Goal: Task Accomplishment & Management: Manage account settings

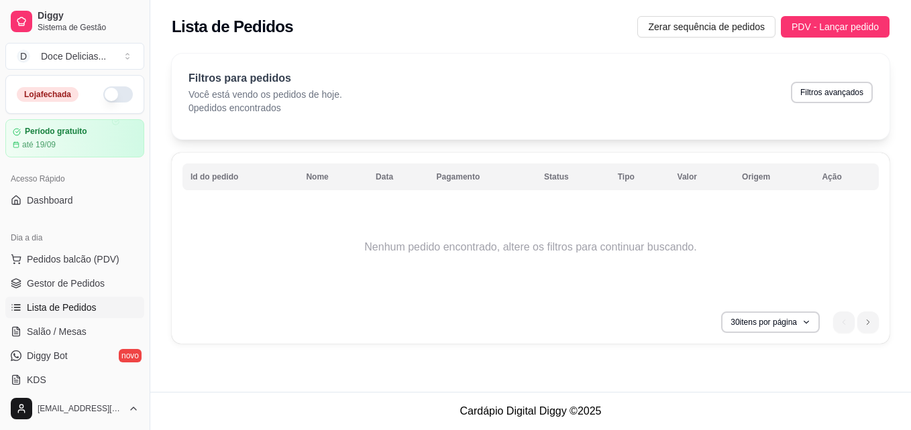
click at [113, 97] on button "button" at bounding box center [118, 94] width 30 height 16
click at [678, 31] on span "Zerar sequência de pedidos" at bounding box center [706, 26] width 117 height 15
click at [95, 280] on span "Gestor de Pedidos" at bounding box center [66, 283] width 78 height 13
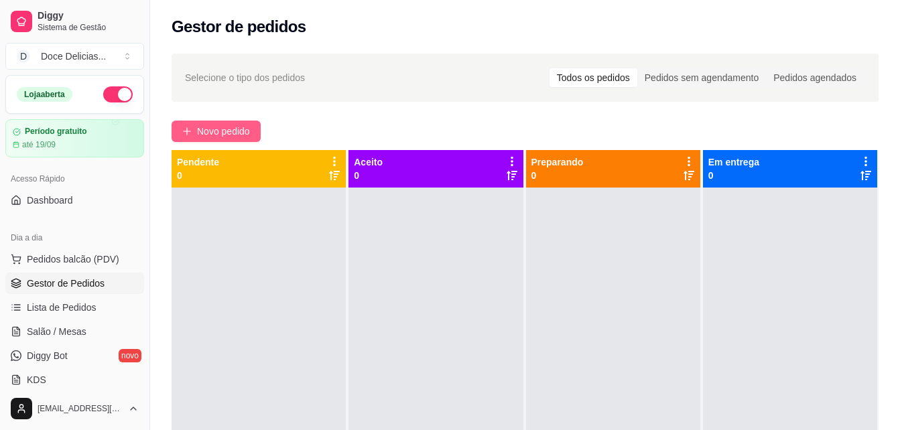
click at [209, 130] on span "Novo pedido" at bounding box center [223, 131] width 53 height 15
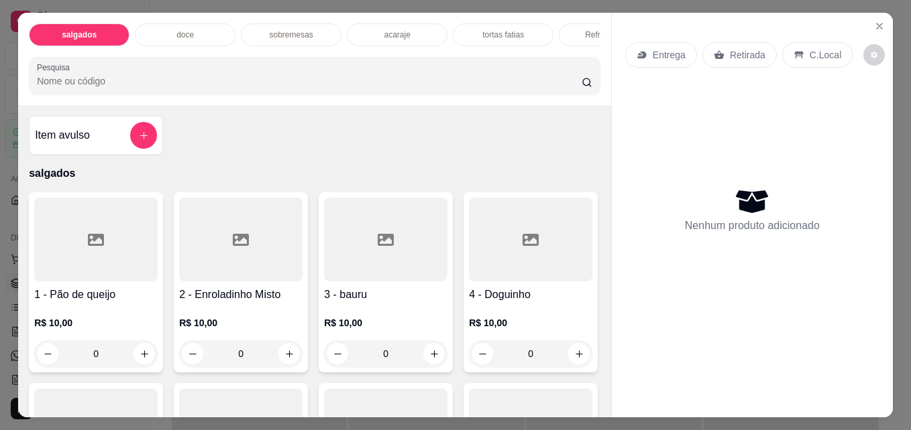
click at [280, 36] on div "sobremesas" at bounding box center [291, 34] width 101 height 23
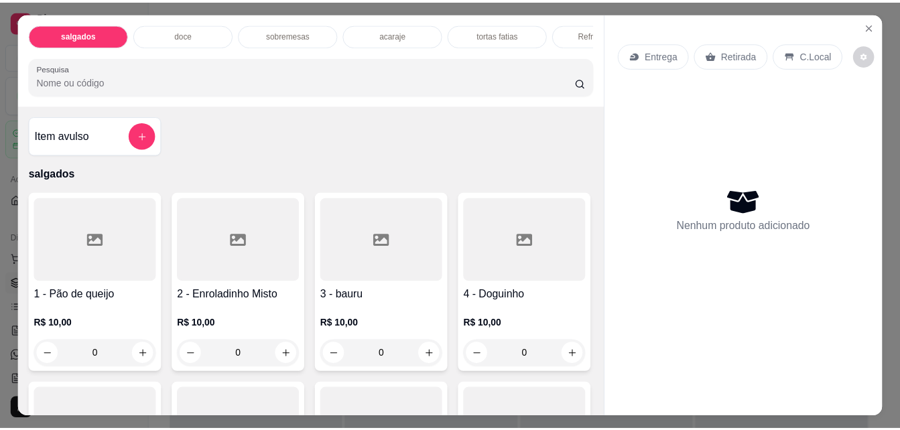
scroll to position [35, 0]
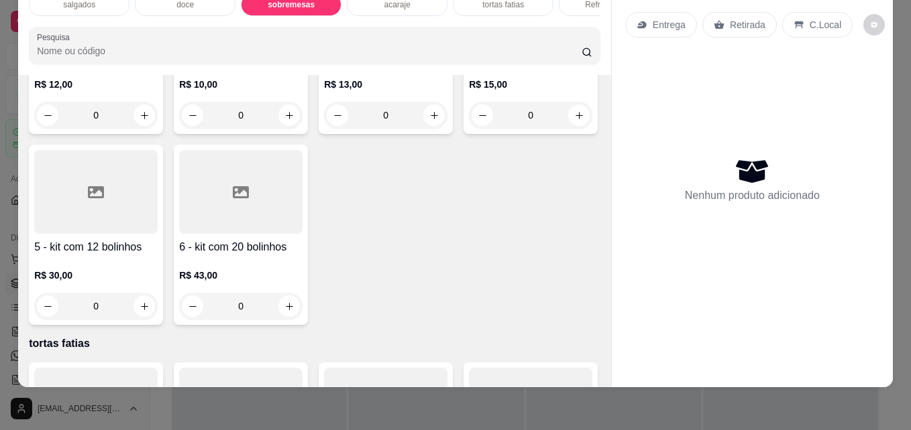
type input "1"
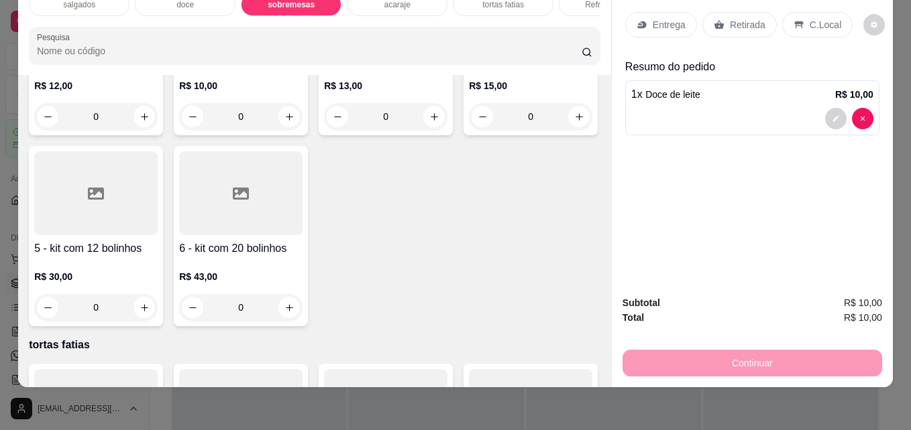
type input "1"
click at [719, 13] on div "Retirada" at bounding box center [739, 24] width 74 height 25
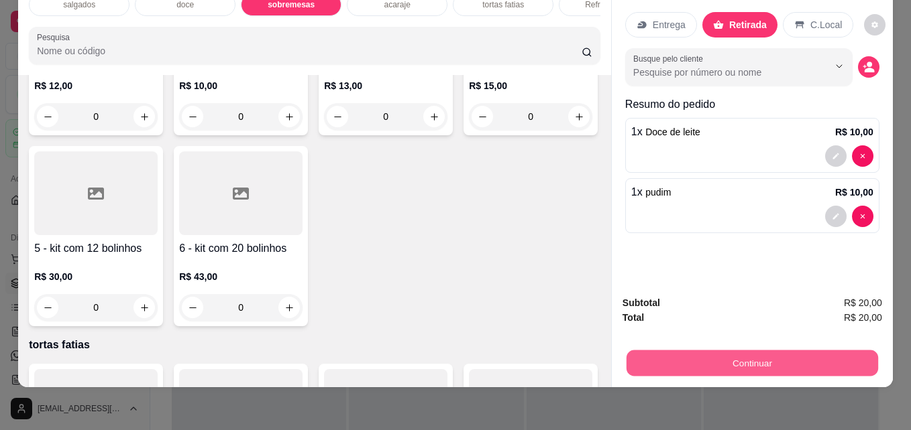
click at [673, 350] on button "Continuar" at bounding box center [751, 363] width 251 height 26
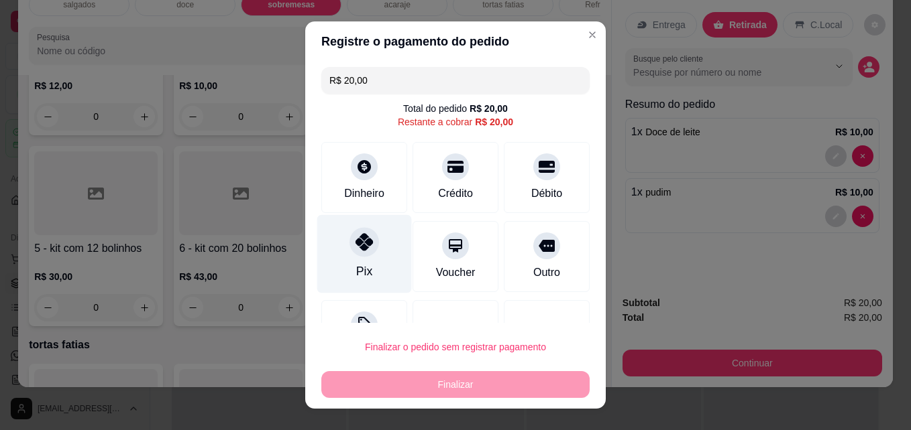
click at [367, 247] on div at bounding box center [364, 243] width 30 height 30
type input "R$ 0,00"
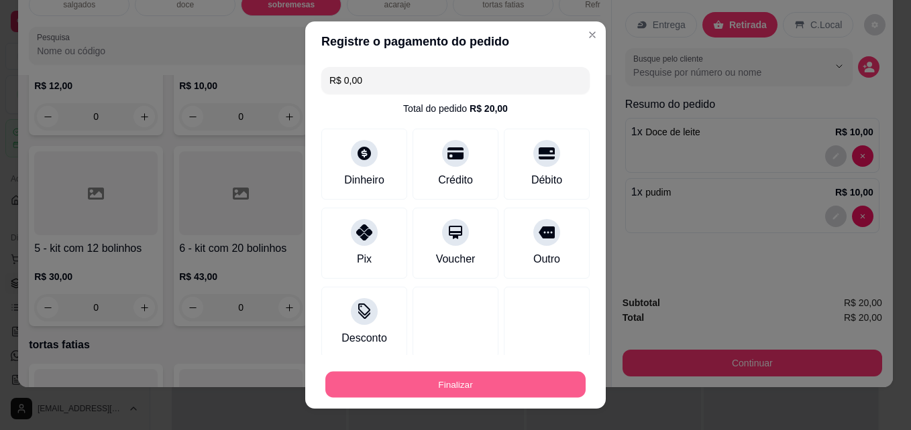
click at [423, 382] on button "Finalizar" at bounding box center [455, 385] width 260 height 26
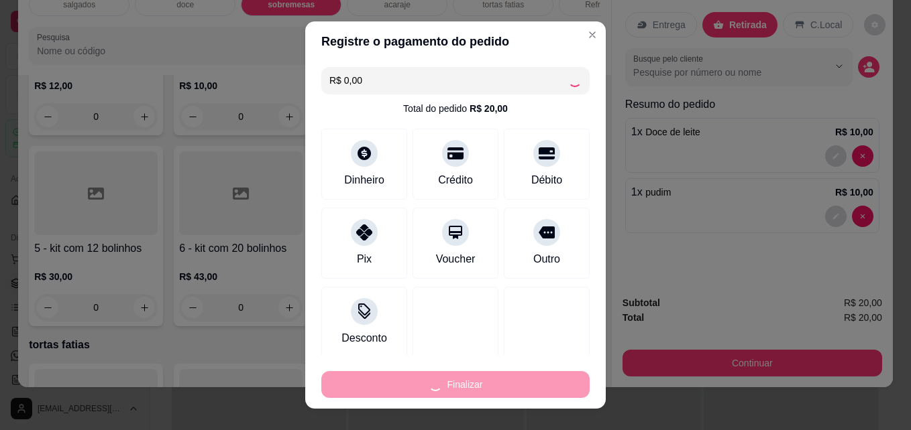
type input "0"
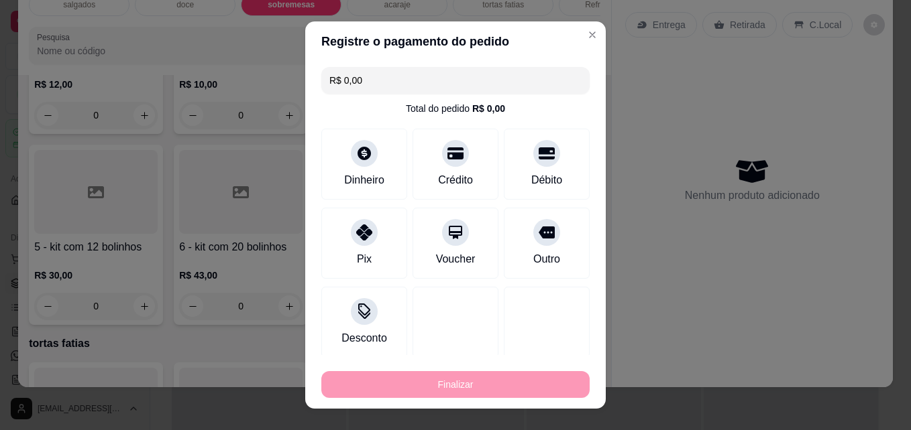
type input "-R$ 20,00"
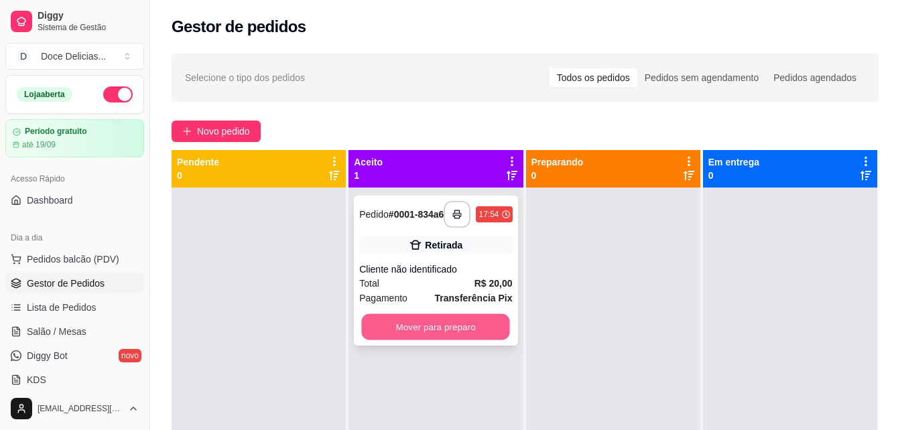
click at [434, 334] on button "Mover para preparo" at bounding box center [436, 327] width 148 height 26
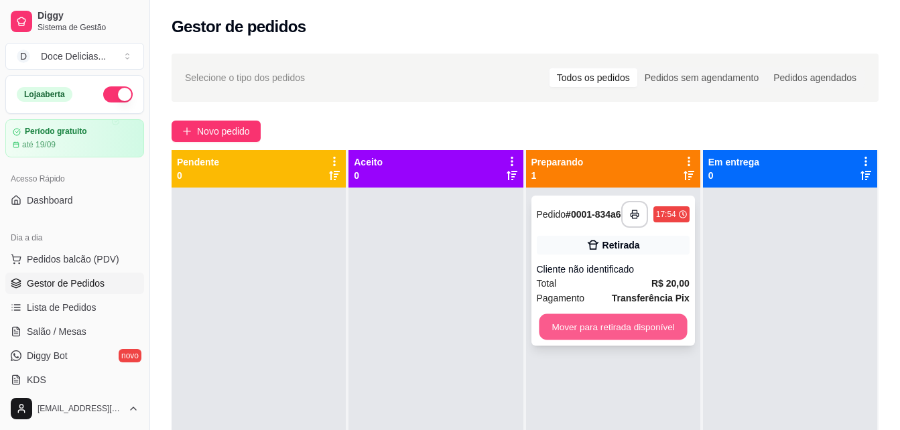
click at [578, 335] on button "Mover para retirada disponível" at bounding box center [613, 327] width 148 height 26
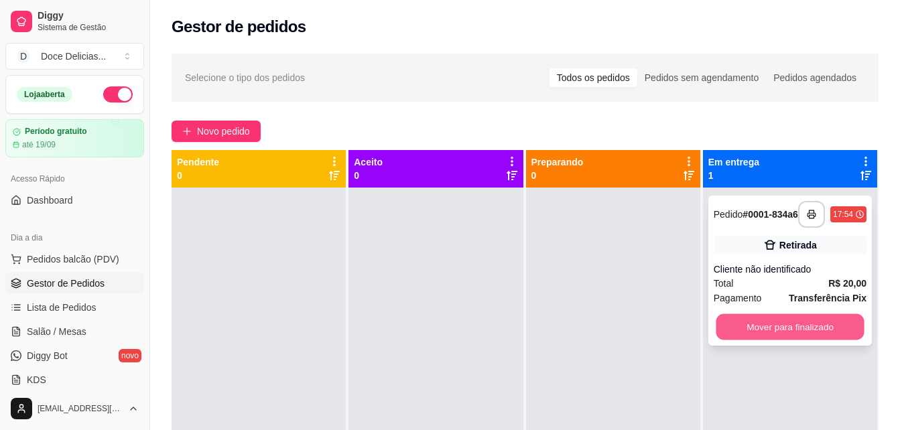
click at [760, 325] on button "Mover para finalizado" at bounding box center [790, 327] width 148 height 26
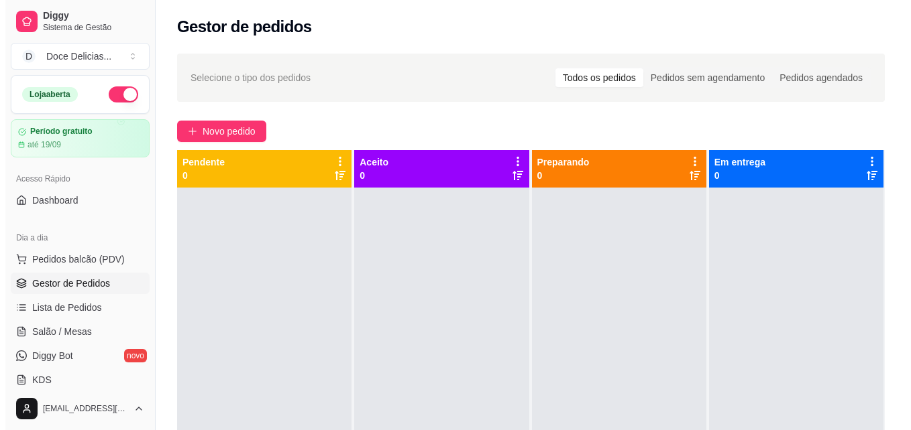
scroll to position [38, 0]
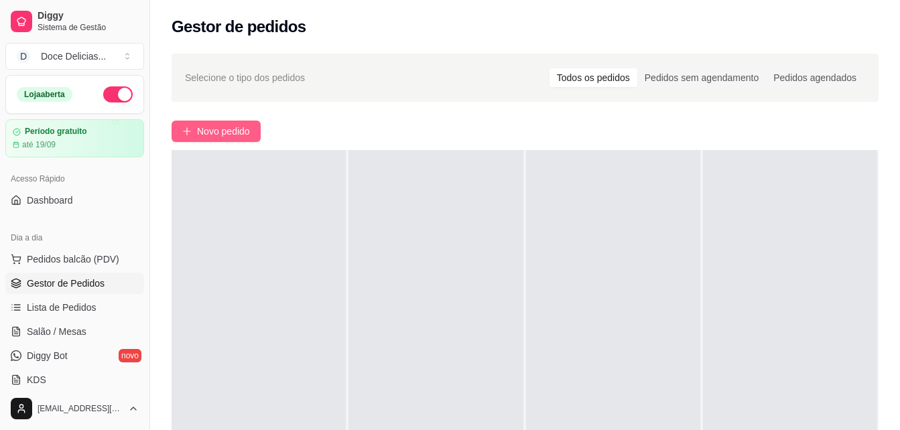
click at [186, 130] on icon "plus" at bounding box center [186, 131] width 9 height 9
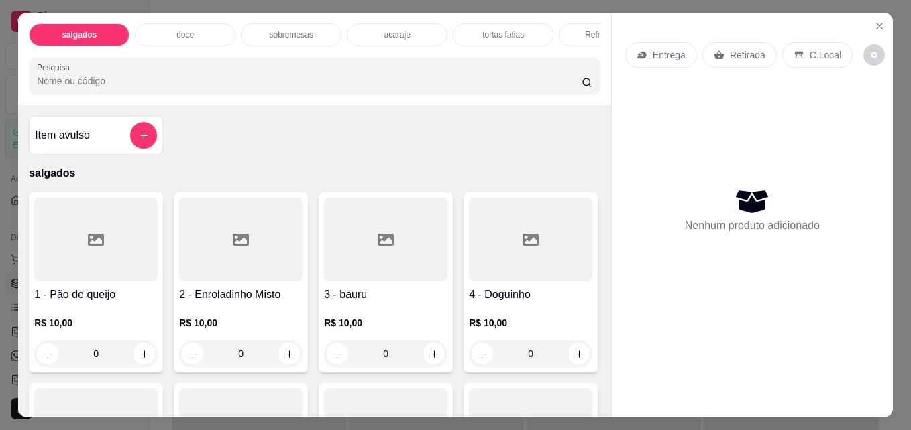
click at [192, 27] on div "doce" at bounding box center [185, 34] width 101 height 23
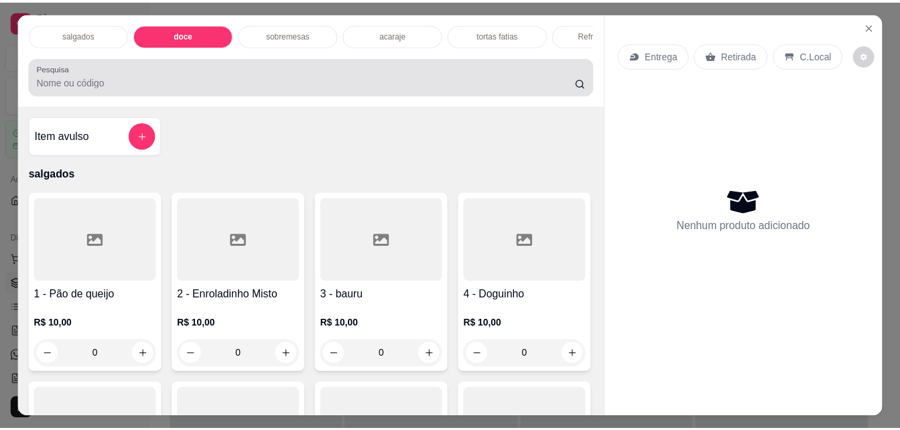
scroll to position [35, 0]
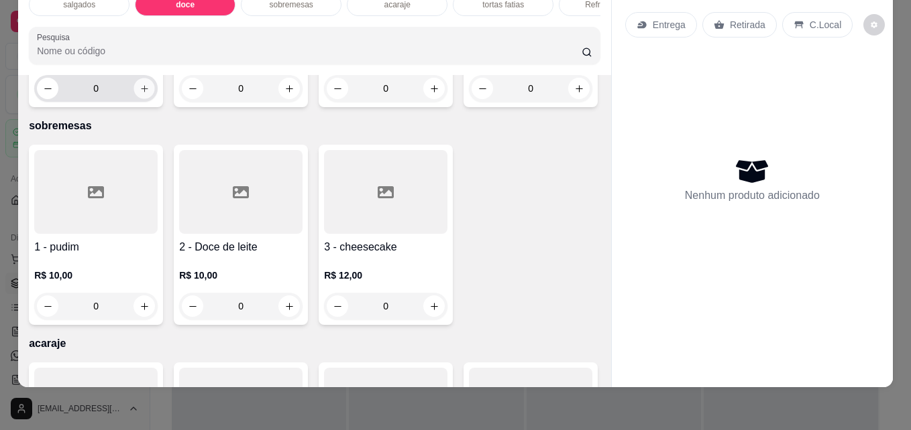
click at [144, 94] on icon "increase-product-quantity" at bounding box center [144, 89] width 10 height 10
click at [144, 99] on button "increase-product-quantity" at bounding box center [144, 88] width 21 height 21
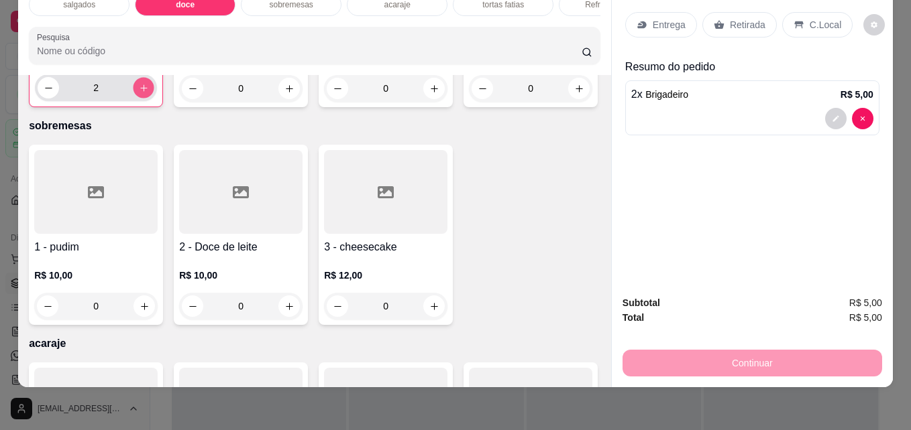
click at [144, 99] on button "increase-product-quantity" at bounding box center [143, 88] width 21 height 21
type input "4"
click at [715, 21] on div "Retirada" at bounding box center [739, 24] width 74 height 25
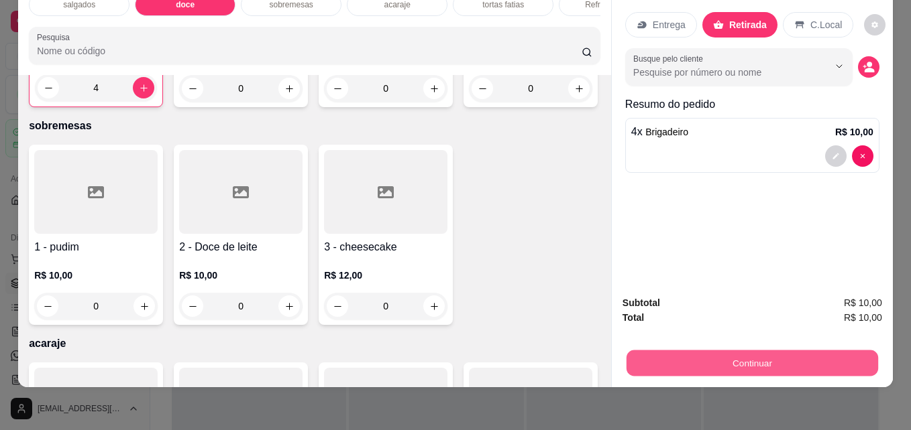
click at [677, 350] on button "Continuar" at bounding box center [751, 363] width 251 height 26
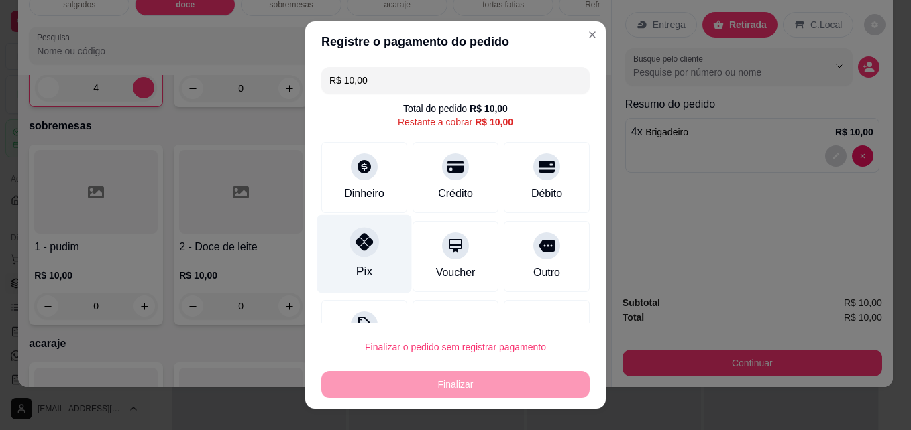
click at [382, 276] on div "Pix" at bounding box center [364, 254] width 95 height 78
type input "R$ 0,00"
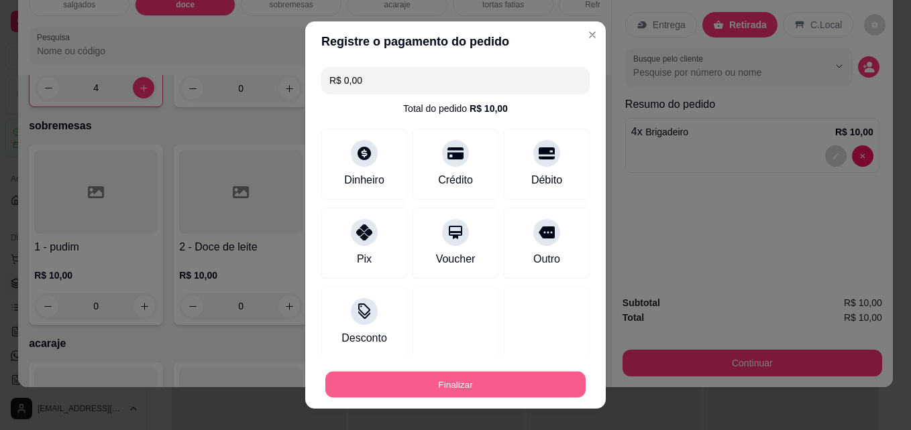
click at [394, 380] on button "Finalizar" at bounding box center [455, 385] width 260 height 26
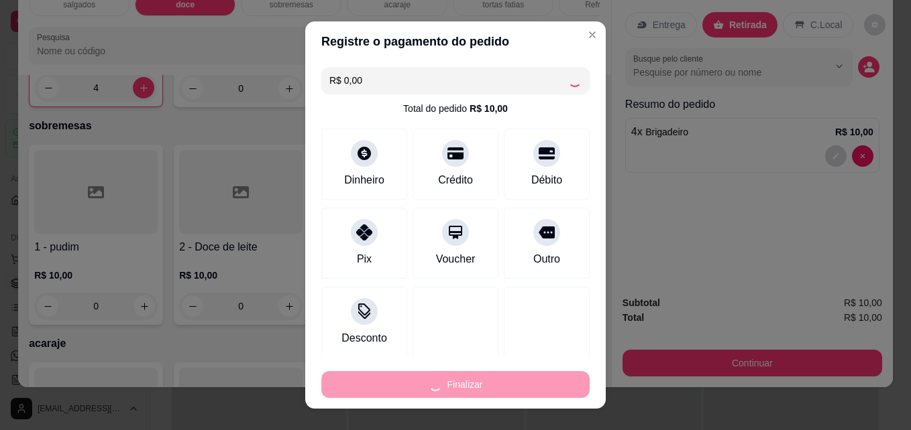
type input "0"
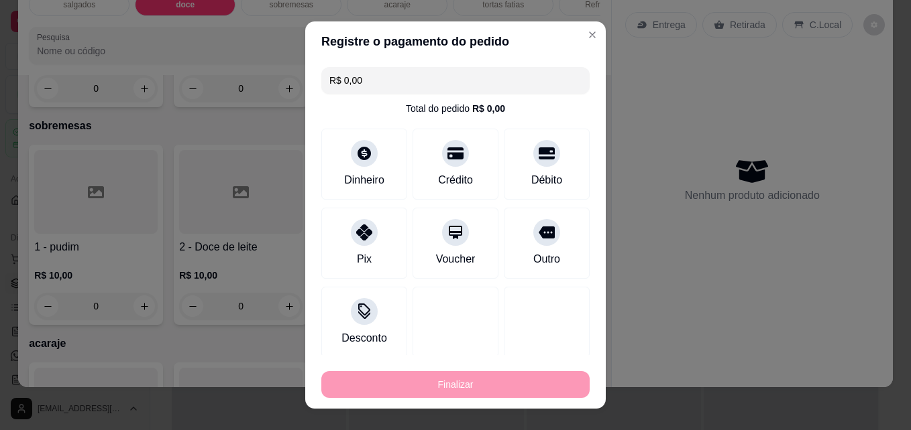
type input "-R$ 10,00"
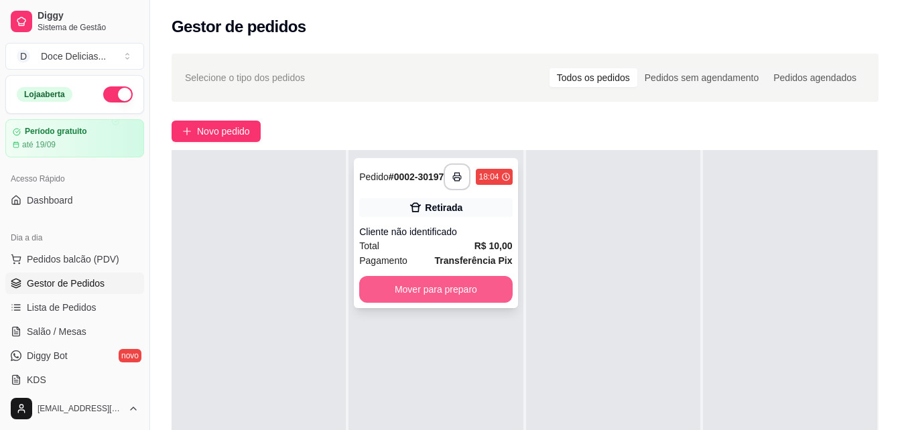
click at [405, 297] on button "Mover para preparo" at bounding box center [435, 289] width 153 height 27
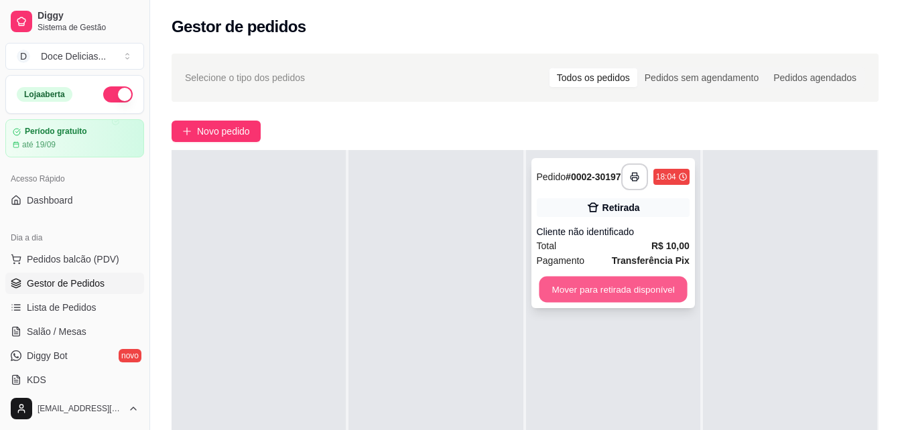
click at [579, 289] on button "Mover para retirada disponível" at bounding box center [613, 290] width 148 height 26
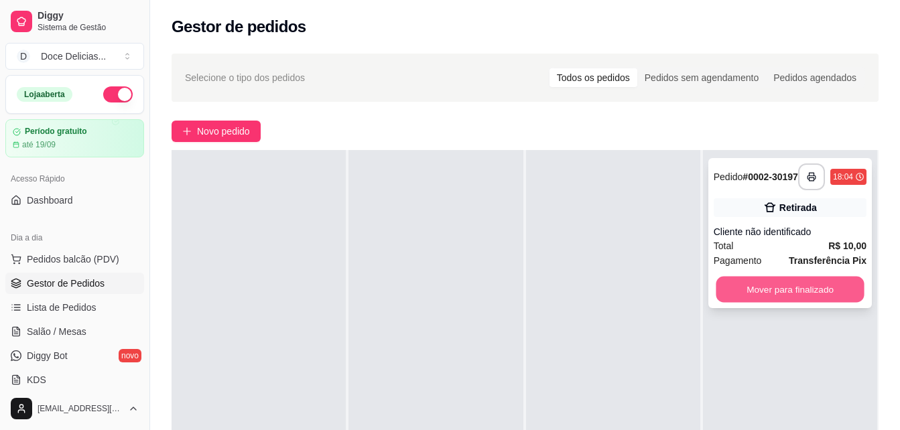
click at [738, 303] on button "Mover para finalizado" at bounding box center [790, 290] width 148 height 26
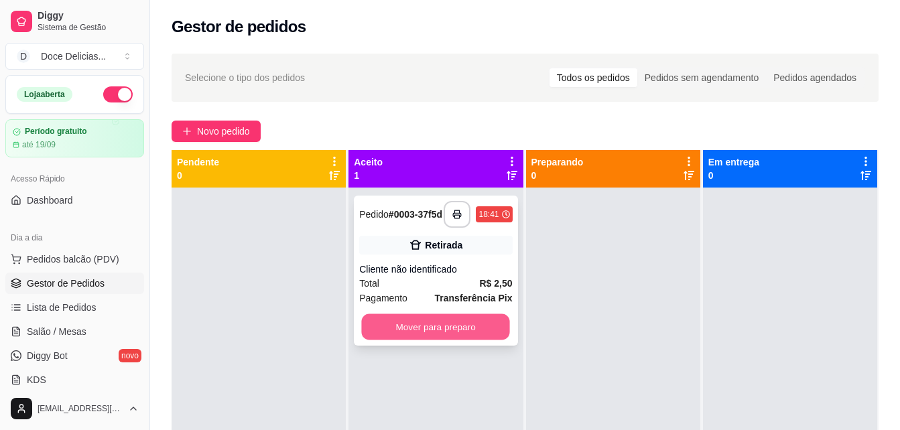
click at [423, 336] on button "Mover para preparo" at bounding box center [436, 327] width 148 height 26
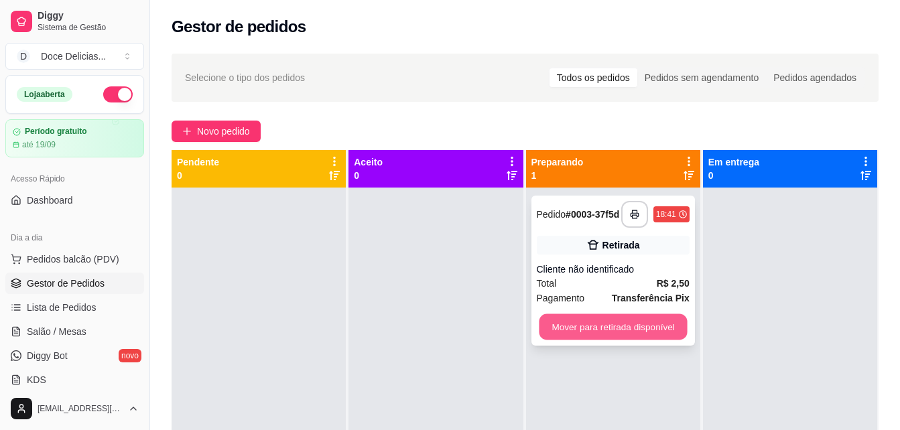
click at [651, 325] on button "Mover para retirada disponível" at bounding box center [613, 327] width 148 height 26
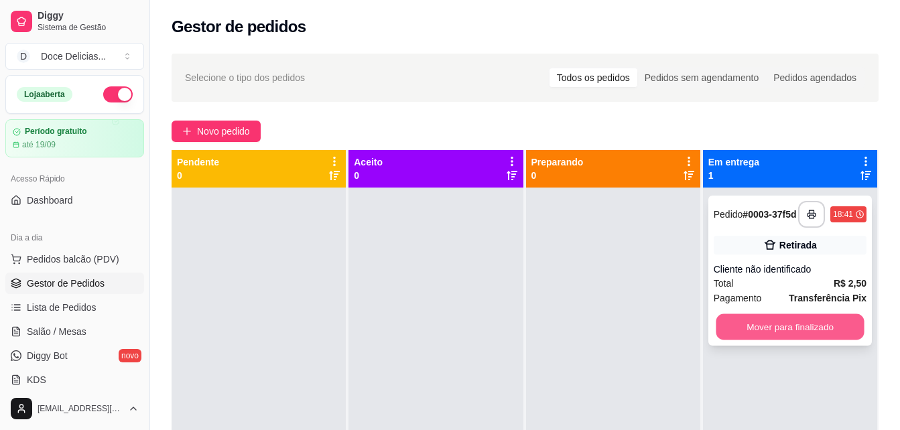
click at [795, 326] on button "Mover para finalizado" at bounding box center [790, 327] width 148 height 26
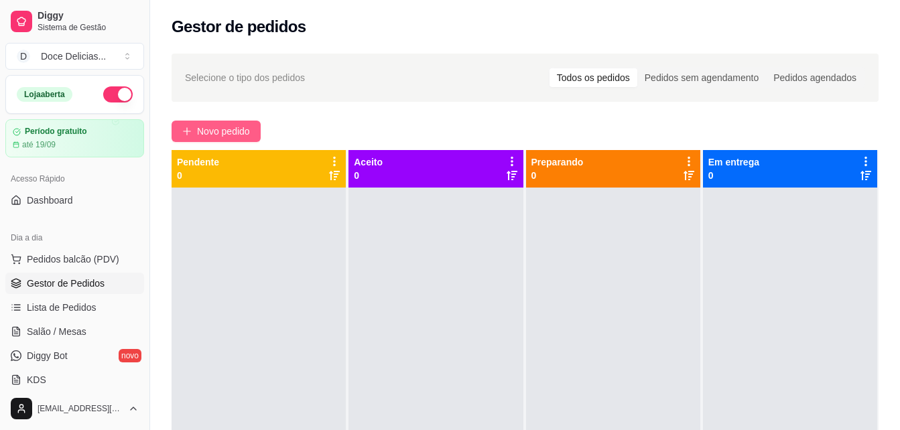
click at [209, 133] on span "Novo pedido" at bounding box center [223, 131] width 53 height 15
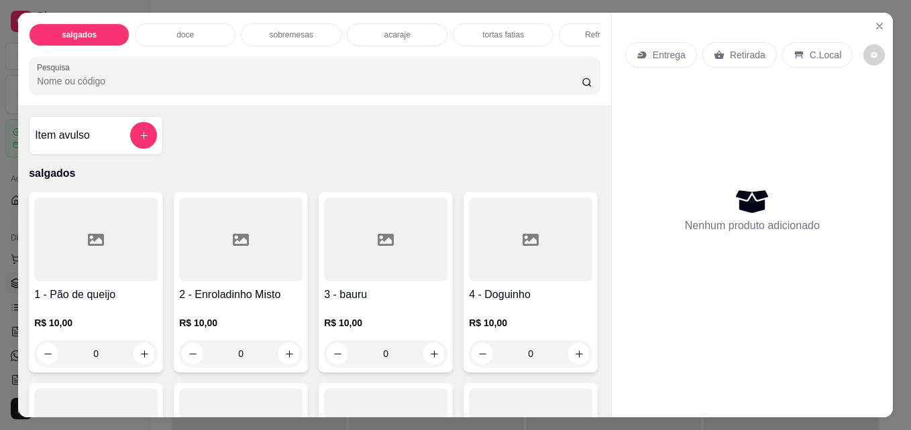
click at [174, 23] on div "doce" at bounding box center [185, 34] width 101 height 23
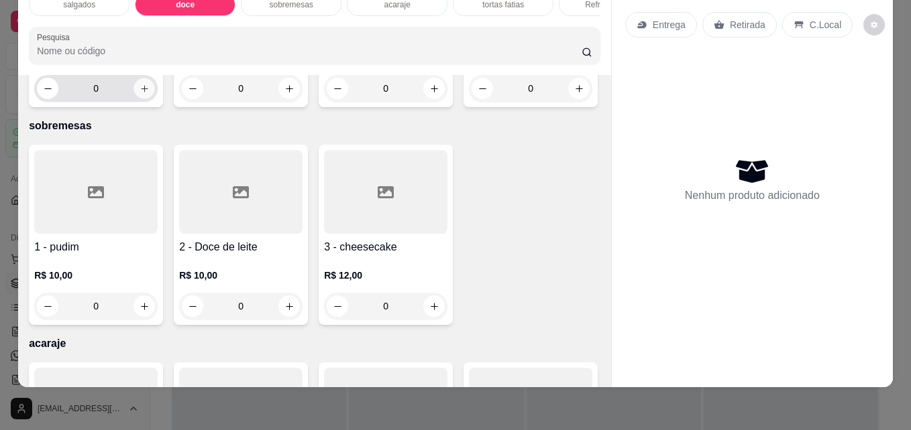
click at [143, 94] on icon "increase-product-quantity" at bounding box center [144, 89] width 10 height 10
type input "1"
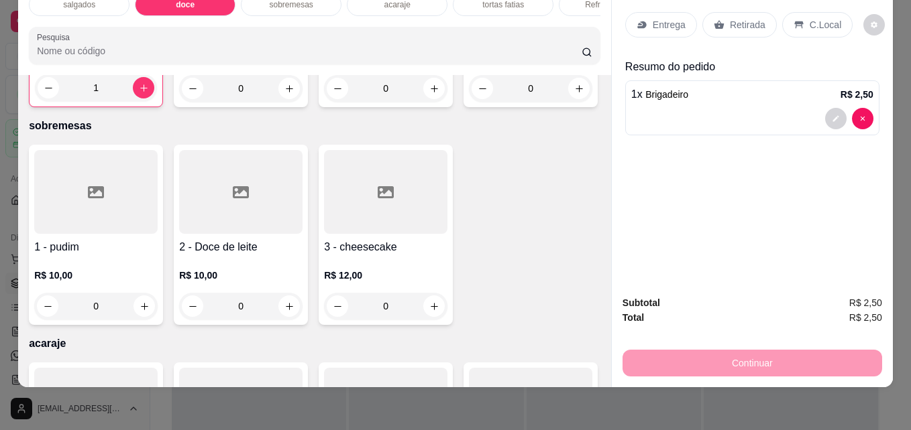
scroll to position [0, 0]
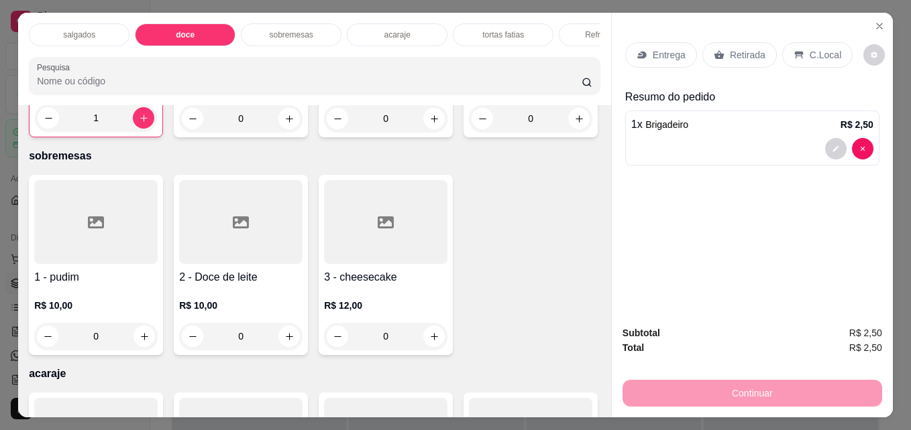
click at [577, 32] on div "Refrigerantes" at bounding box center [609, 34] width 101 height 23
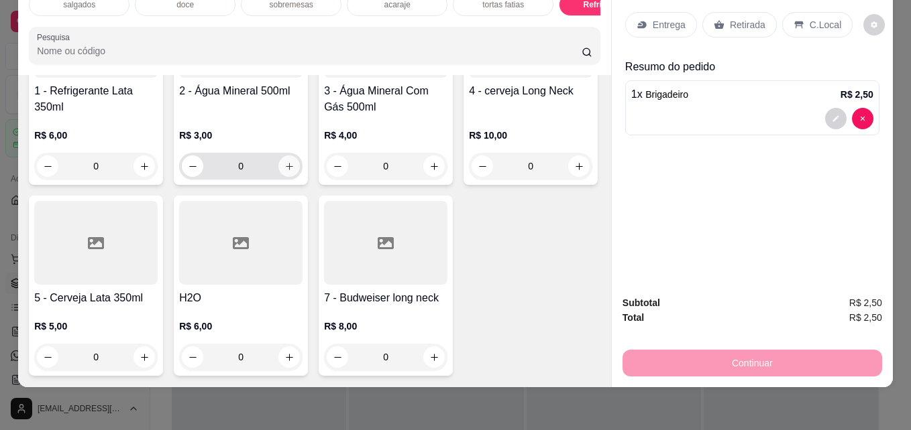
click at [284, 172] on icon "increase-product-quantity" at bounding box center [289, 167] width 10 height 10
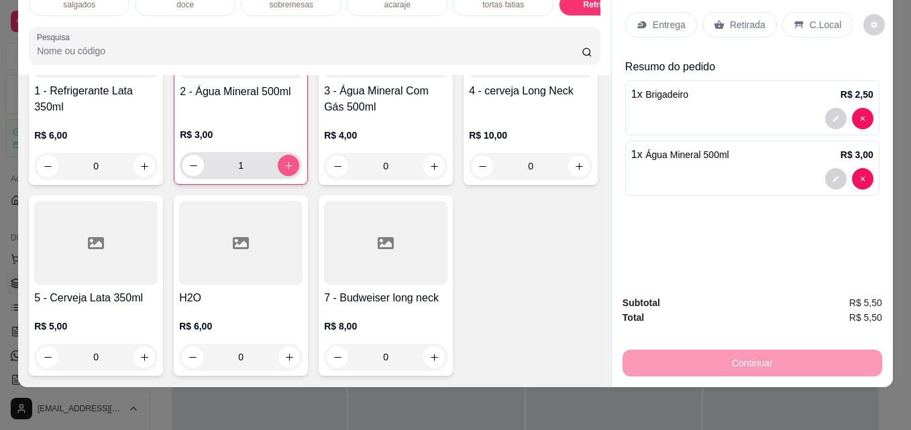
type input "1"
click at [723, 23] on div "Retirada" at bounding box center [739, 24] width 74 height 25
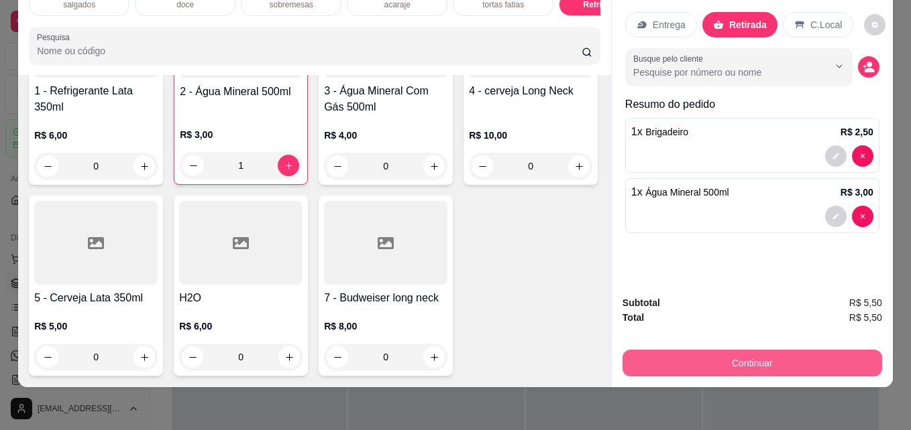
click at [693, 351] on button "Continuar" at bounding box center [751, 363] width 259 height 27
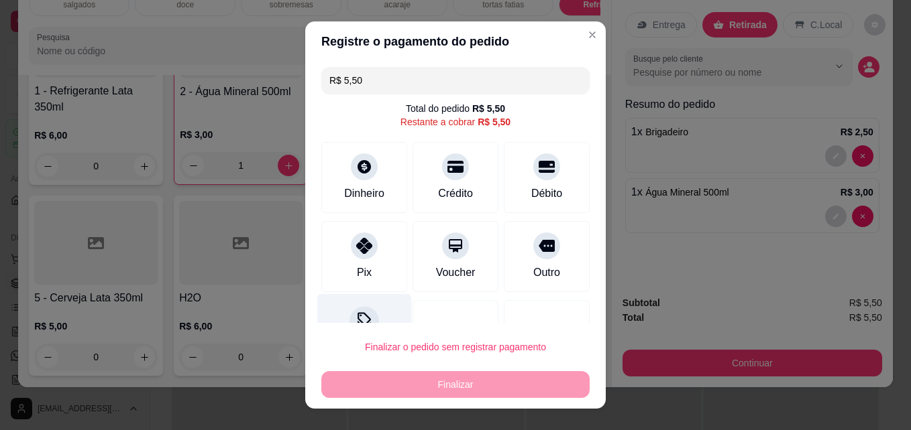
click at [355, 316] on icon at bounding box center [363, 320] width 17 height 17
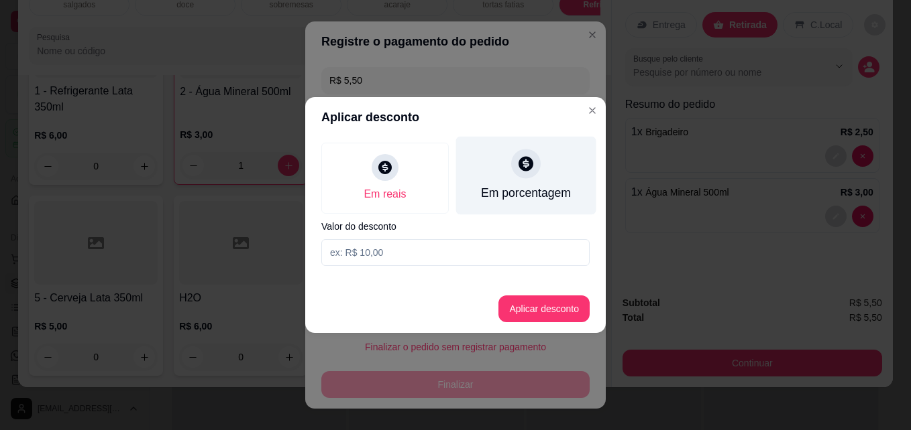
click at [520, 190] on div "Em porcentagem" at bounding box center [526, 192] width 90 height 17
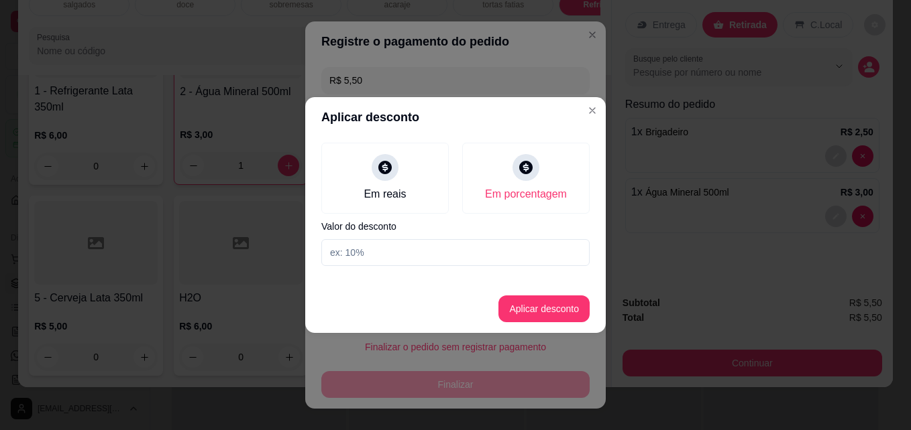
click at [396, 247] on input at bounding box center [455, 252] width 268 height 27
type input "10"
click at [544, 303] on button "Aplicar desconto" at bounding box center [544, 309] width 88 height 26
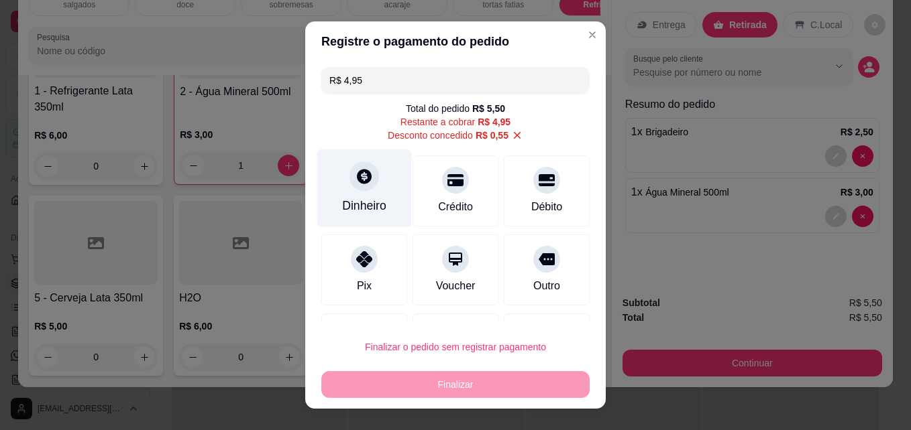
click at [361, 197] on div "Dinheiro" at bounding box center [364, 205] width 44 height 17
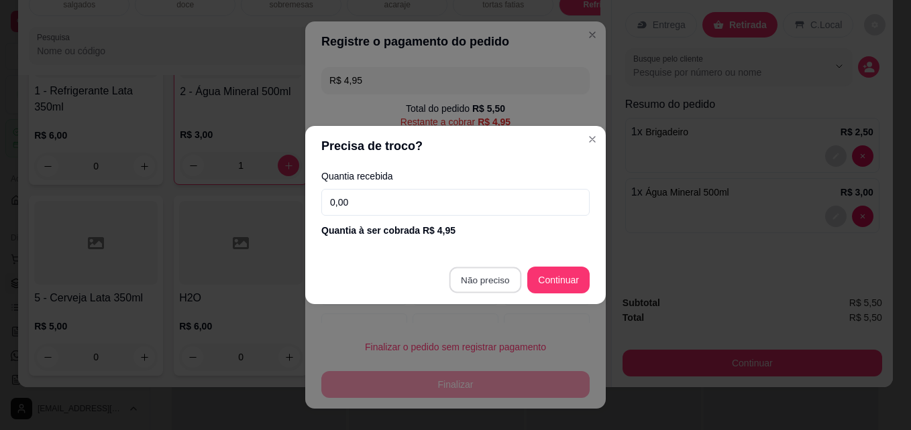
type input "R$ 0,00"
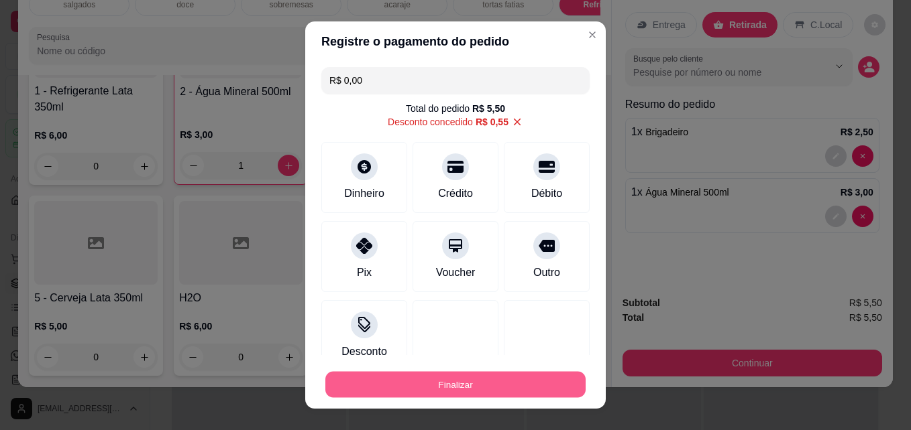
click at [489, 392] on button "Finalizar" at bounding box center [455, 385] width 260 height 26
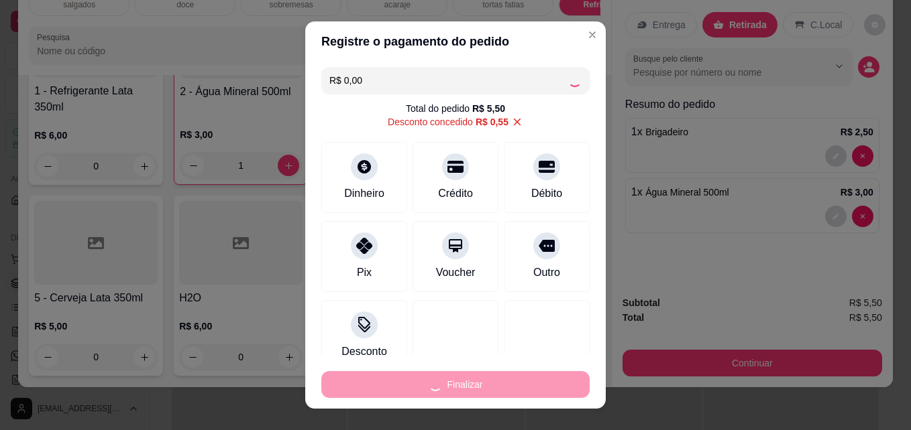
type input "0"
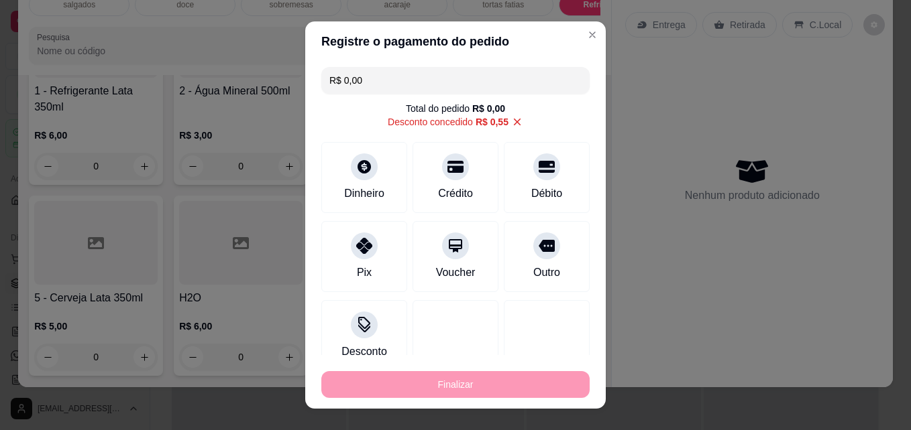
type input "-R$ 5,50"
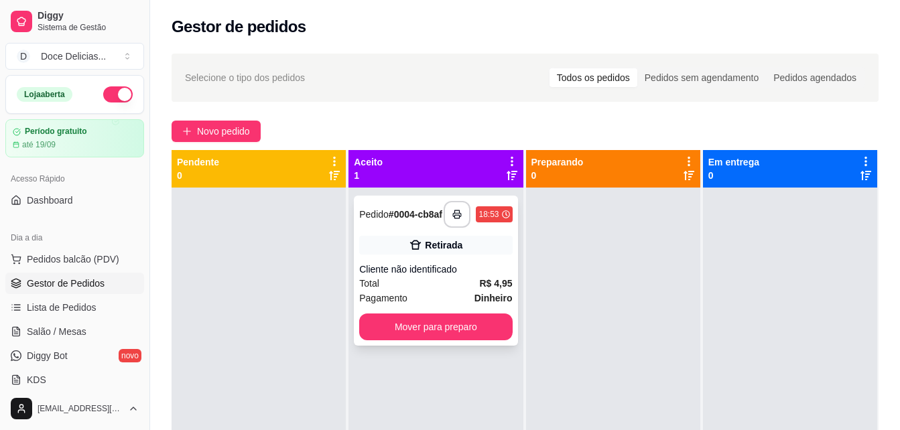
click at [409, 336] on button "Mover para preparo" at bounding box center [435, 327] width 153 height 27
click at [444, 333] on button "Mover para preparo" at bounding box center [435, 327] width 153 height 27
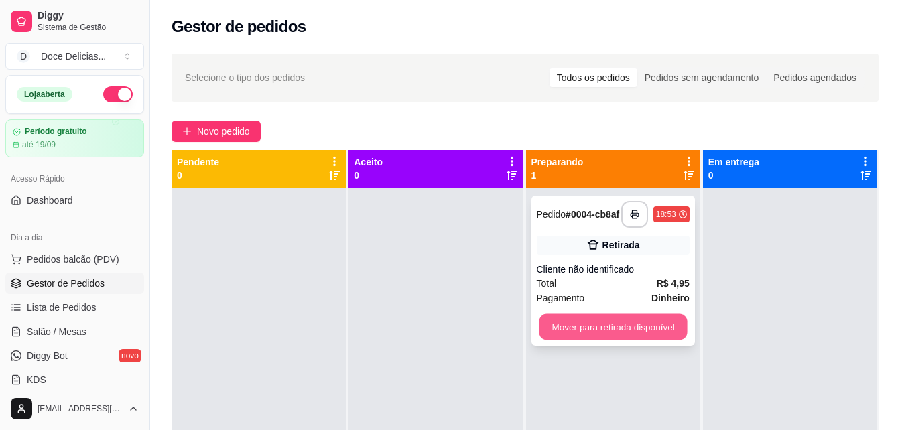
click at [624, 330] on button "Mover para retirada disponível" at bounding box center [613, 327] width 148 height 26
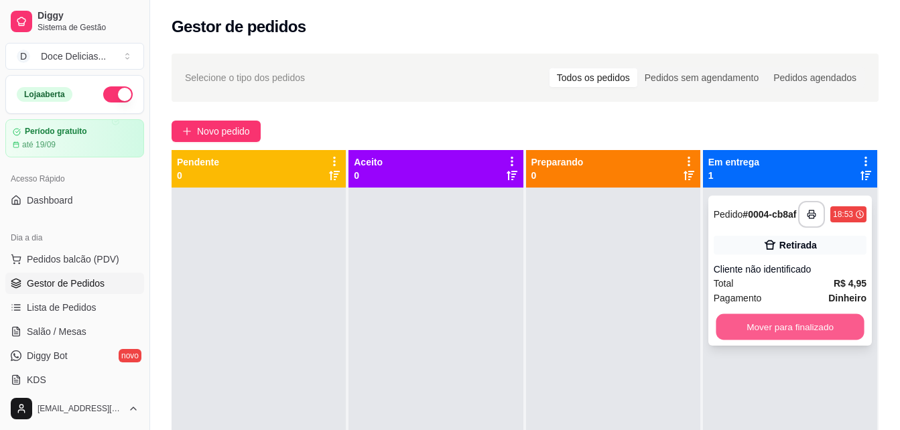
click at [758, 335] on button "Mover para finalizado" at bounding box center [790, 327] width 148 height 26
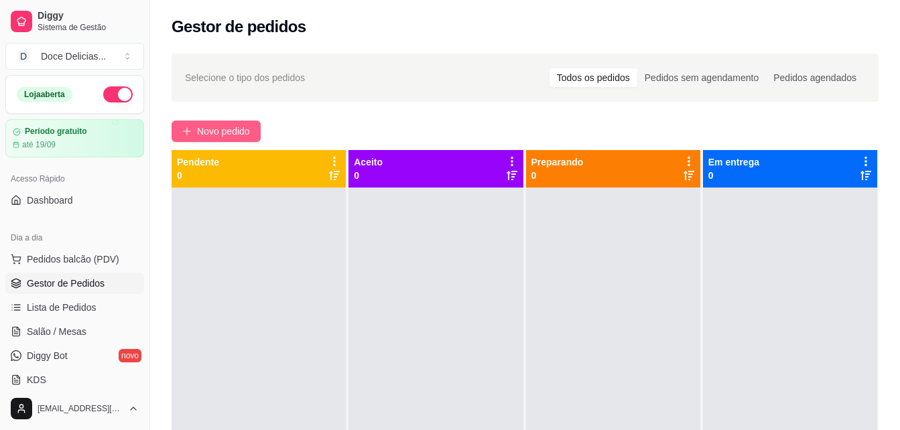
click at [200, 131] on span "Novo pedido" at bounding box center [223, 131] width 53 height 15
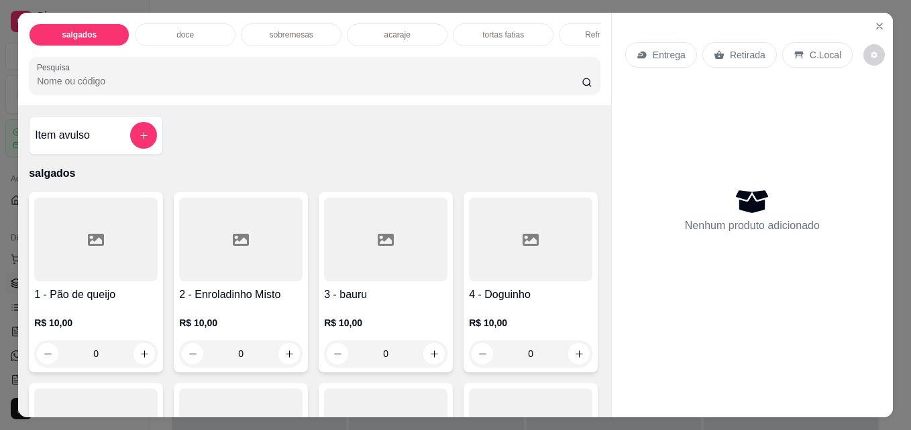
click at [391, 30] on p "acaraje" at bounding box center [397, 35] width 26 height 11
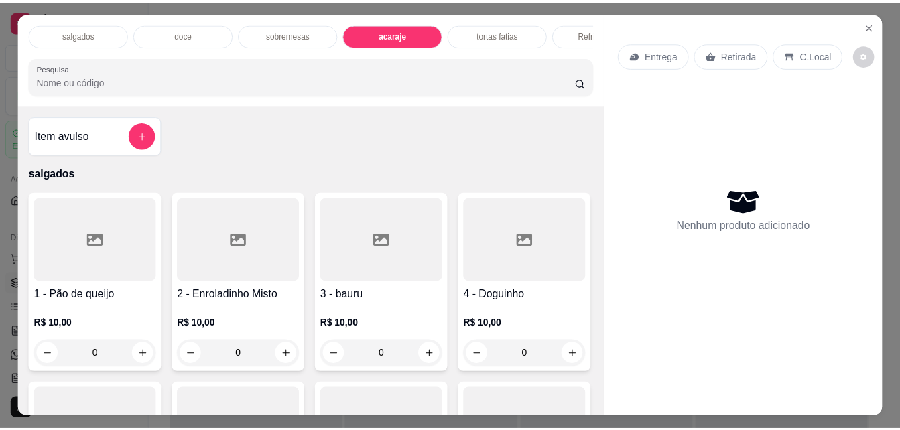
scroll to position [35, 0]
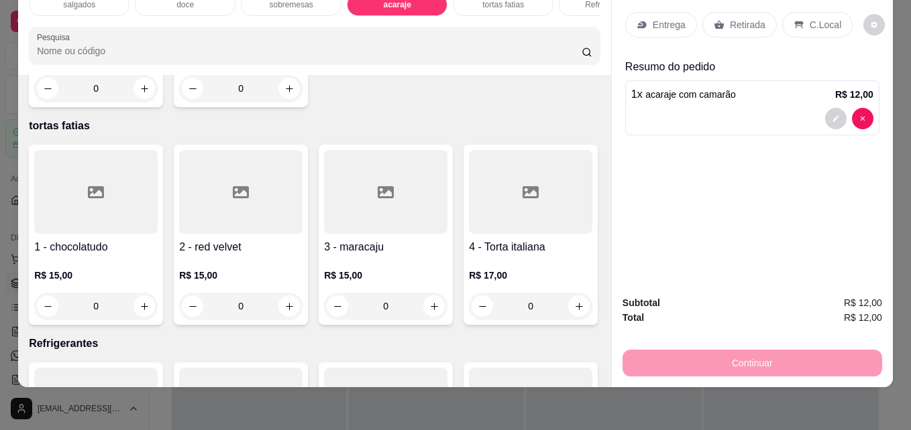
type input "2"
click at [730, 18] on p "Retirada" at bounding box center [748, 24] width 36 height 13
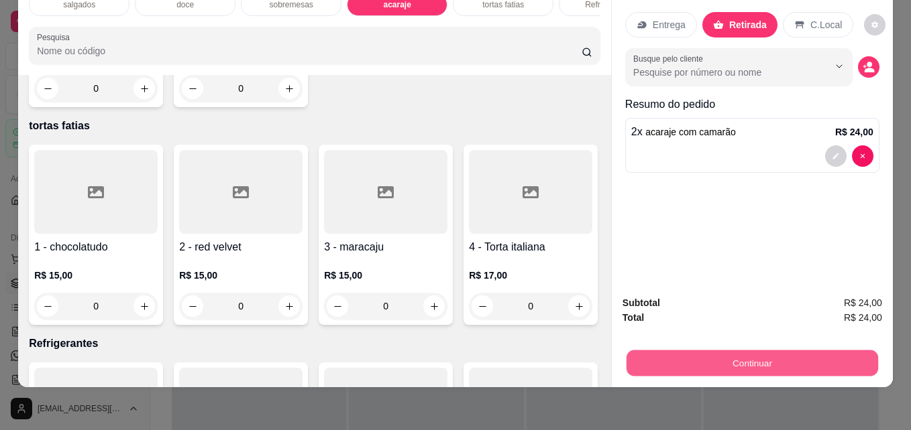
click at [687, 350] on button "Continuar" at bounding box center [751, 363] width 251 height 26
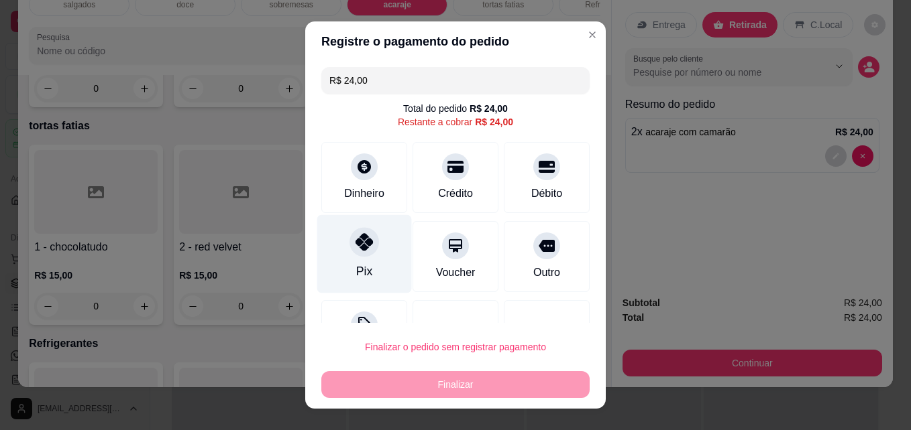
click at [366, 268] on div "Pix" at bounding box center [364, 254] width 95 height 78
type input "R$ 0,00"
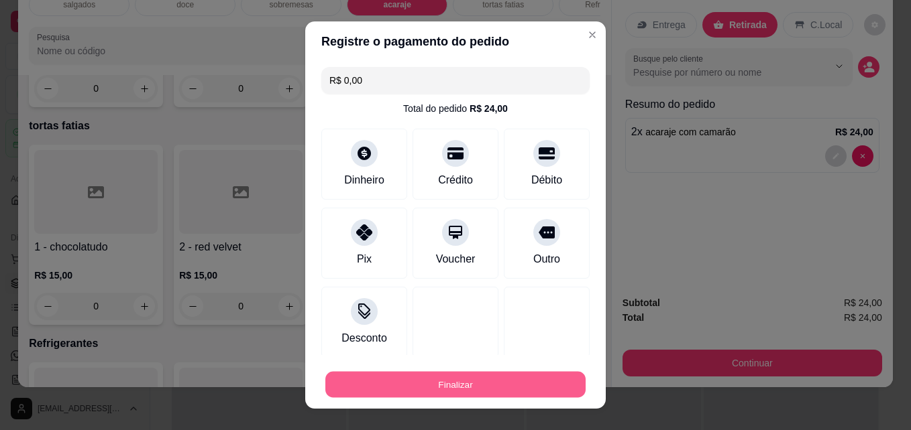
click at [457, 377] on button "Finalizar" at bounding box center [455, 385] width 260 height 26
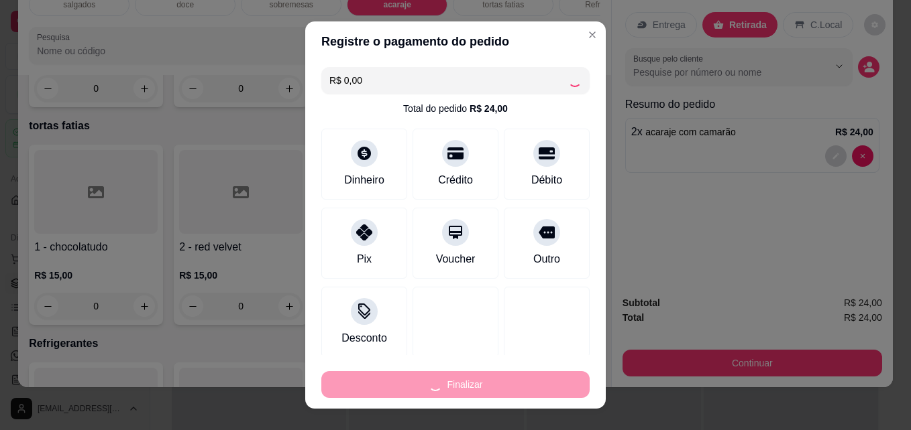
type input "0"
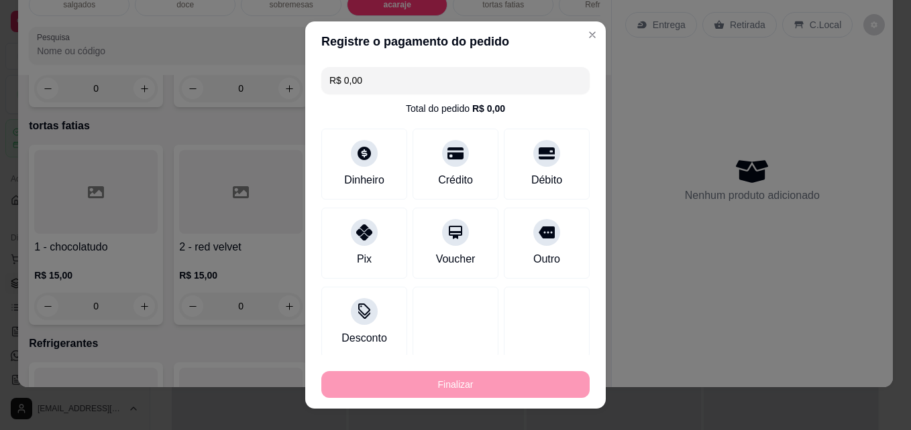
type input "-R$ 24,00"
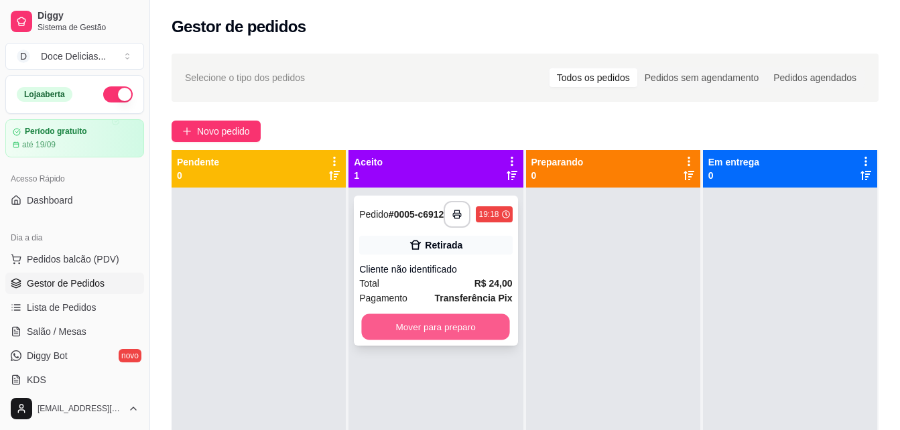
click at [429, 328] on button "Mover para preparo" at bounding box center [436, 327] width 148 height 26
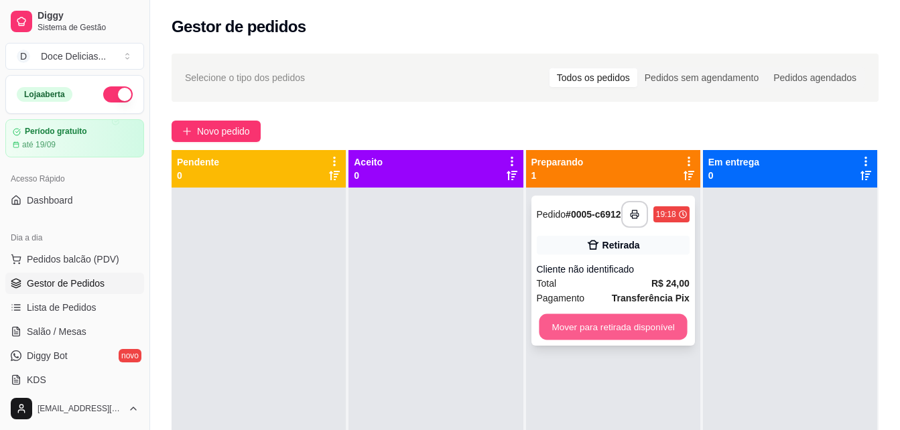
click at [577, 327] on button "Mover para retirada disponível" at bounding box center [613, 327] width 148 height 26
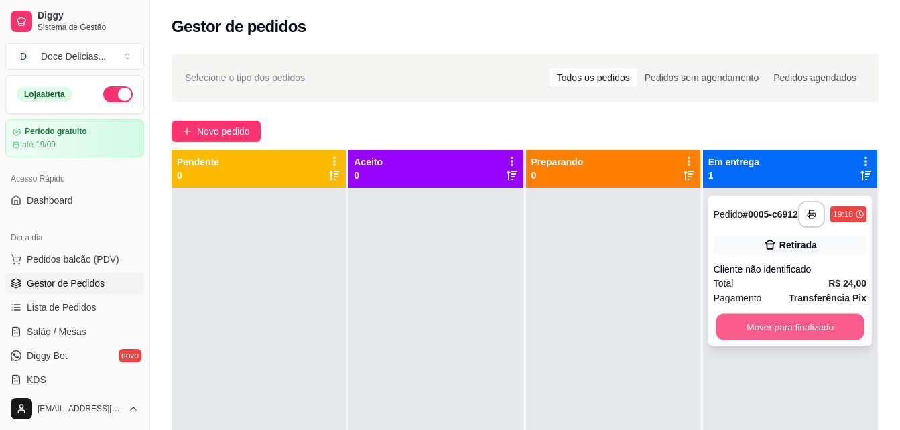
click at [722, 341] on button "Mover para finalizado" at bounding box center [790, 327] width 148 height 26
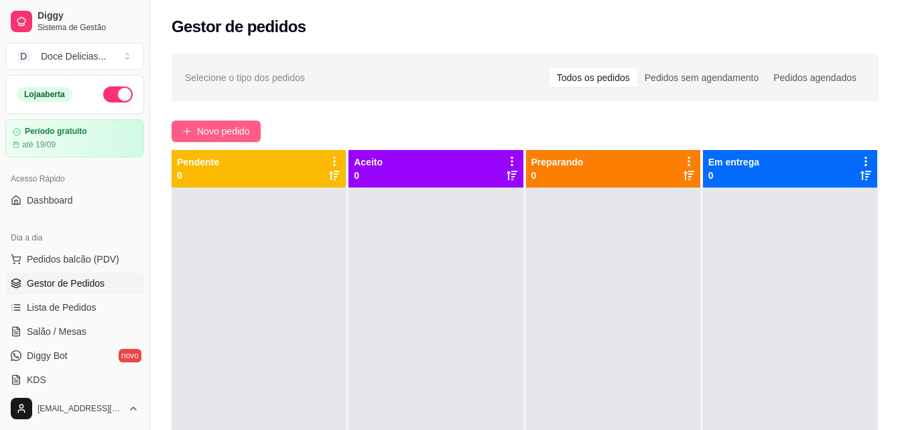
click at [199, 129] on span "Novo pedido" at bounding box center [223, 131] width 53 height 15
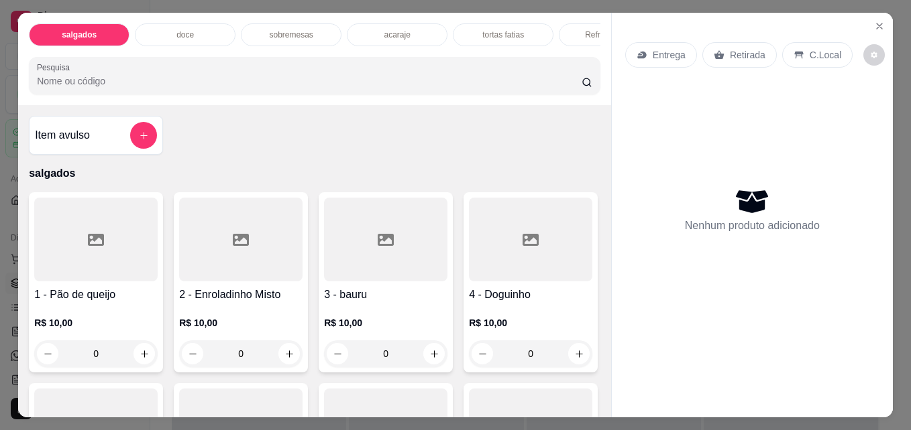
click at [197, 25] on div "doce" at bounding box center [185, 34] width 101 height 23
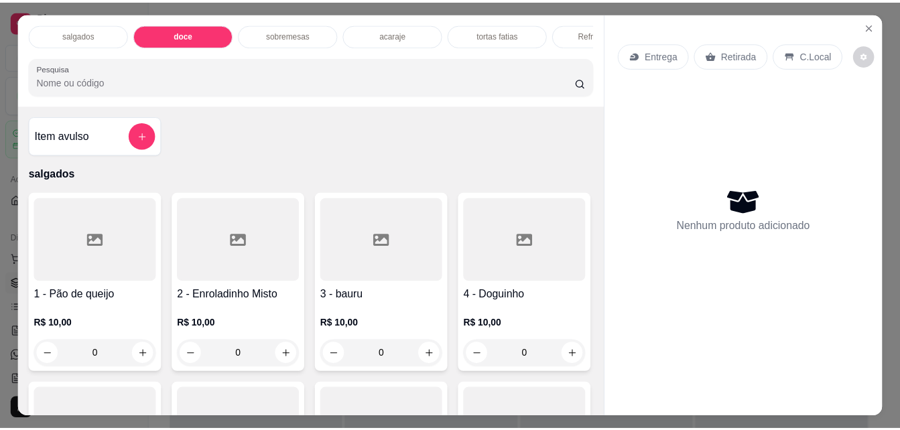
scroll to position [35, 0]
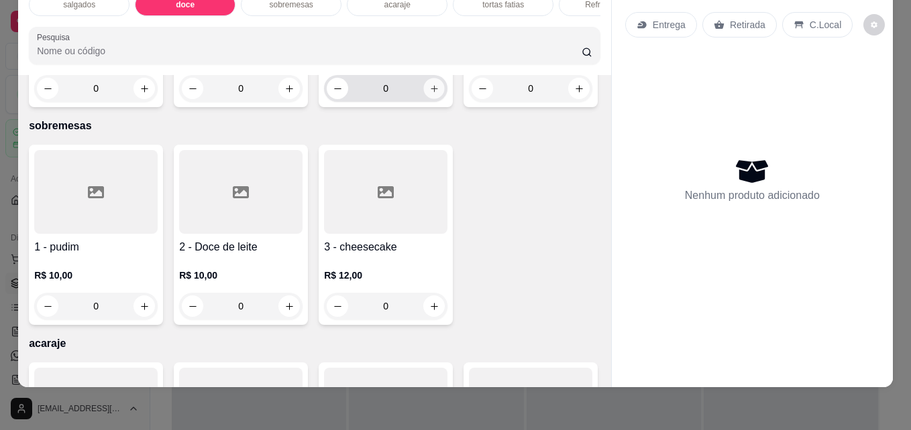
click at [424, 99] on button "increase-product-quantity" at bounding box center [434, 88] width 21 height 21
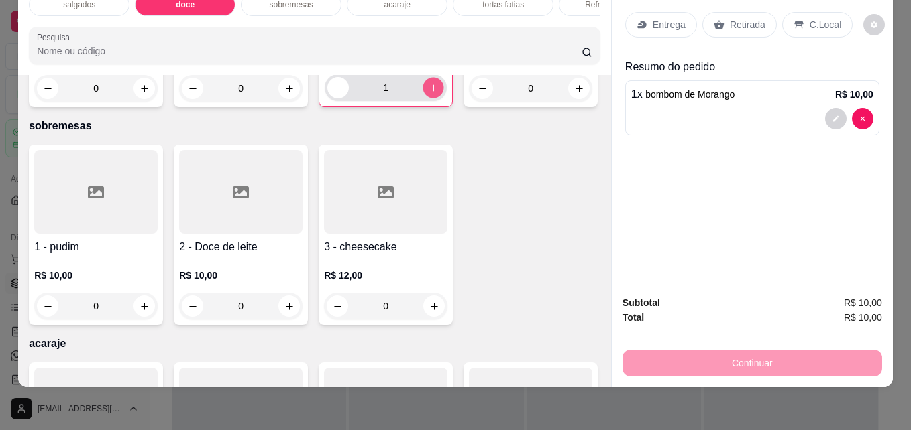
click at [424, 99] on button "increase-product-quantity" at bounding box center [433, 88] width 21 height 21
type input "2"
click at [739, 20] on p "Retirada" at bounding box center [748, 24] width 36 height 13
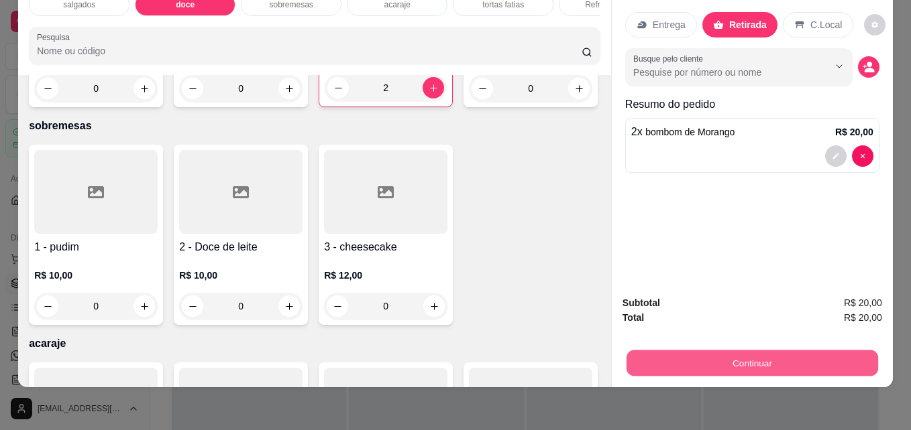
click at [732, 353] on button "Continuar" at bounding box center [751, 363] width 251 height 26
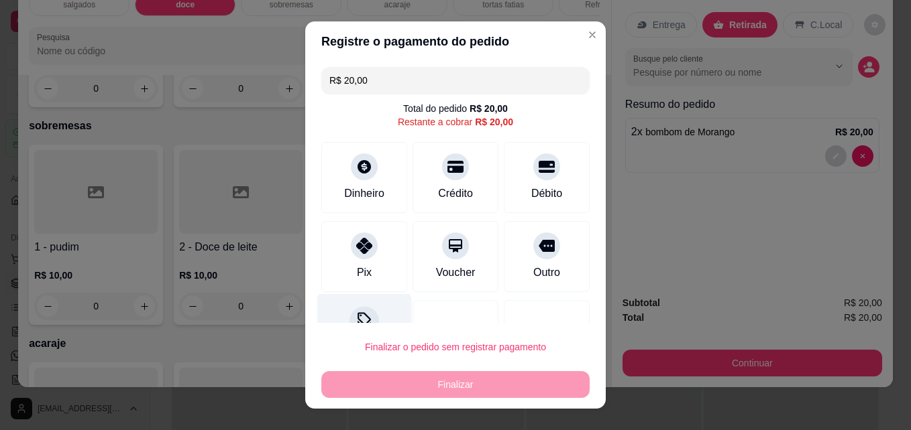
click at [363, 317] on icon at bounding box center [363, 320] width 17 height 17
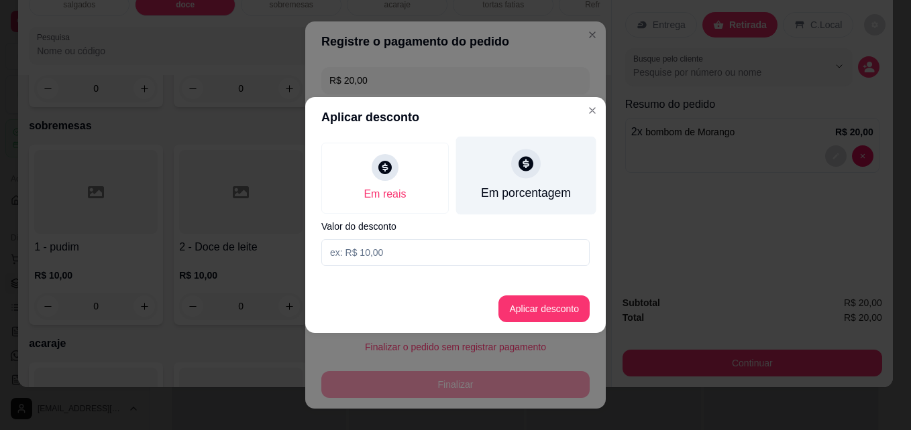
click at [531, 180] on div "Em porcentagem" at bounding box center [526, 176] width 140 height 78
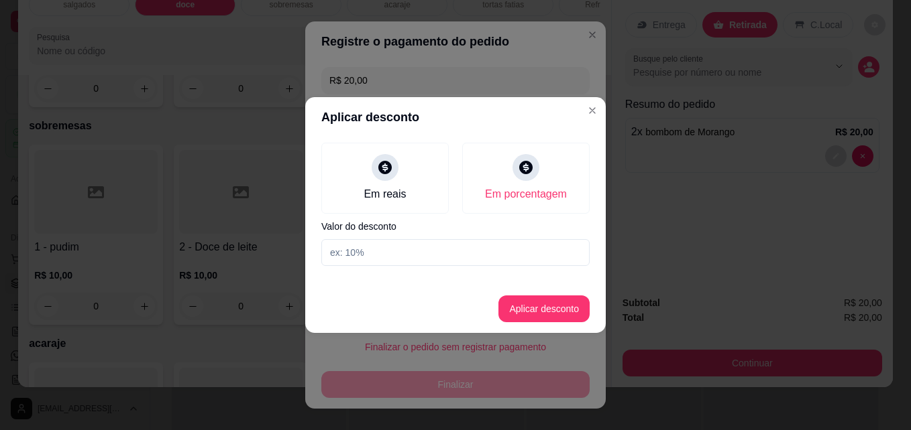
click at [388, 251] on input at bounding box center [455, 252] width 268 height 27
type input "10"
click at [552, 309] on button "Aplicar desconto" at bounding box center [543, 309] width 91 height 27
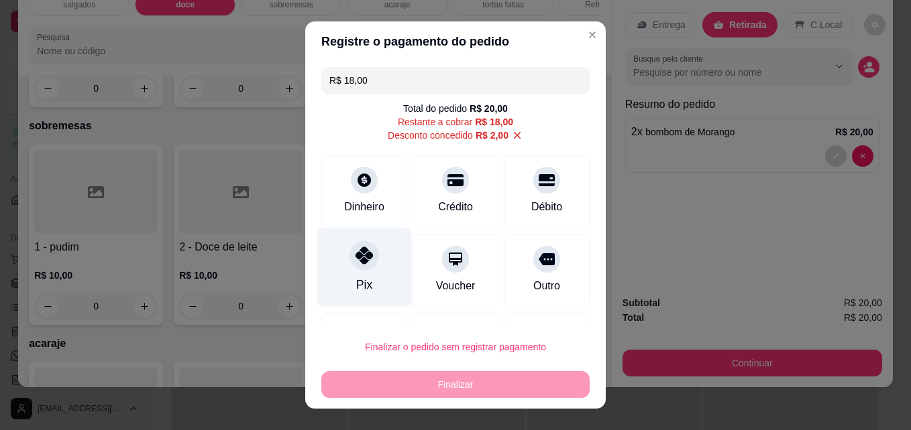
click at [371, 280] on div "Pix" at bounding box center [364, 268] width 95 height 78
type input "R$ 0,00"
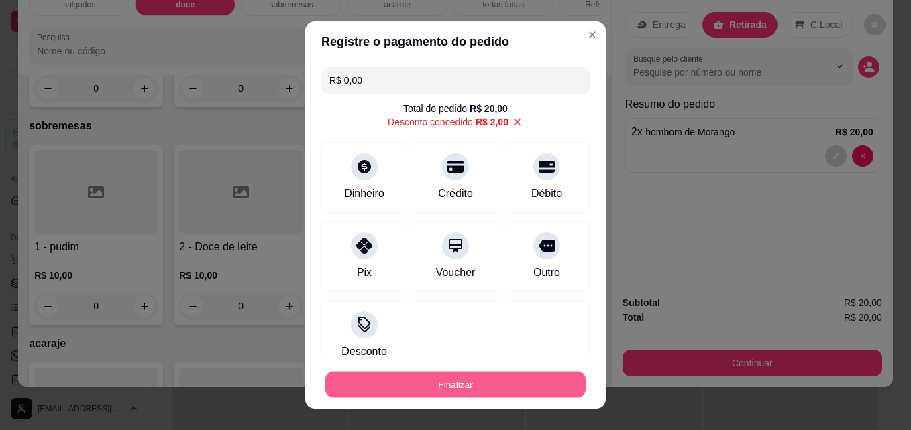
click at [452, 389] on button "Finalizar" at bounding box center [455, 385] width 260 height 26
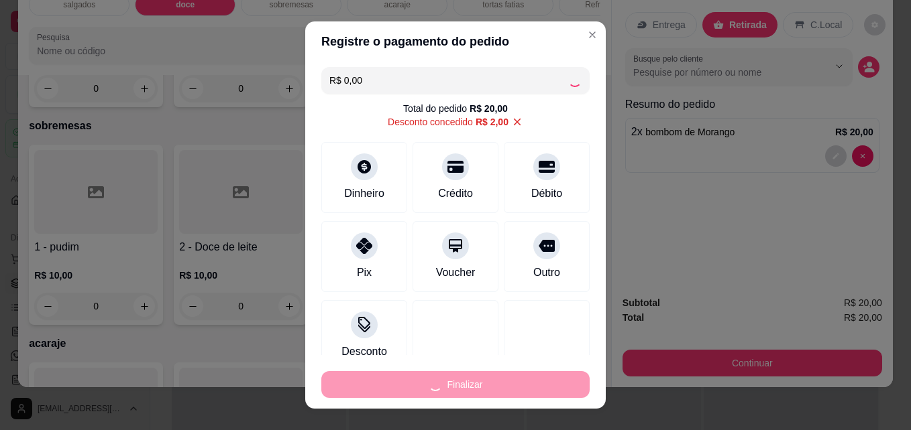
type input "0"
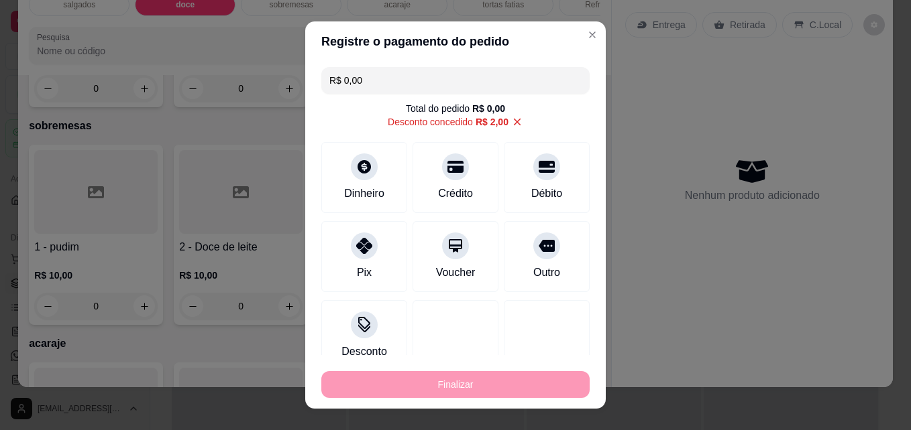
type input "-R$ 20,00"
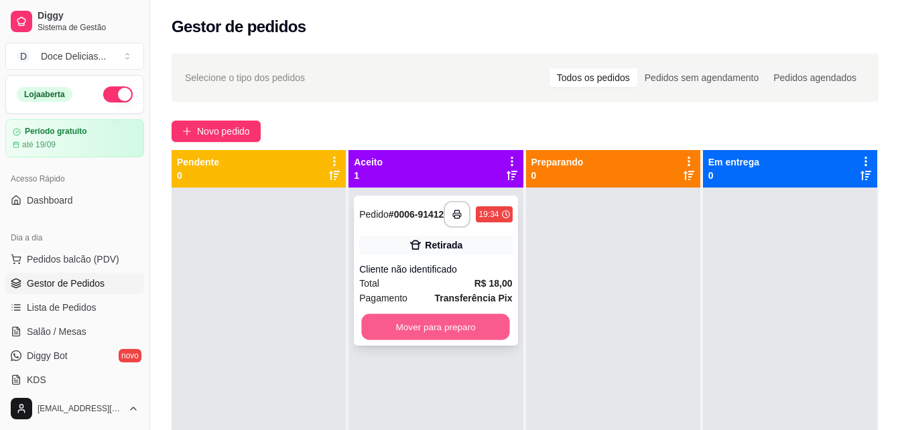
click at [463, 327] on button "Mover para preparo" at bounding box center [436, 327] width 148 height 26
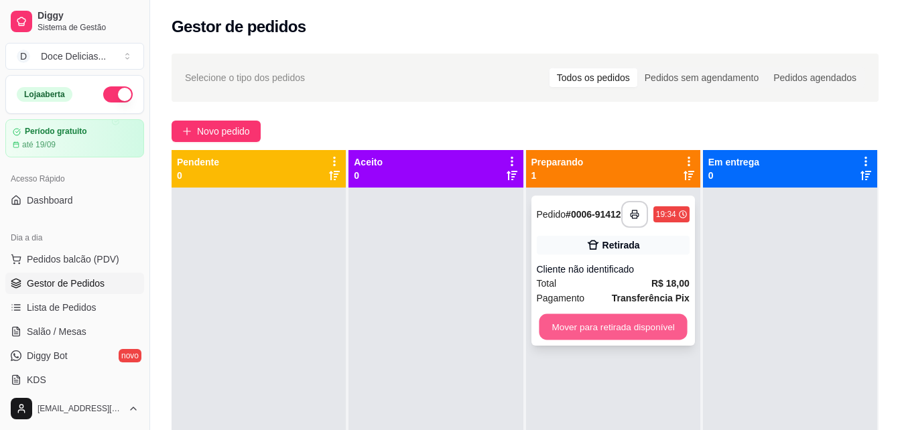
click at [569, 334] on button "Mover para retirada disponível" at bounding box center [613, 327] width 148 height 26
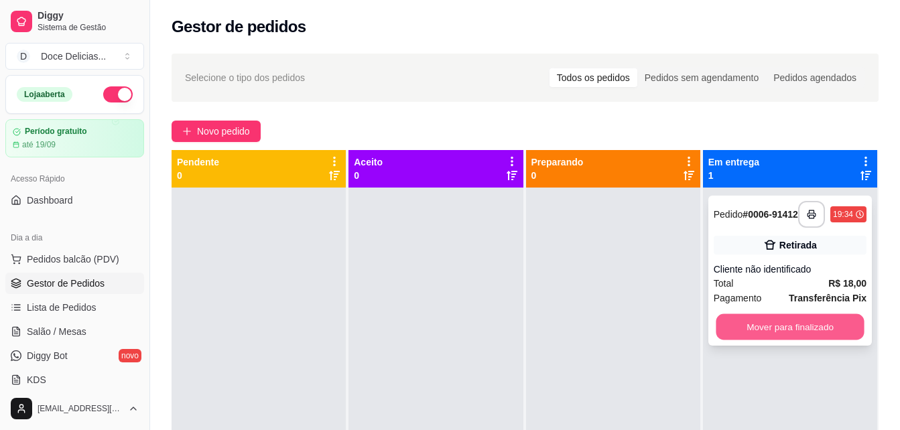
click at [740, 337] on button "Mover para finalizado" at bounding box center [790, 327] width 148 height 26
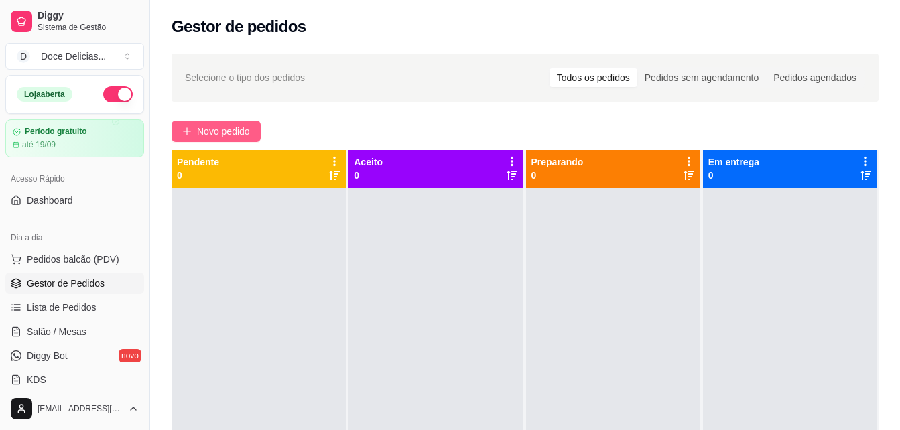
click at [222, 135] on span "Novo pedido" at bounding box center [223, 131] width 53 height 15
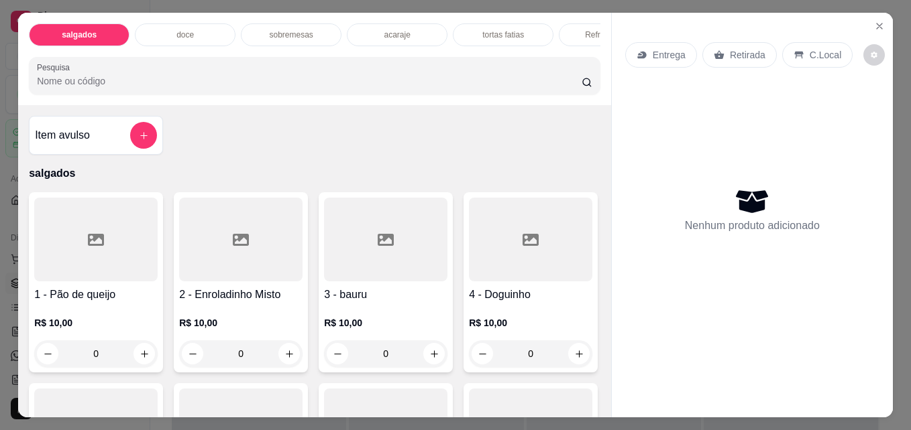
click at [587, 30] on p "Refrigerantes" at bounding box center [609, 35] width 48 height 11
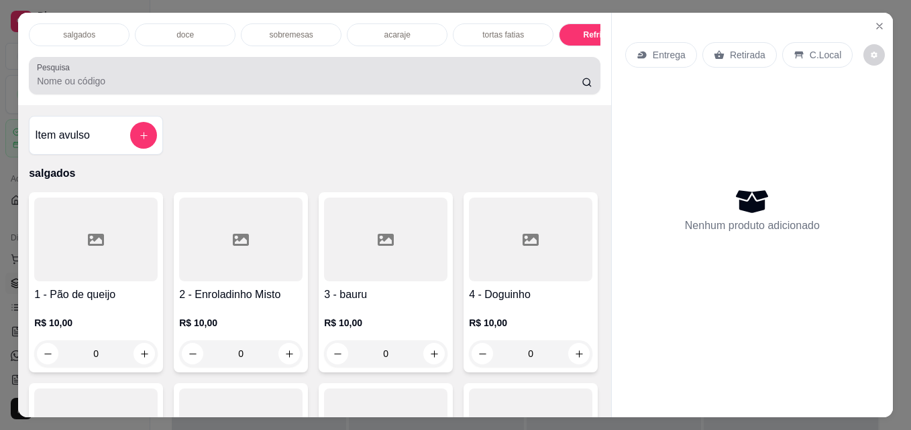
scroll to position [35, 0]
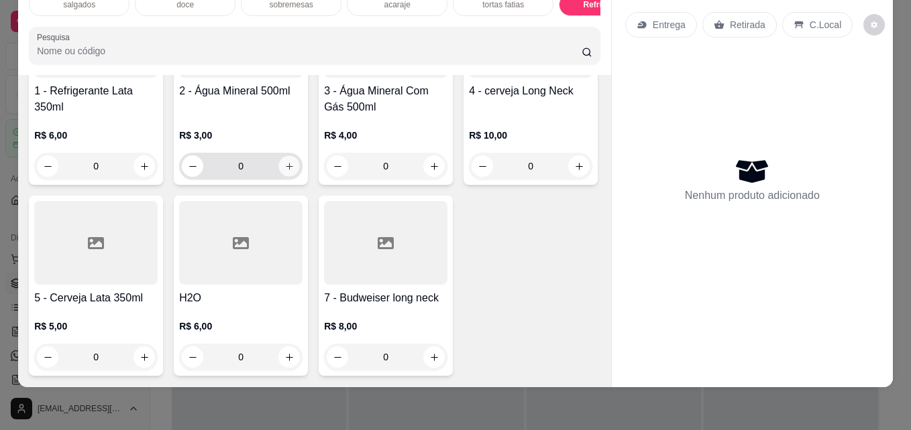
click at [290, 177] on button "increase-product-quantity" at bounding box center [289, 166] width 21 height 21
type input "1"
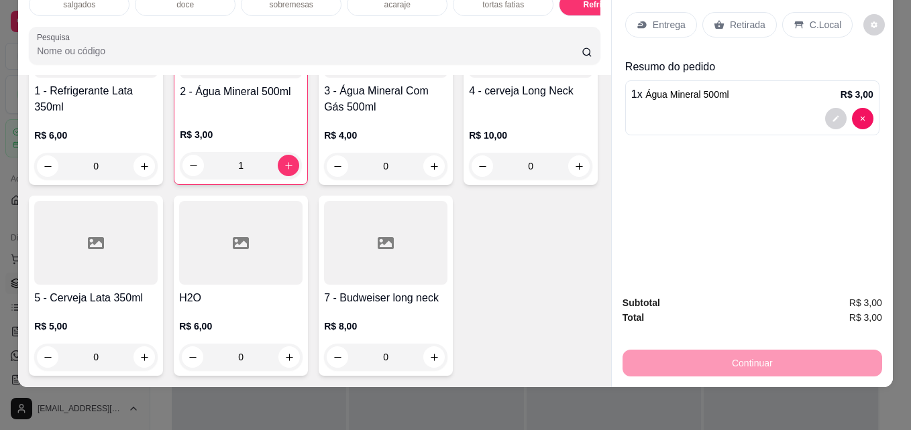
click at [745, 18] on p "Retirada" at bounding box center [748, 24] width 36 height 13
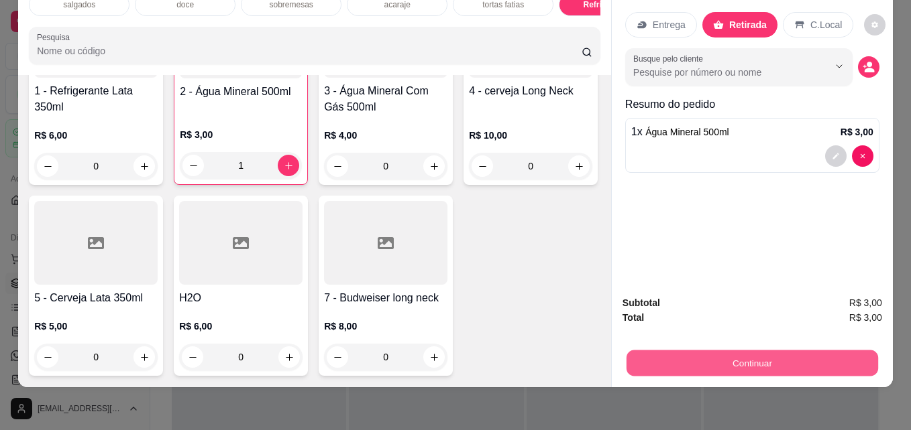
click at [658, 357] on button "Continuar" at bounding box center [751, 363] width 251 height 26
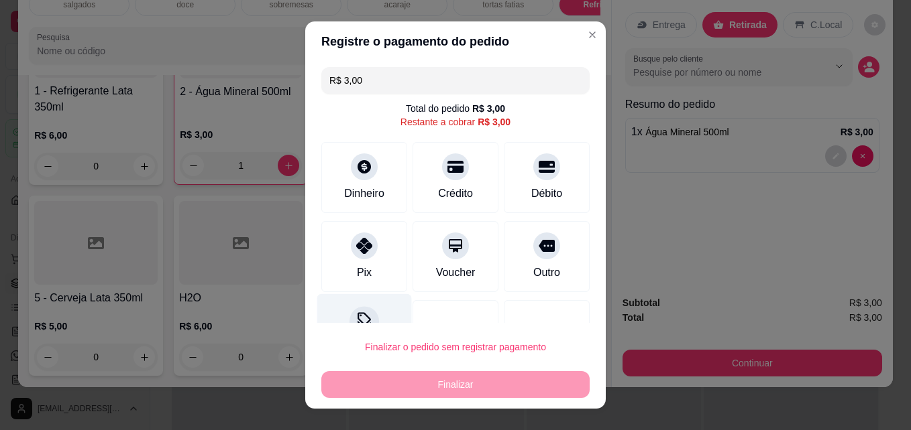
click at [357, 315] on icon at bounding box center [363, 318] width 13 height 13
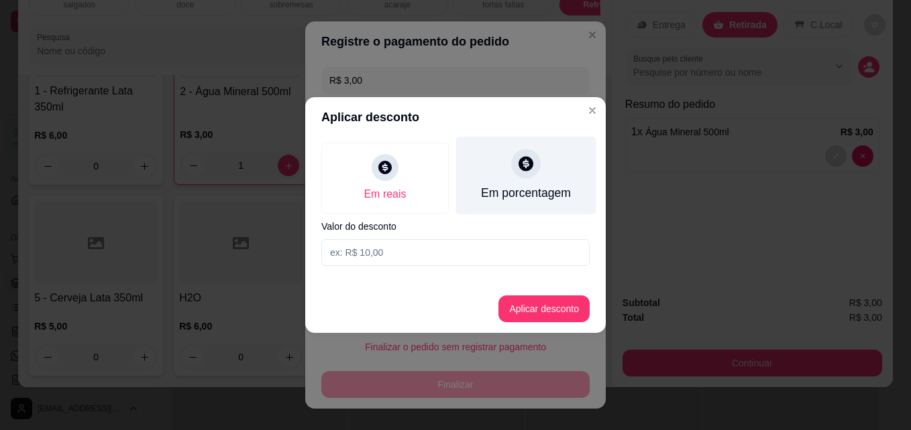
click at [540, 163] on div "Em porcentagem" at bounding box center [526, 176] width 140 height 78
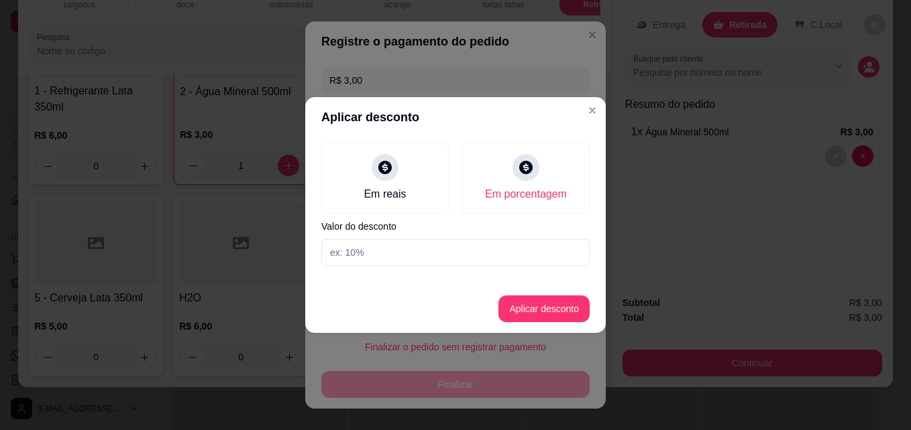
click at [400, 254] on input at bounding box center [455, 252] width 268 height 27
type input "10"
click at [526, 302] on button "Aplicar desconto" at bounding box center [544, 309] width 88 height 26
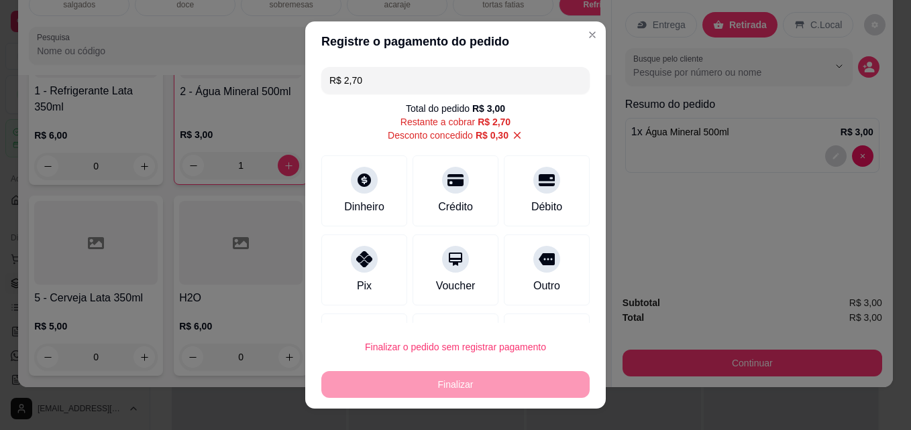
click at [511, 136] on icon at bounding box center [517, 135] width 12 height 12
type input "R$ 3,00"
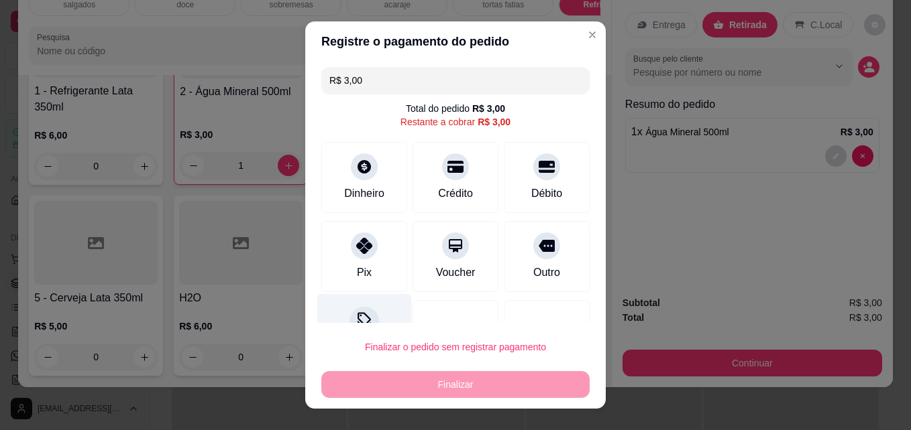
click at [357, 321] on icon at bounding box center [363, 320] width 17 height 17
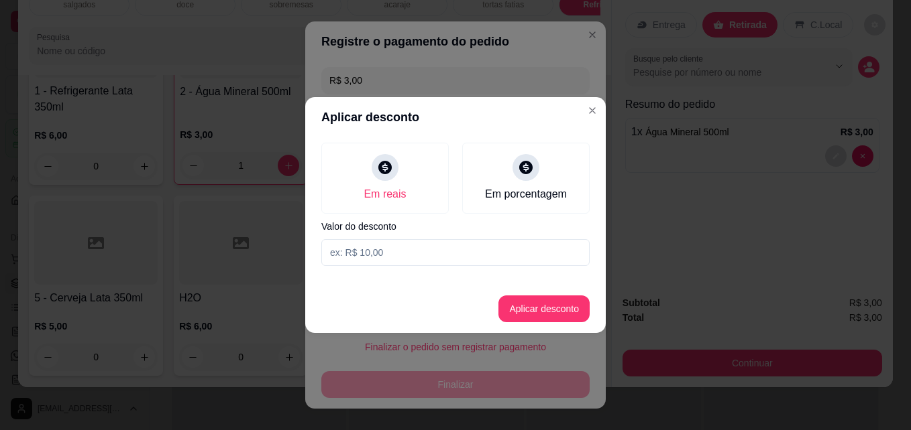
click at [378, 246] on input at bounding box center [455, 252] width 268 height 27
type input "0,50"
click at [530, 299] on button "Aplicar desconto" at bounding box center [544, 309] width 88 height 26
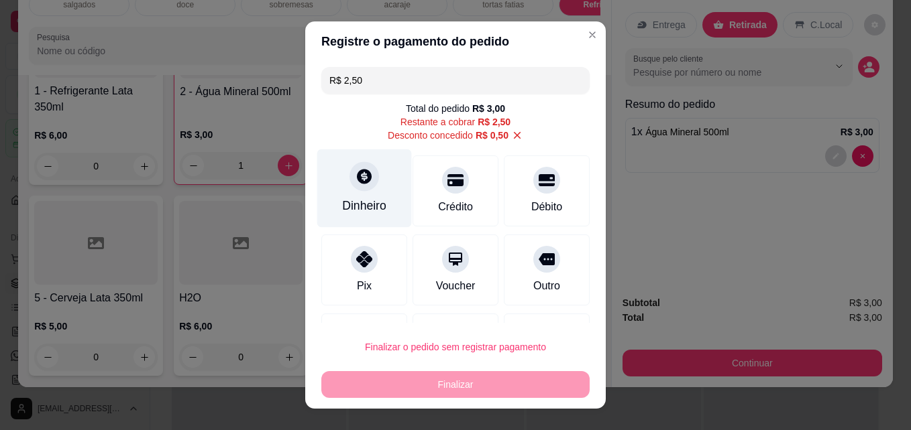
click at [362, 183] on icon at bounding box center [363, 176] width 17 height 17
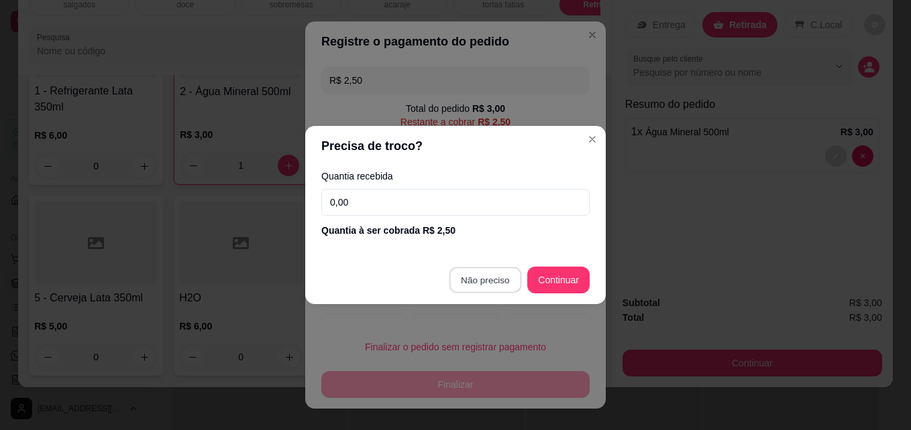
type input "R$ 0,00"
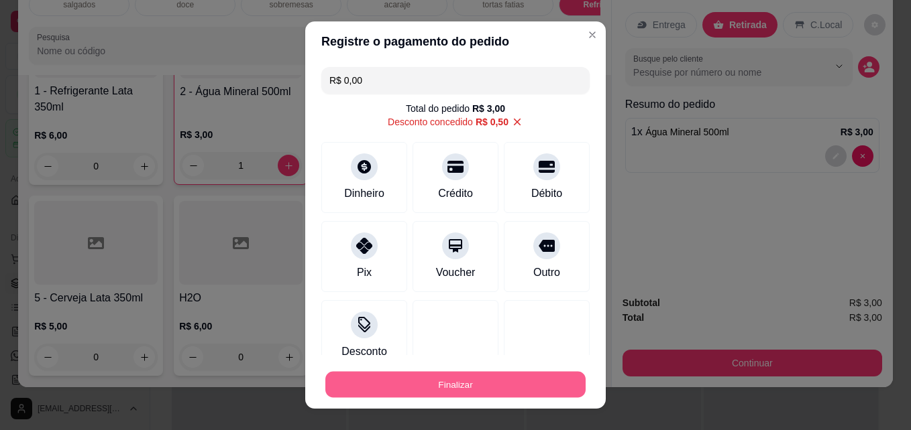
click at [435, 377] on button "Finalizar" at bounding box center [455, 385] width 260 height 26
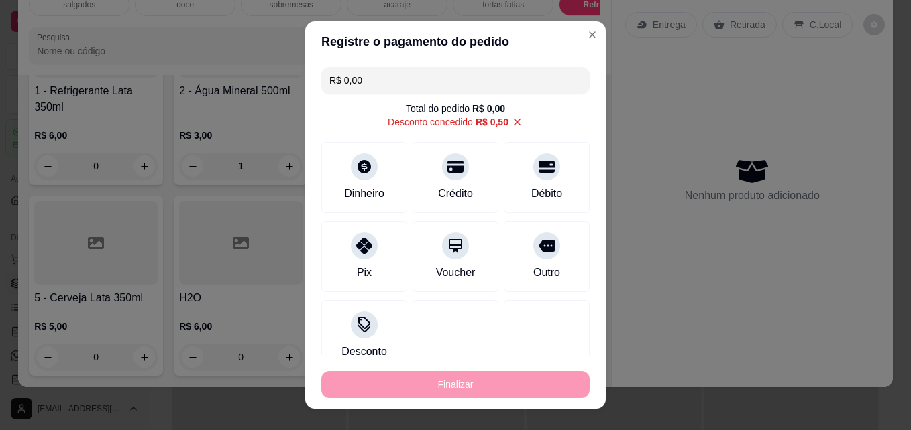
type input "0"
type input "-R$ 3,00"
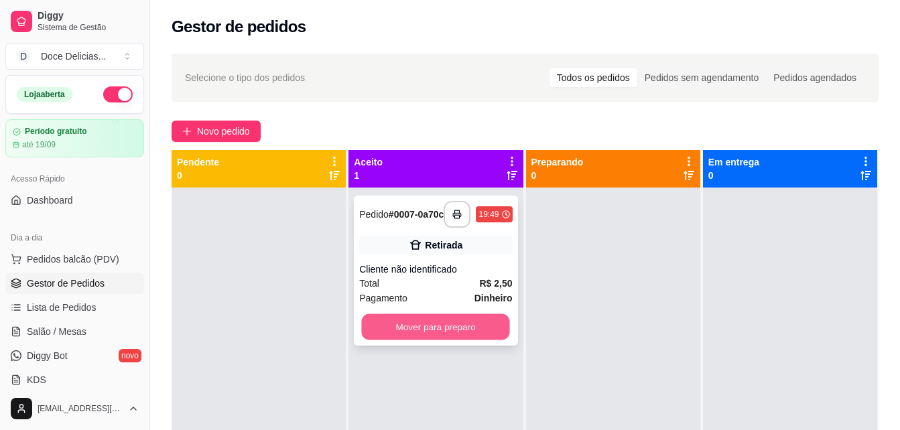
click at [471, 339] on button "Mover para preparo" at bounding box center [436, 327] width 148 height 26
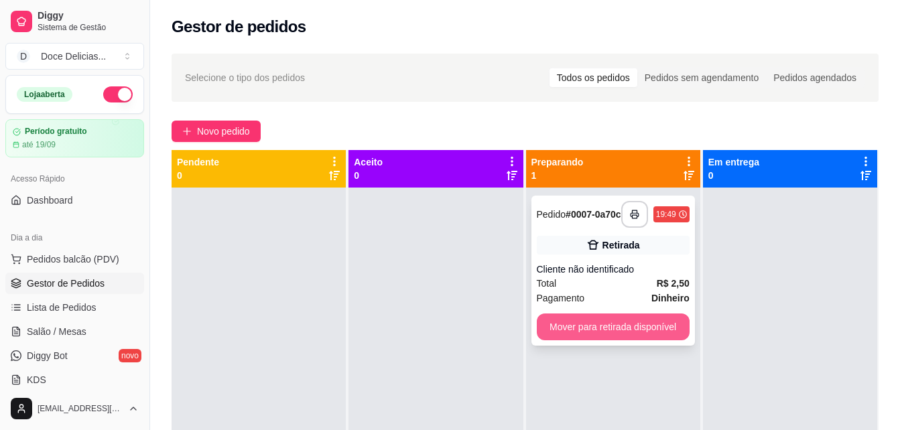
click at [588, 334] on button "Mover para retirada disponível" at bounding box center [613, 327] width 153 height 27
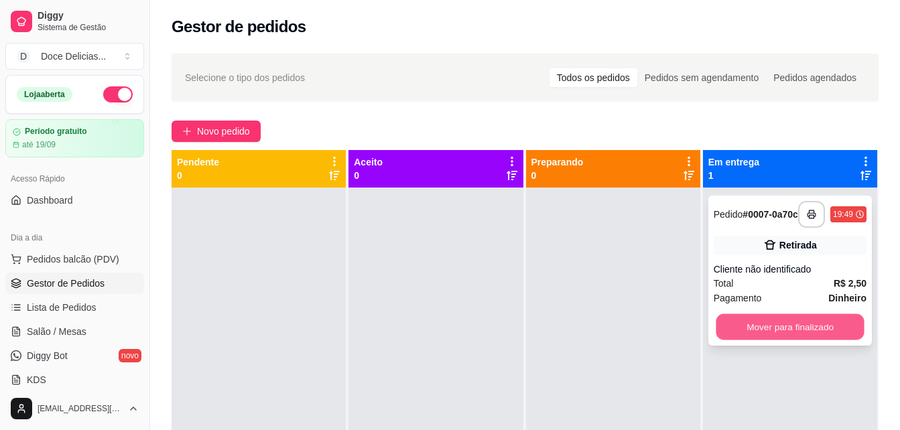
click at [764, 336] on button "Mover para finalizado" at bounding box center [790, 327] width 148 height 26
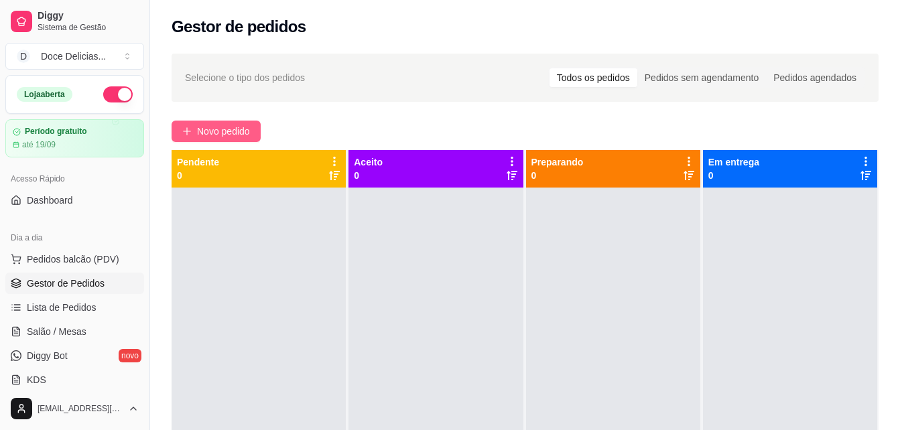
click at [213, 131] on span "Novo pedido" at bounding box center [223, 131] width 53 height 15
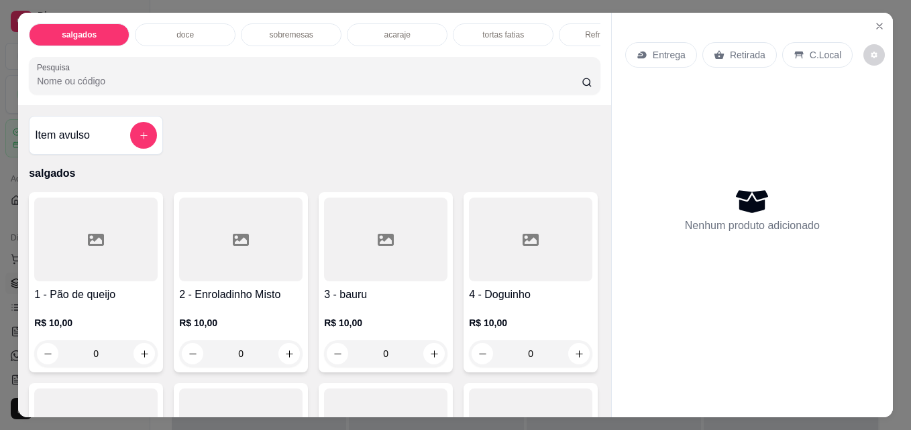
click at [571, 23] on div "Refrigerantes" at bounding box center [609, 34] width 101 height 23
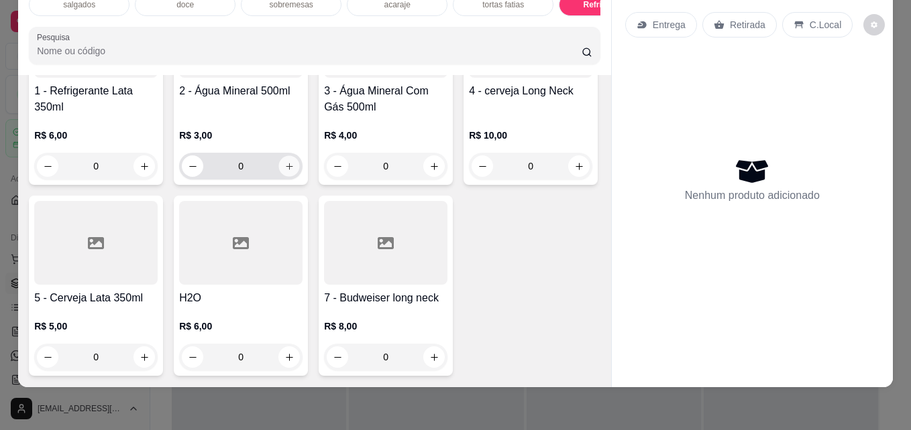
click at [289, 172] on icon "increase-product-quantity" at bounding box center [289, 167] width 10 height 10
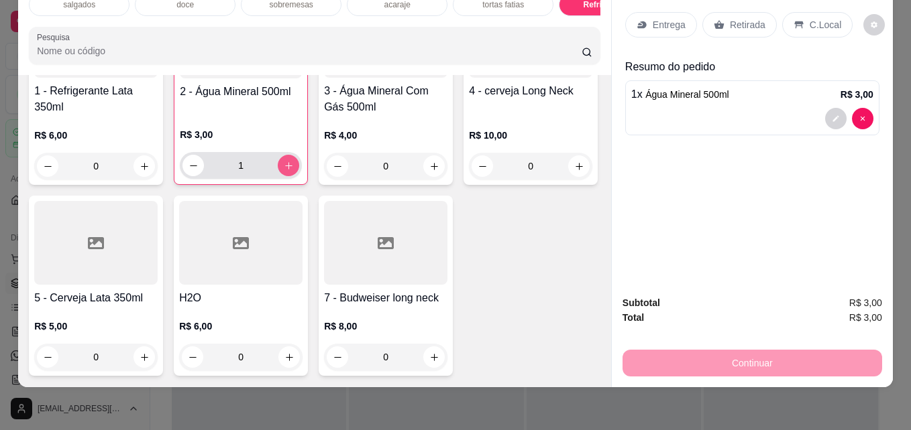
type input "1"
click at [746, 18] on p "Retirada" at bounding box center [748, 24] width 36 height 13
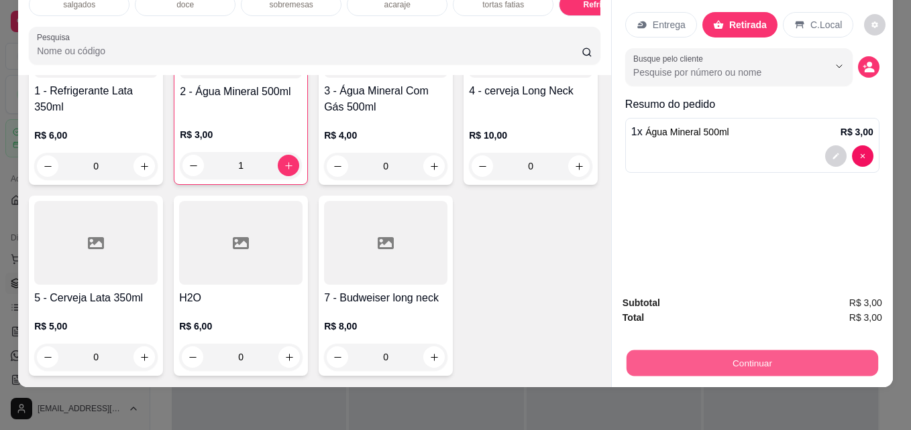
click at [676, 353] on button "Continuar" at bounding box center [751, 363] width 251 height 26
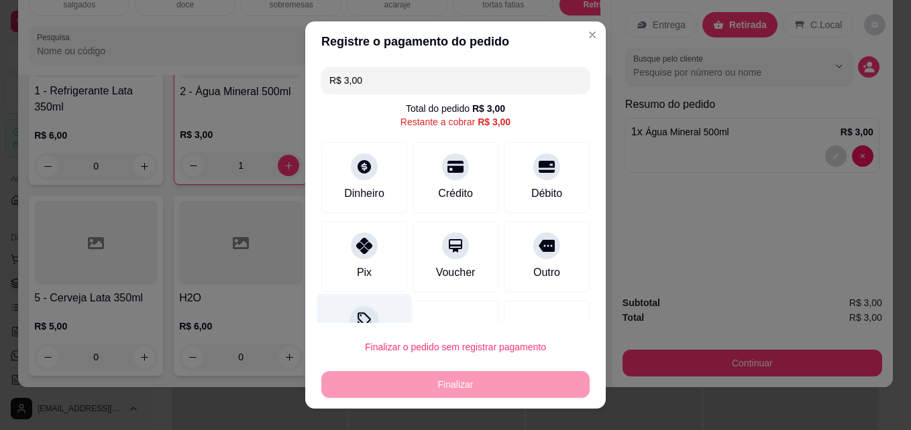
click at [361, 313] on icon at bounding box center [363, 320] width 17 height 17
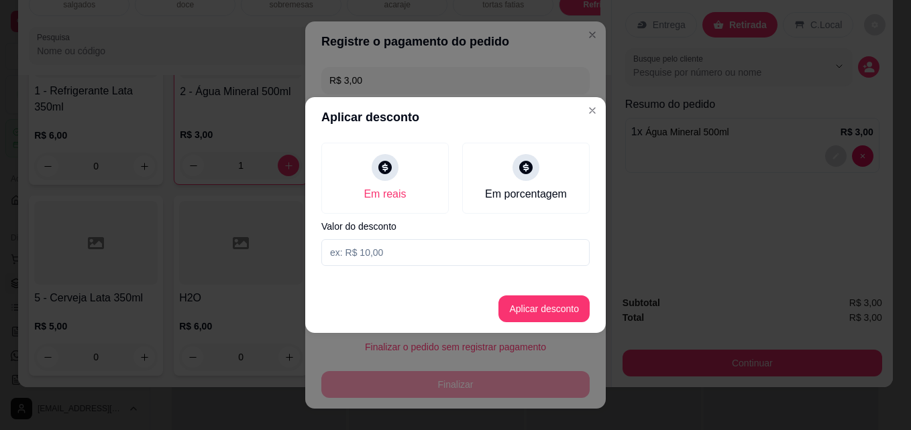
click at [374, 254] on input at bounding box center [455, 252] width 268 height 27
type input "0,50"
click at [548, 304] on button "Aplicar desconto" at bounding box center [544, 309] width 88 height 26
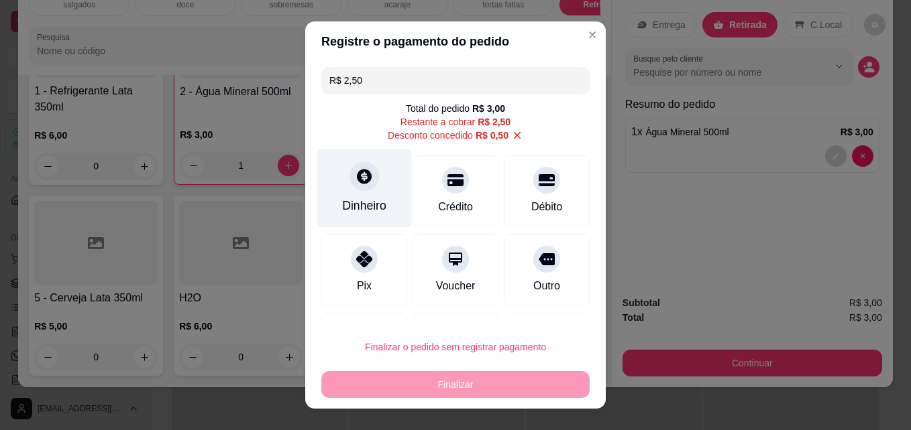
click at [355, 189] on div at bounding box center [364, 177] width 30 height 30
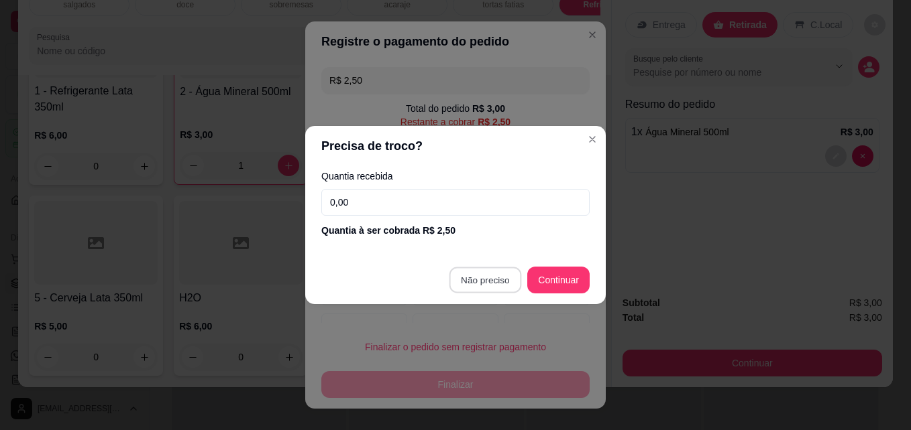
type input "R$ 0,00"
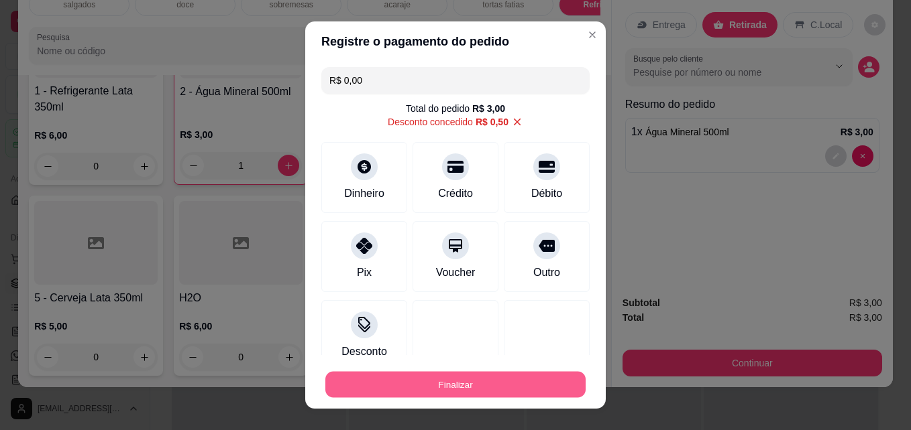
click at [445, 378] on button "Finalizar" at bounding box center [455, 385] width 260 height 26
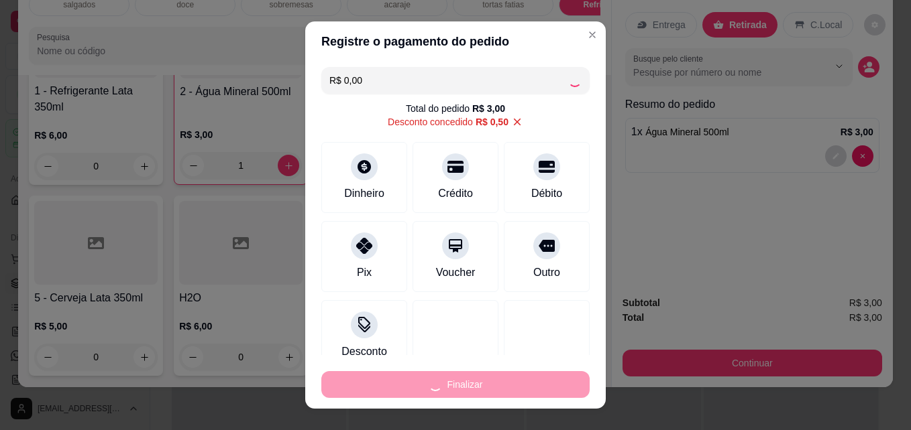
type input "0"
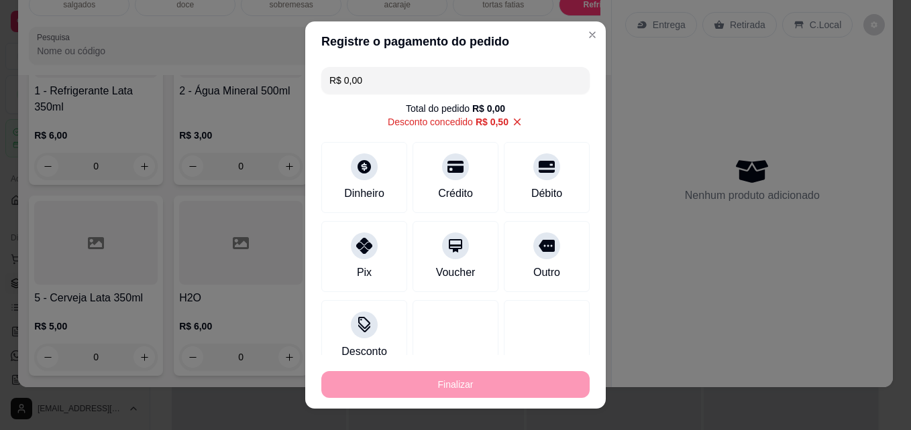
type input "-R$ 3,00"
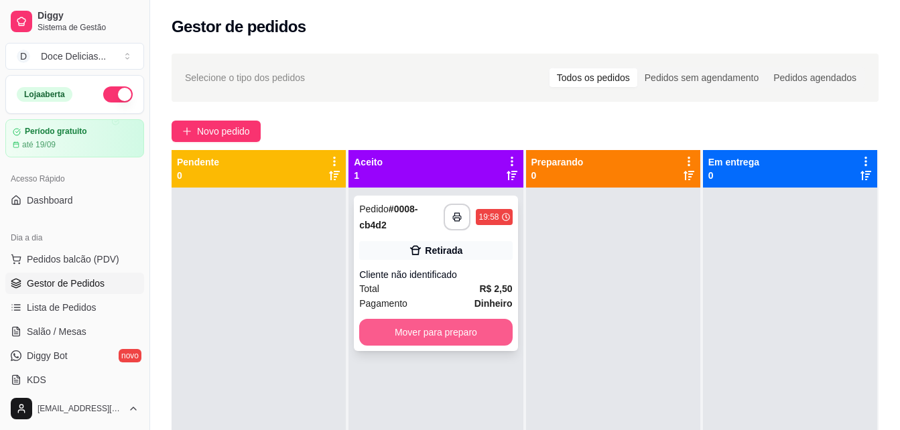
click at [428, 323] on button "Mover para preparo" at bounding box center [435, 332] width 153 height 27
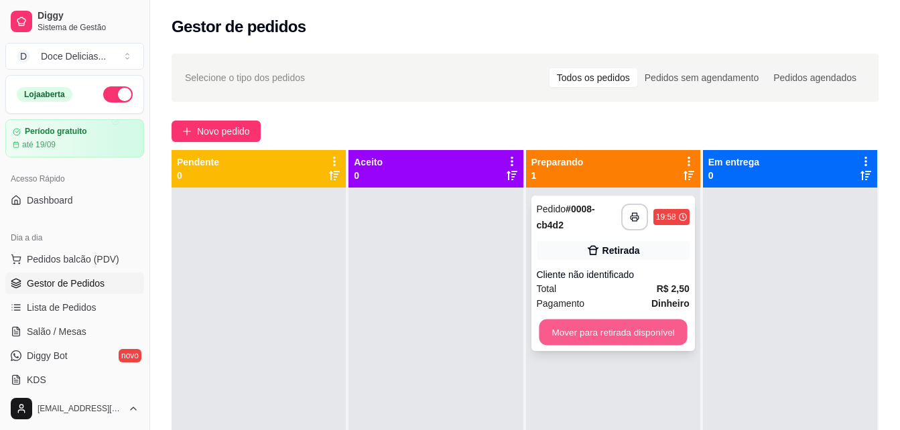
click at [565, 342] on button "Mover para retirada disponível" at bounding box center [613, 333] width 148 height 26
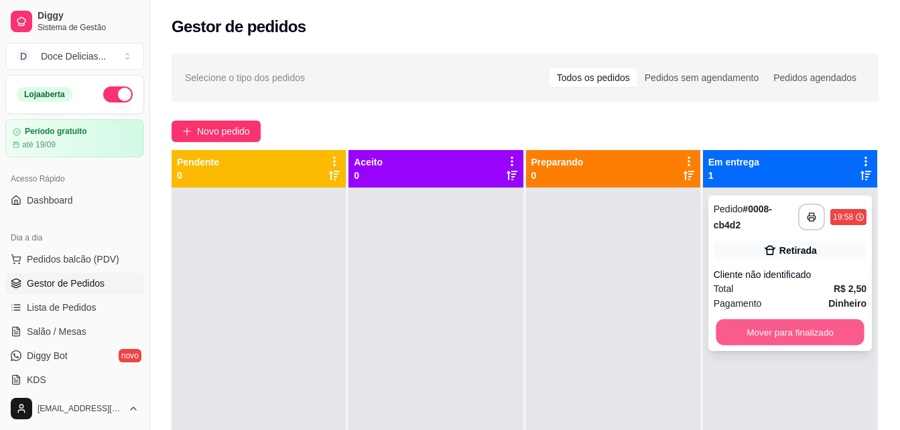
click at [754, 329] on button "Mover para finalizado" at bounding box center [790, 333] width 148 height 26
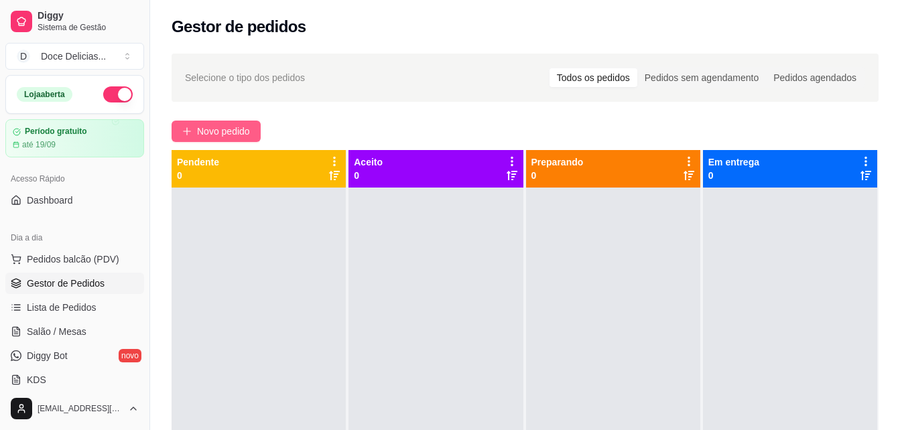
click at [176, 137] on button "Novo pedido" at bounding box center [216, 131] width 89 height 21
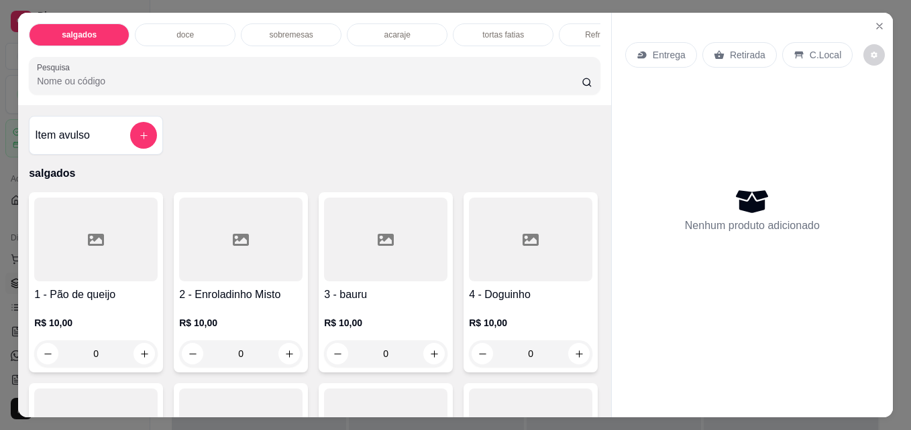
click at [576, 34] on div "Refrigerantes" at bounding box center [609, 34] width 101 height 23
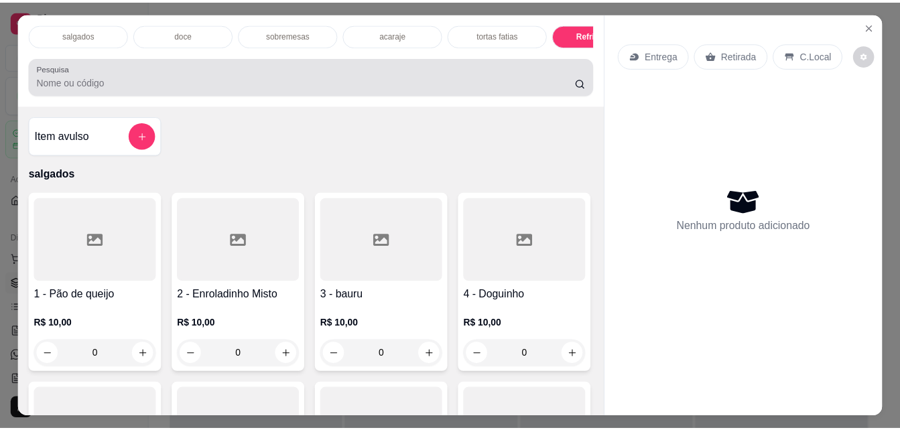
scroll to position [35, 0]
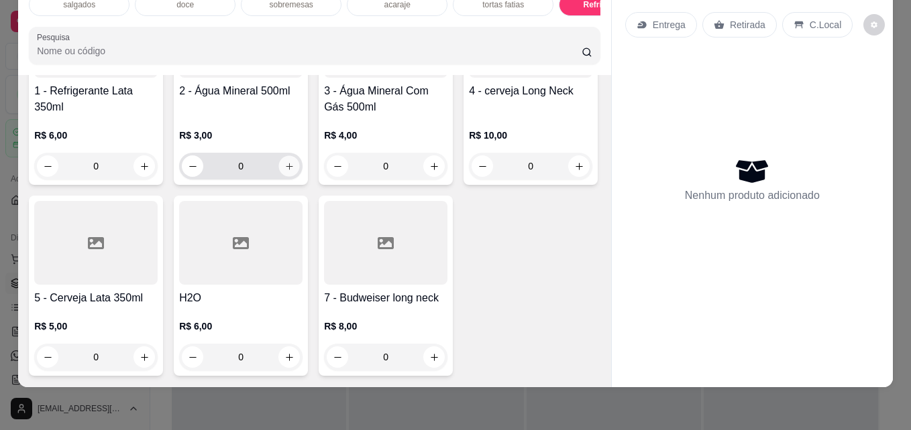
click at [284, 172] on icon "increase-product-quantity" at bounding box center [289, 167] width 10 height 10
type input "1"
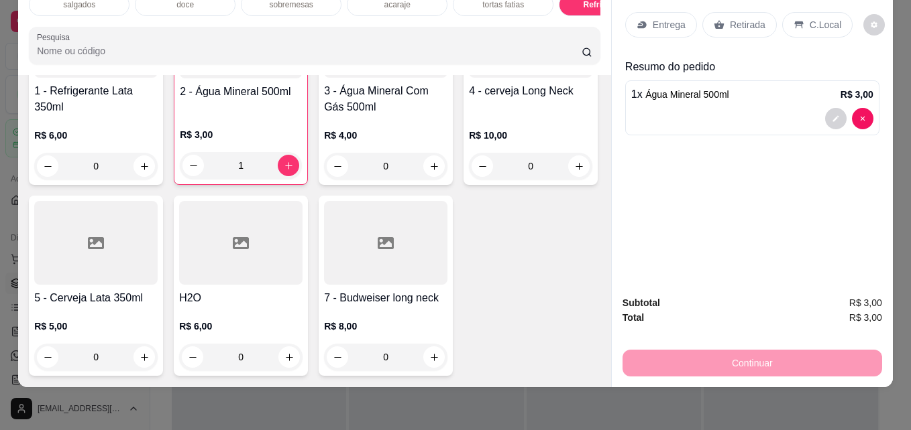
click at [721, 15] on div "Retirada" at bounding box center [739, 24] width 74 height 25
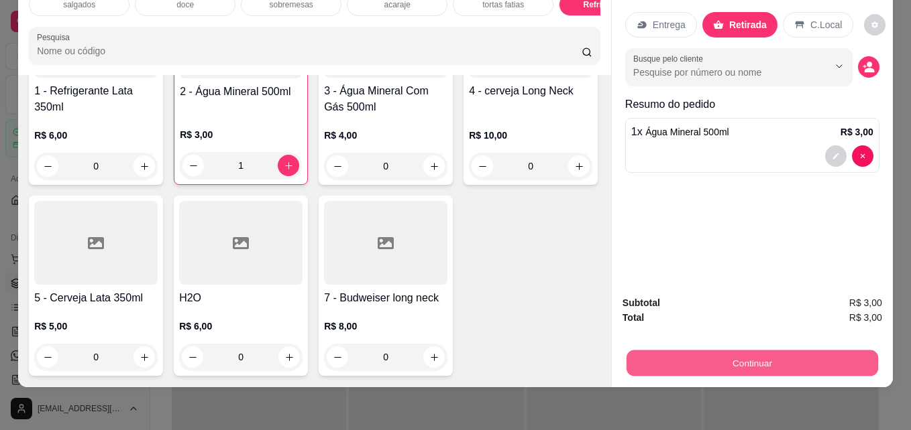
click at [712, 357] on button "Continuar" at bounding box center [751, 363] width 251 height 26
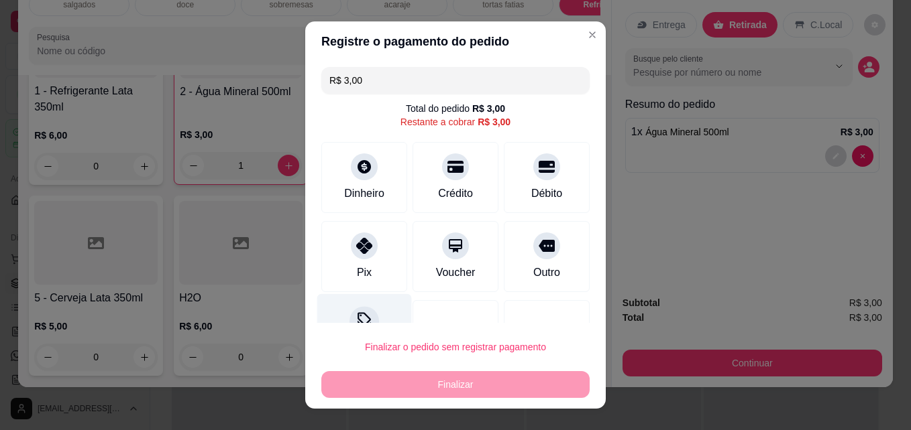
click at [355, 321] on icon at bounding box center [363, 320] width 17 height 17
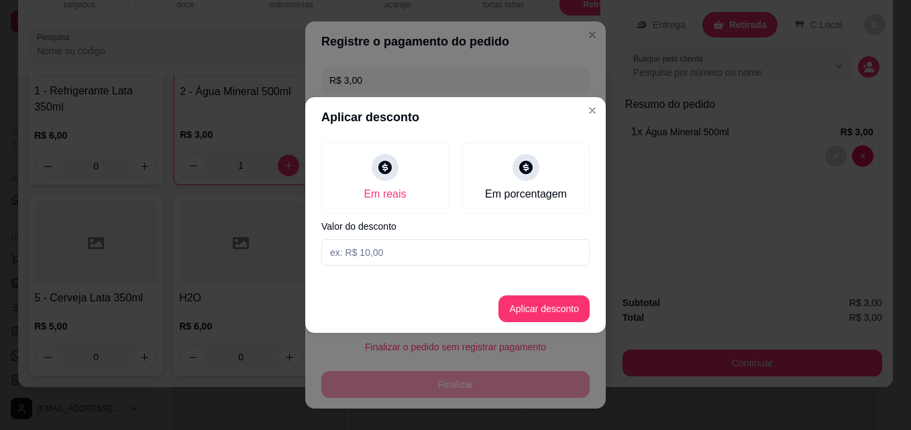
click at [380, 255] on input at bounding box center [455, 252] width 268 height 27
type input "0,50"
click at [556, 312] on button "Aplicar desconto" at bounding box center [544, 309] width 88 height 26
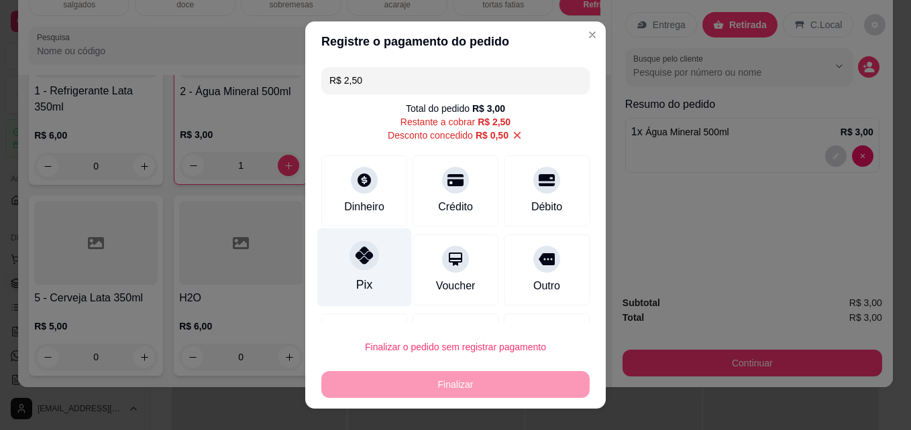
click at [365, 281] on div "Pix" at bounding box center [364, 268] width 95 height 78
type input "R$ 0,00"
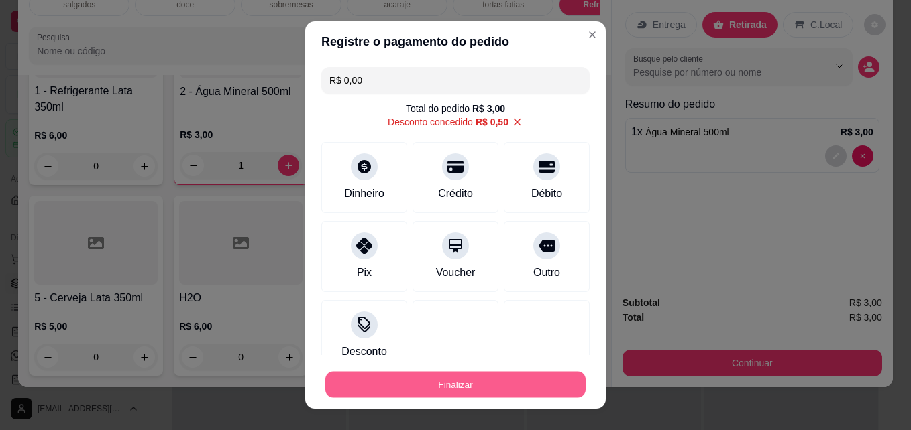
click at [400, 380] on button "Finalizar" at bounding box center [455, 385] width 260 height 26
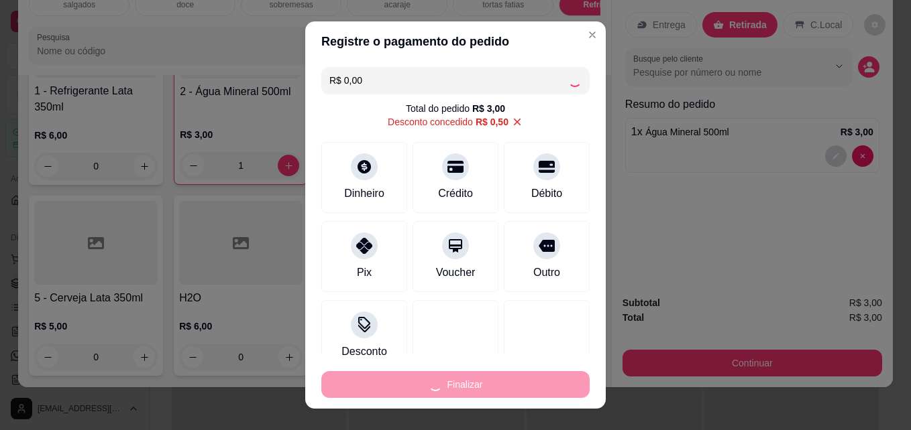
type input "0"
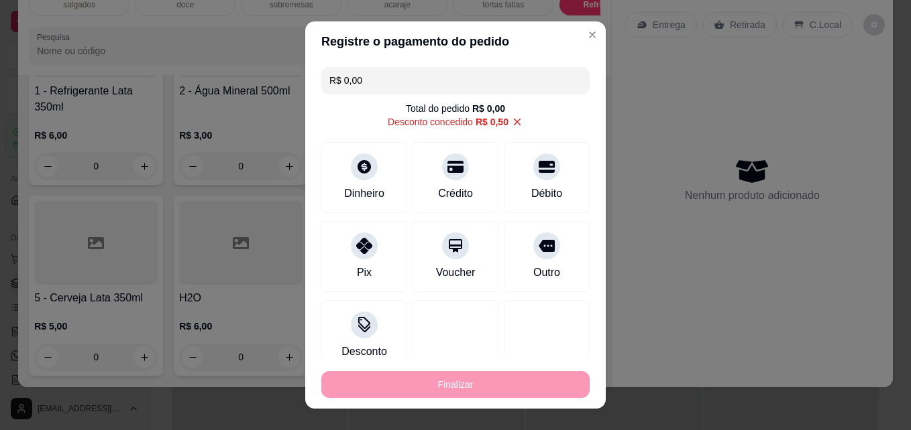
type input "-R$ 3,00"
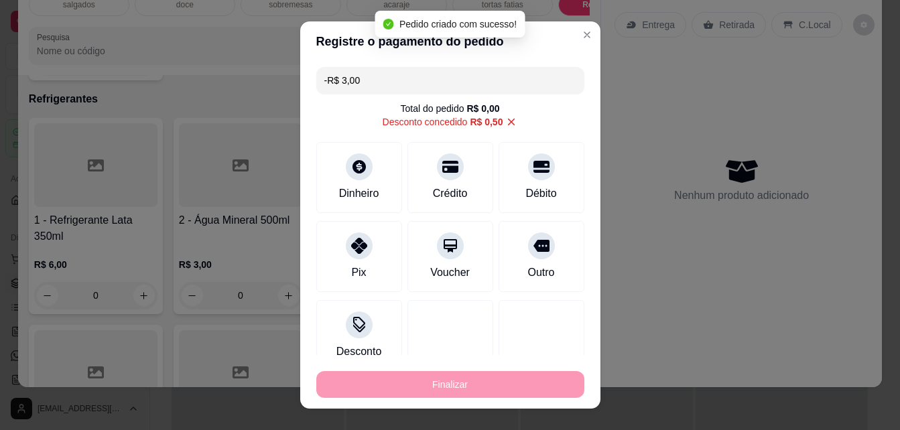
drag, startPoint x: 400, startPoint y: 380, endPoint x: 591, endPoint y: 233, distance: 241.0
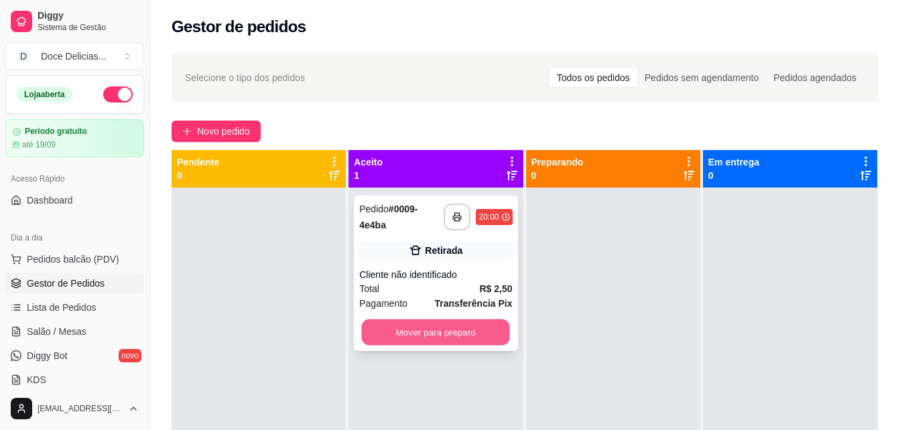
click at [396, 332] on button "Mover para preparo" at bounding box center [436, 333] width 148 height 26
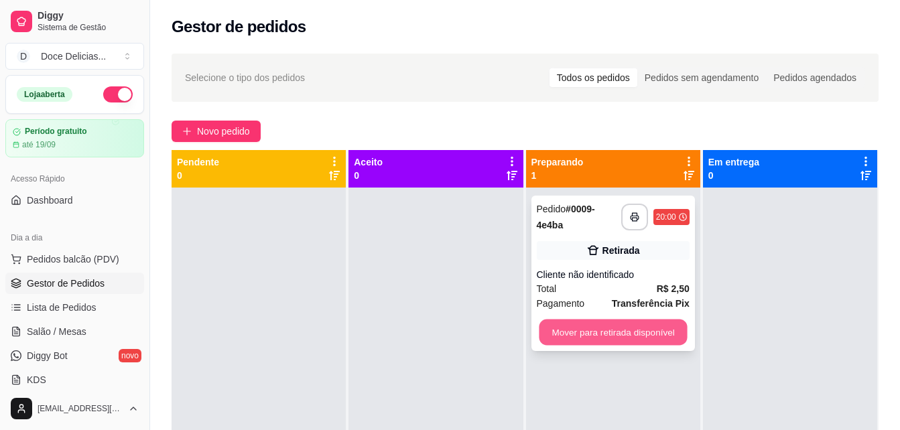
click at [589, 339] on button "Mover para retirada disponível" at bounding box center [613, 333] width 148 height 26
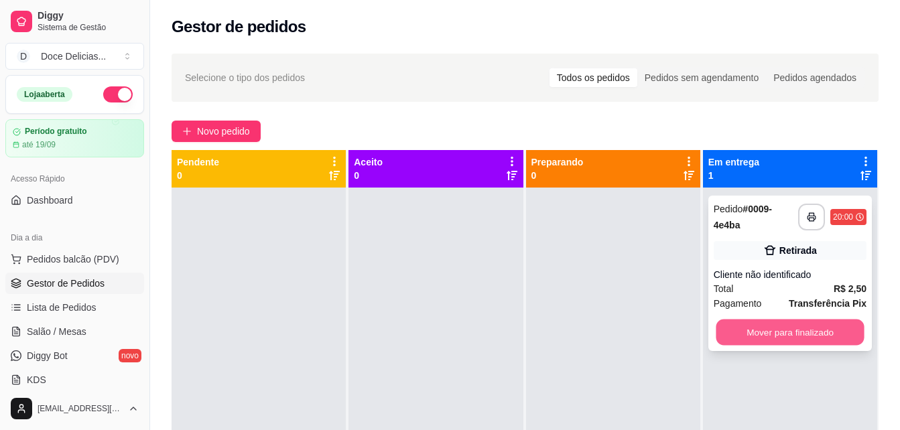
click at [754, 333] on button "Mover para finalizado" at bounding box center [790, 333] width 148 height 26
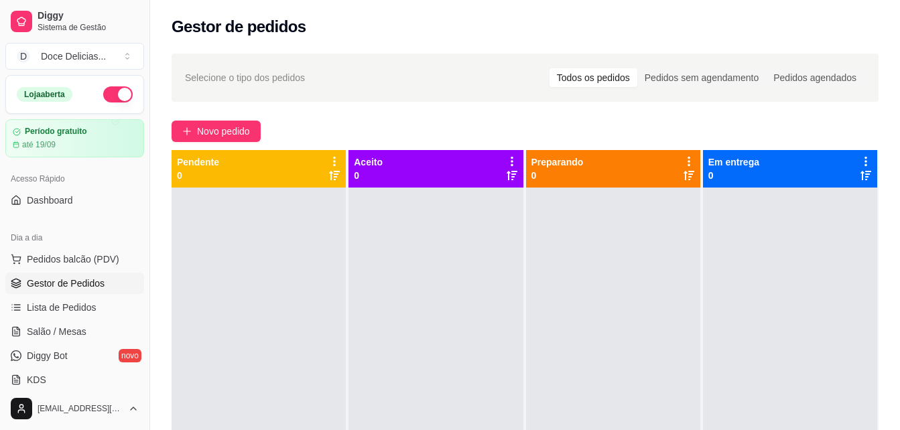
click at [559, 295] on div at bounding box center [613, 403] width 174 height 430
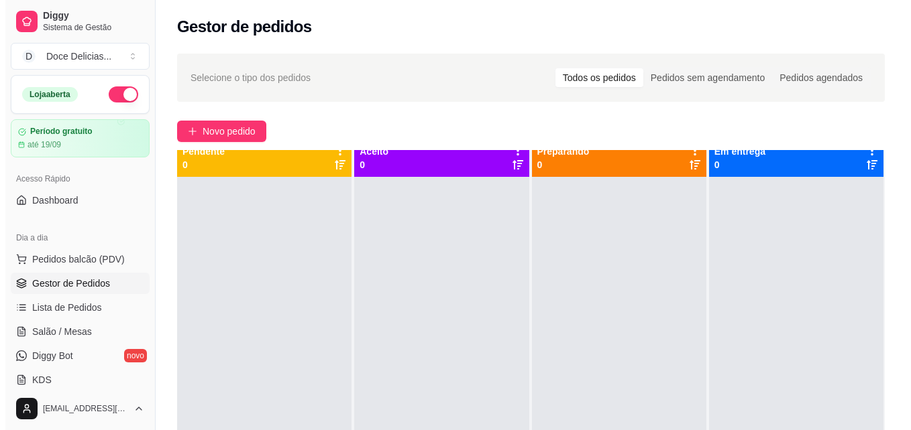
scroll to position [38, 0]
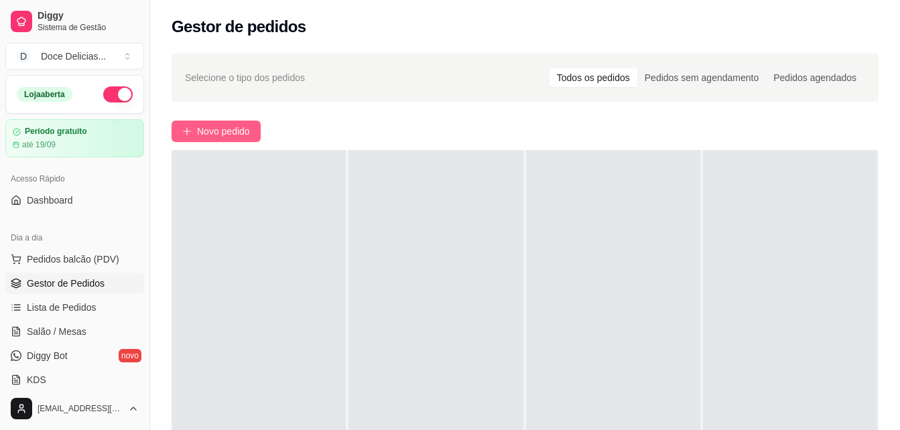
click at [221, 136] on span "Novo pedido" at bounding box center [223, 131] width 53 height 15
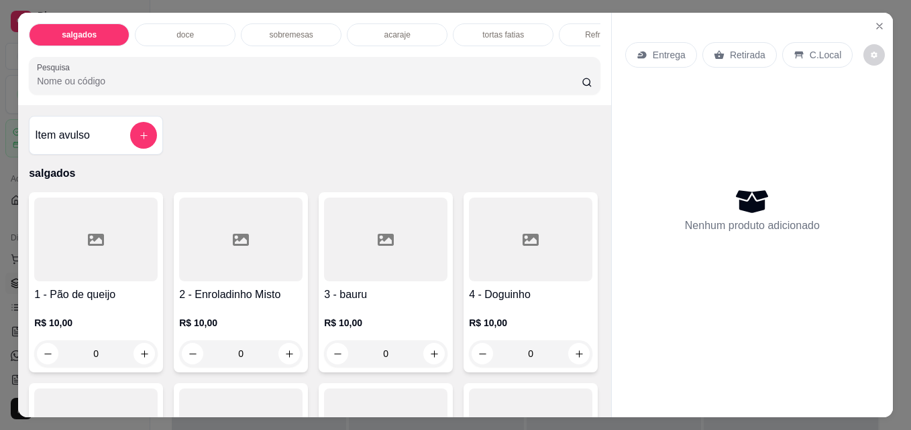
click at [200, 36] on div "doce" at bounding box center [185, 34] width 101 height 23
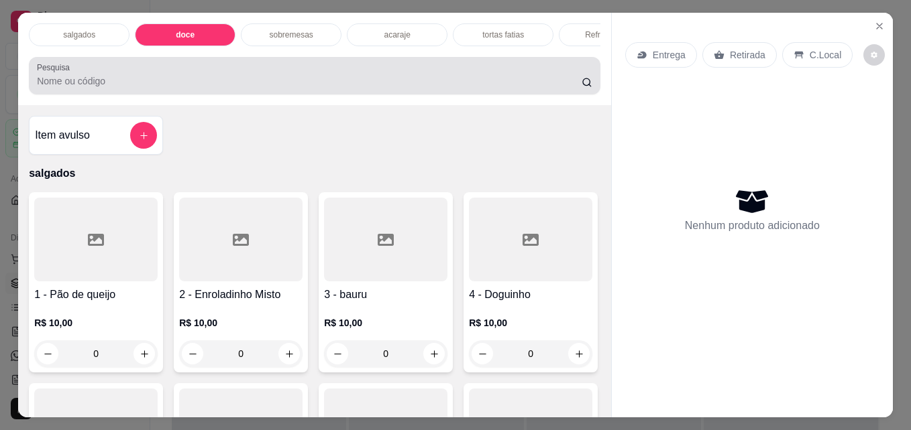
scroll to position [35, 0]
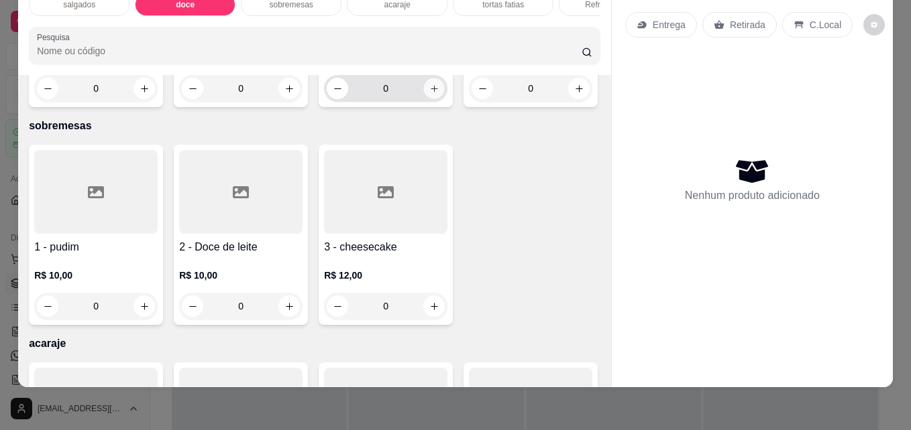
click at [429, 94] on icon "increase-product-quantity" at bounding box center [434, 89] width 10 height 10
type input "1"
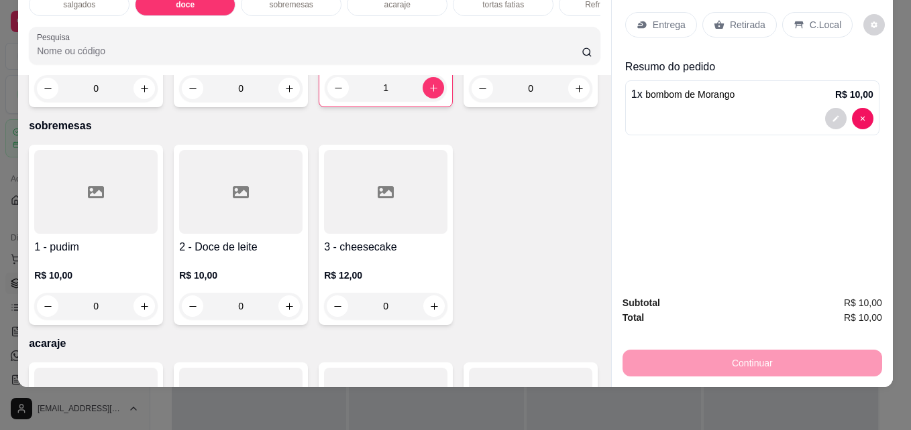
click at [720, 12] on div "Retirada" at bounding box center [739, 24] width 74 height 25
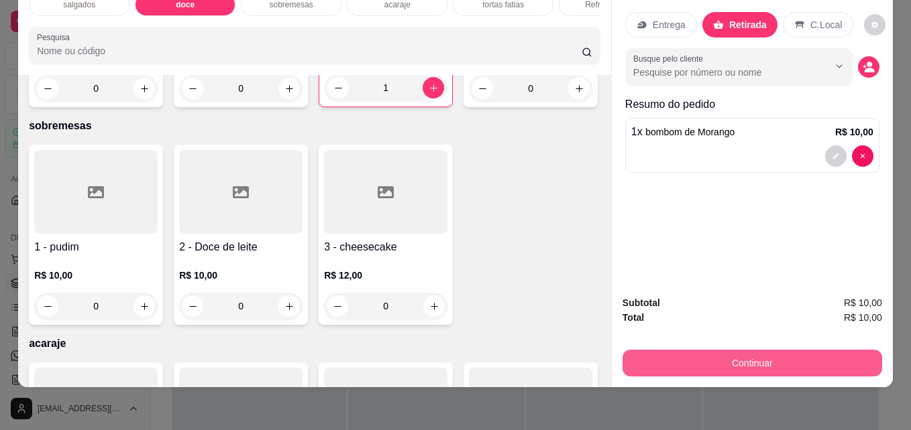
click at [691, 350] on button "Continuar" at bounding box center [751, 363] width 259 height 27
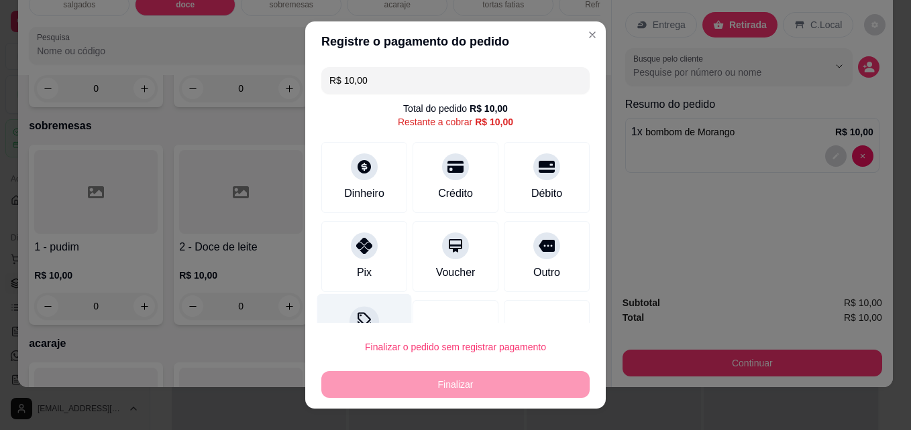
click at [359, 311] on div at bounding box center [364, 322] width 30 height 30
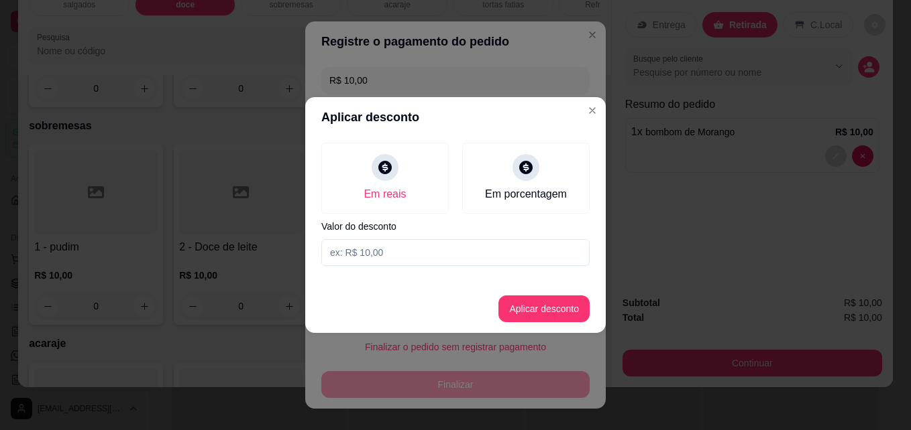
click at [386, 261] on input at bounding box center [455, 252] width 268 height 27
type input "1,00"
click at [559, 310] on button "Aplicar desconto" at bounding box center [544, 309] width 88 height 26
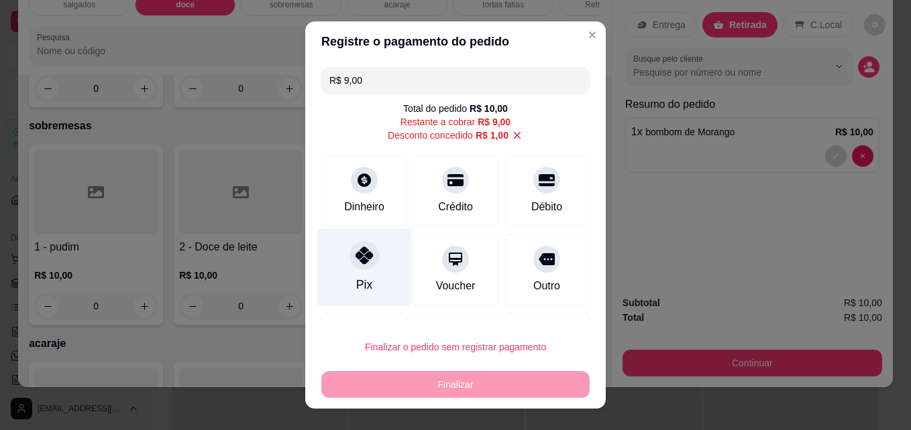
click at [355, 262] on icon at bounding box center [363, 255] width 17 height 17
type input "R$ 0,00"
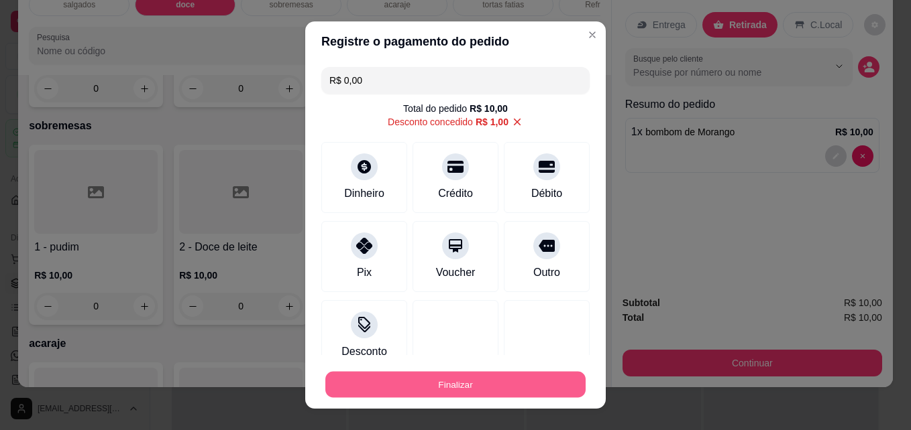
click at [461, 384] on button "Finalizar" at bounding box center [455, 385] width 260 height 26
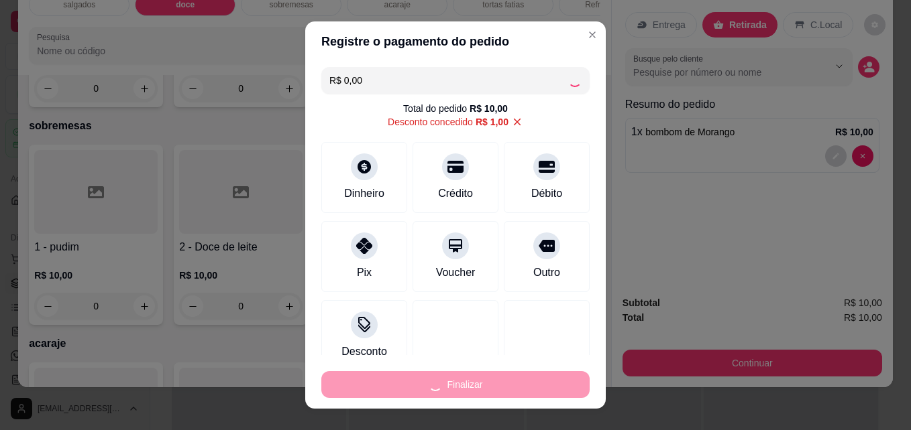
type input "0"
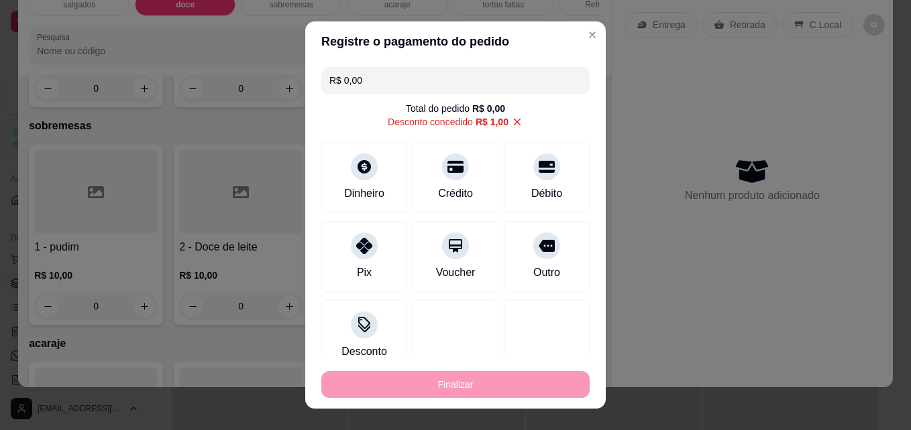
type input "-R$ 10,00"
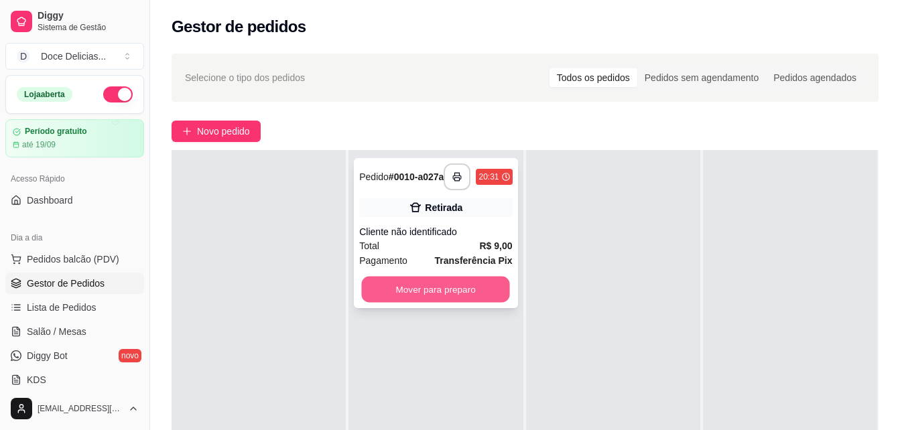
click at [453, 294] on button "Mover para preparo" at bounding box center [436, 290] width 148 height 26
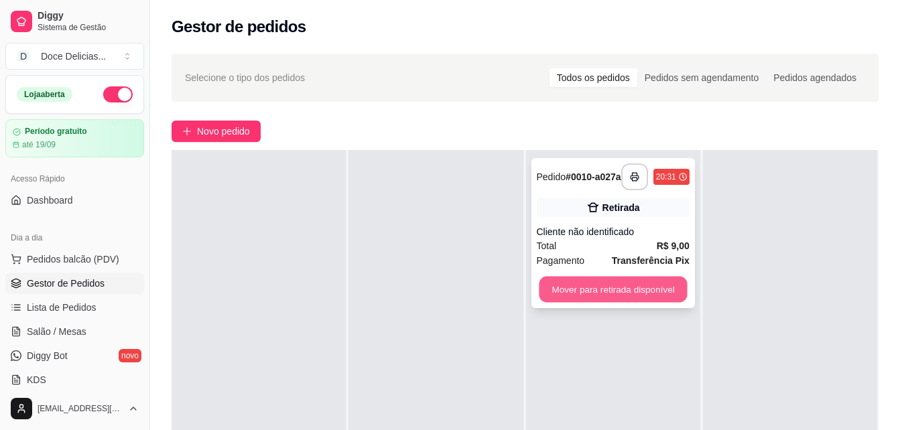
click at [563, 288] on button "Mover para retirada disponível" at bounding box center [613, 290] width 148 height 26
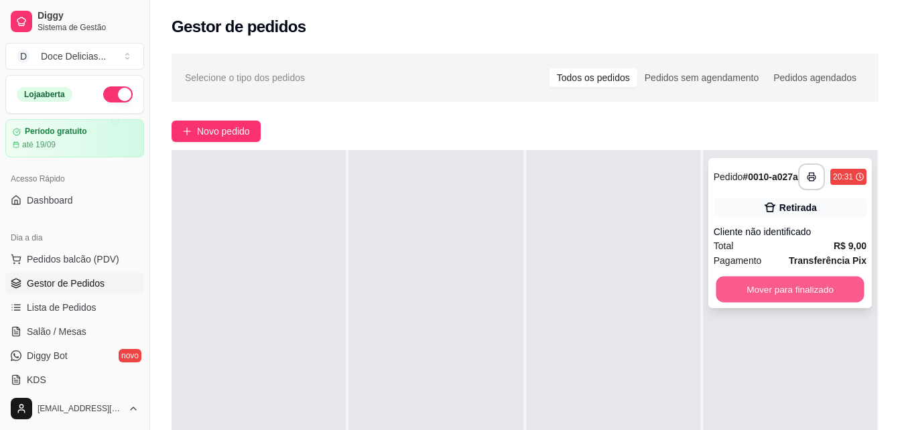
click at [744, 300] on button "Mover para finalizado" at bounding box center [790, 290] width 148 height 26
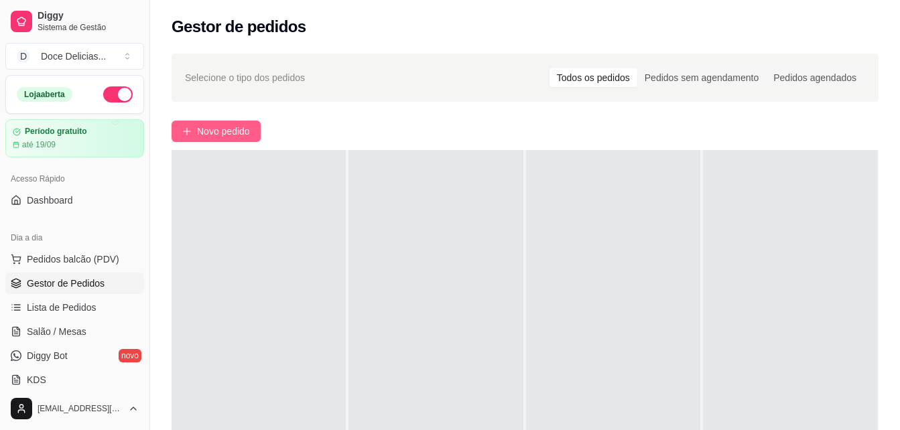
click at [208, 129] on span "Novo pedido" at bounding box center [223, 131] width 53 height 15
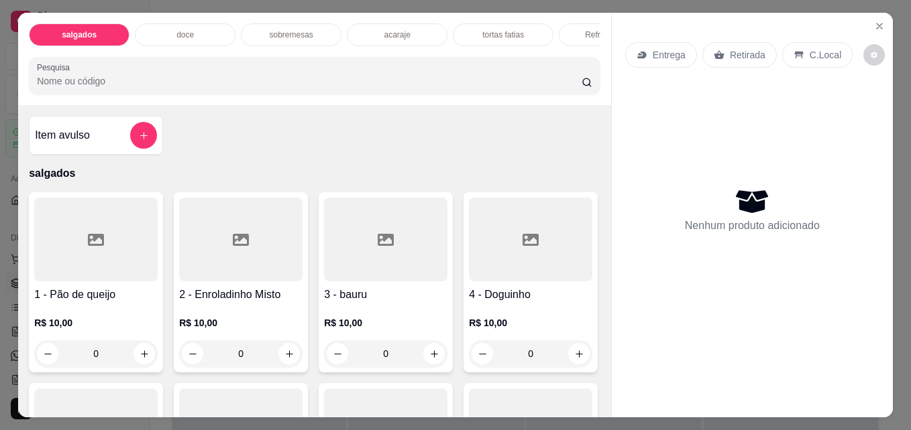
click at [585, 30] on p "Refrigerantes" at bounding box center [609, 35] width 48 height 11
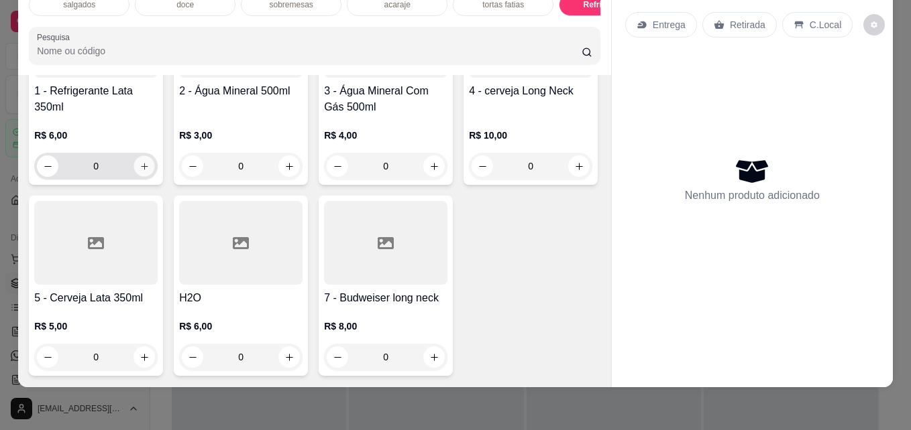
click at [134, 177] on button "increase-product-quantity" at bounding box center [144, 166] width 21 height 21
type input "1"
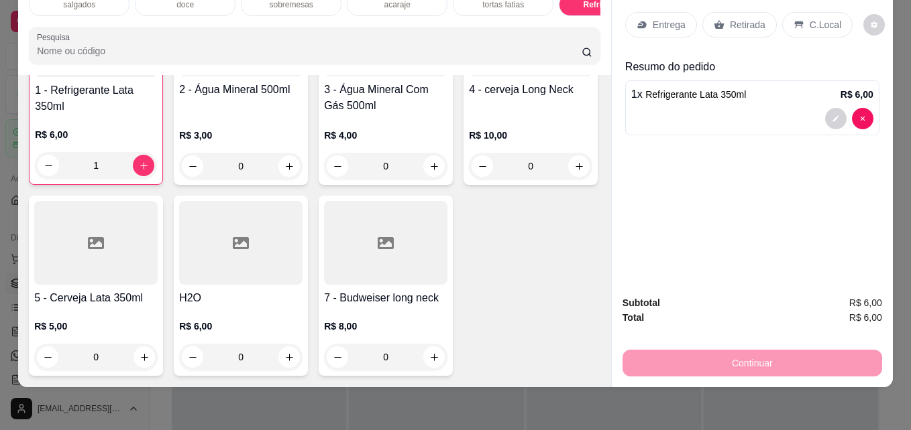
click at [744, 12] on div "Retirada" at bounding box center [739, 24] width 74 height 25
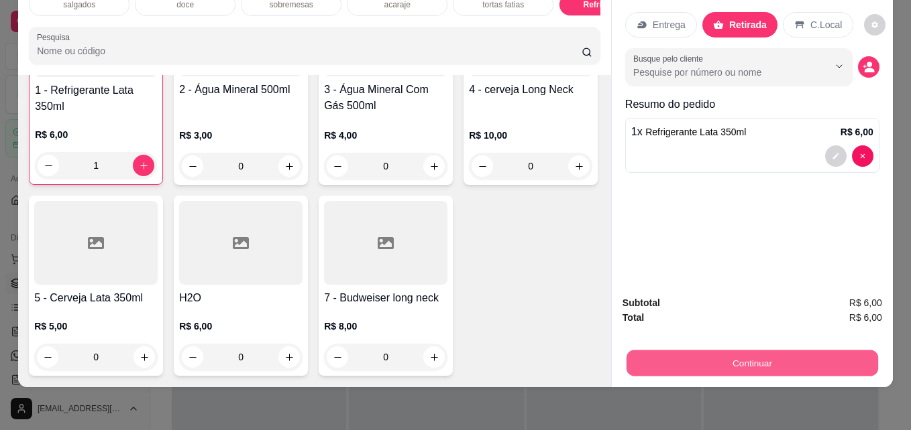
click at [677, 350] on button "Continuar" at bounding box center [751, 363] width 251 height 26
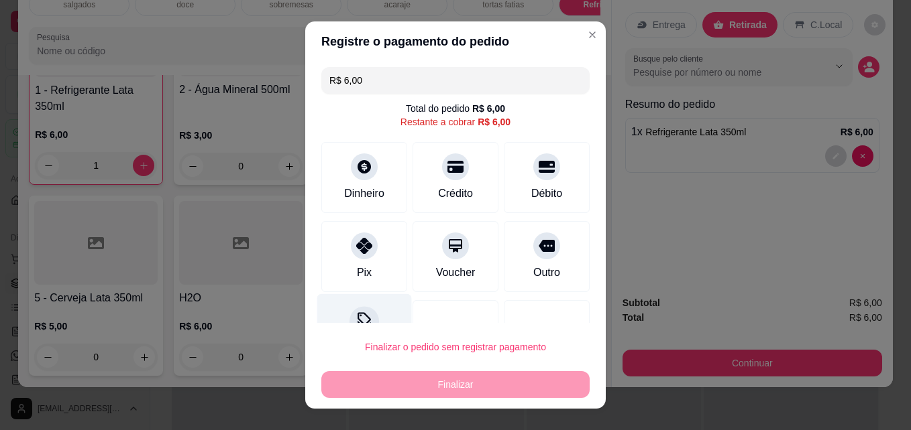
click at [364, 318] on icon at bounding box center [363, 320] width 17 height 17
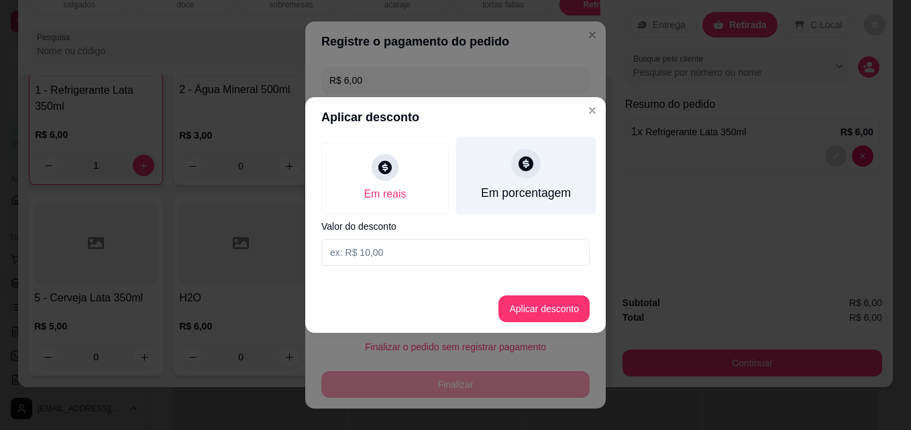
click at [530, 169] on icon at bounding box center [525, 163] width 15 height 15
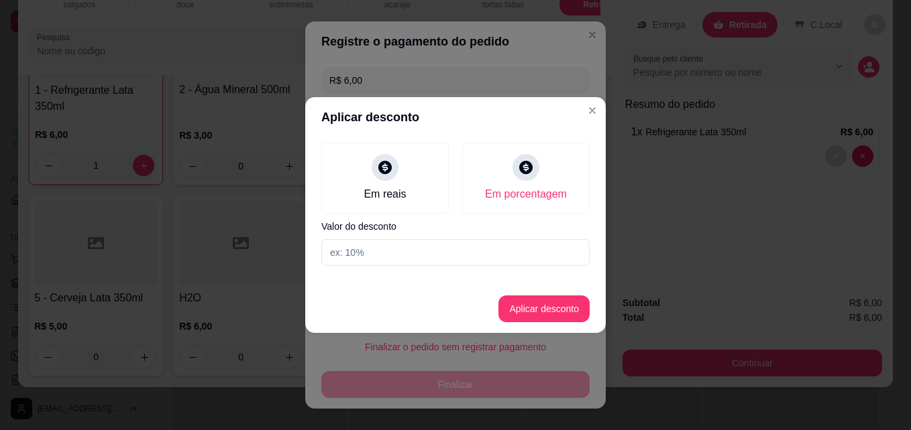
click at [388, 254] on input at bounding box center [455, 252] width 268 height 27
type input "10"
click at [524, 309] on button "Aplicar desconto" at bounding box center [544, 309] width 88 height 26
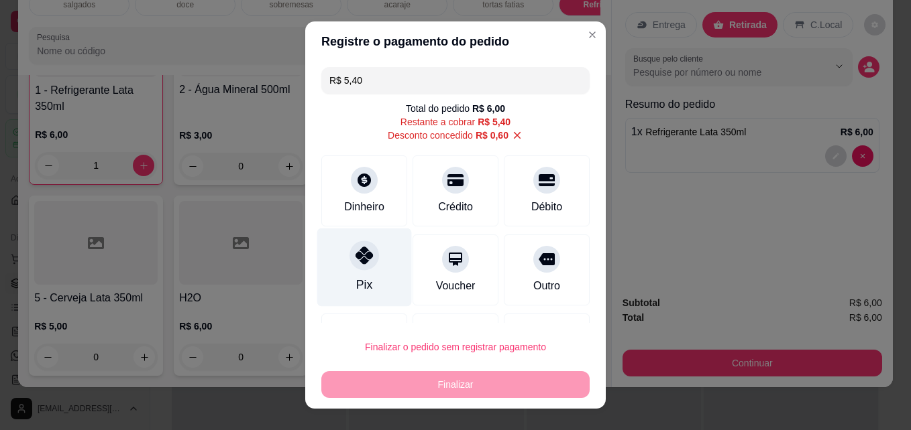
click at [363, 280] on div "Pix" at bounding box center [364, 284] width 16 height 17
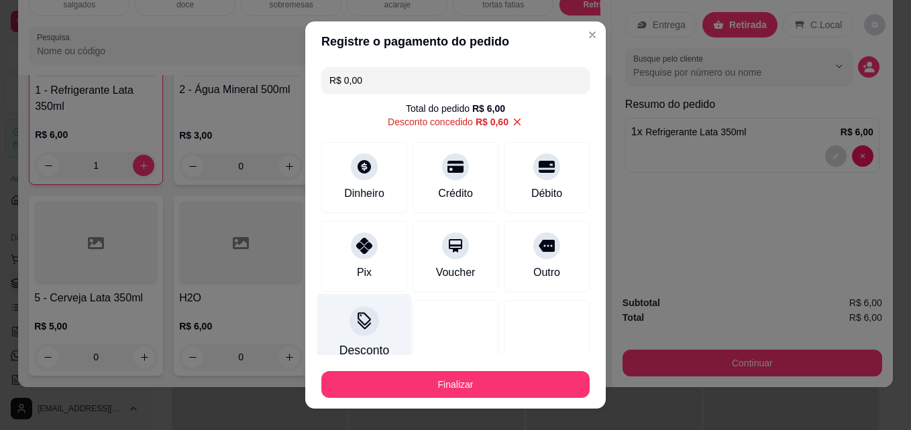
click at [349, 317] on div at bounding box center [364, 322] width 30 height 30
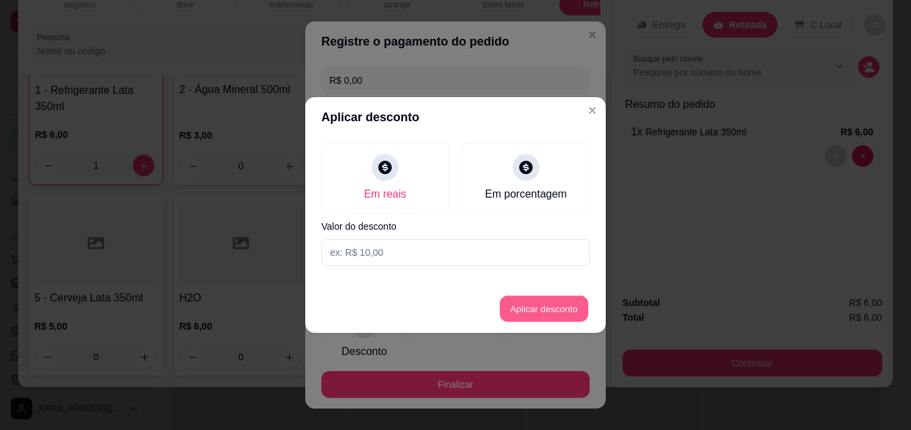
click at [528, 310] on button "Aplicar desconto" at bounding box center [544, 309] width 88 height 26
type input "R$ 0,60"
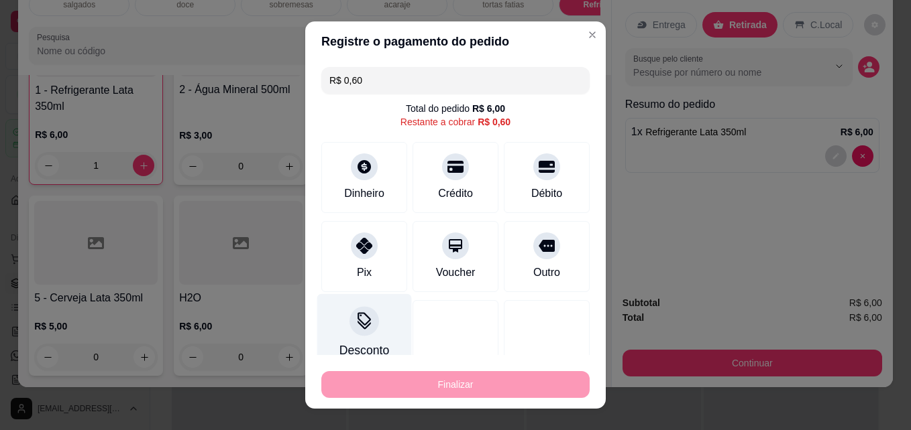
click at [362, 338] on div "Desconto" at bounding box center [364, 333] width 95 height 78
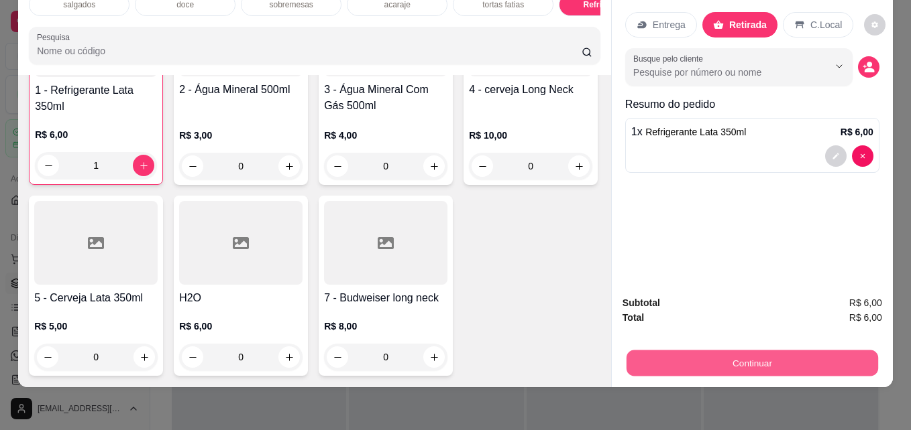
click at [728, 350] on button "Continuar" at bounding box center [751, 363] width 251 height 26
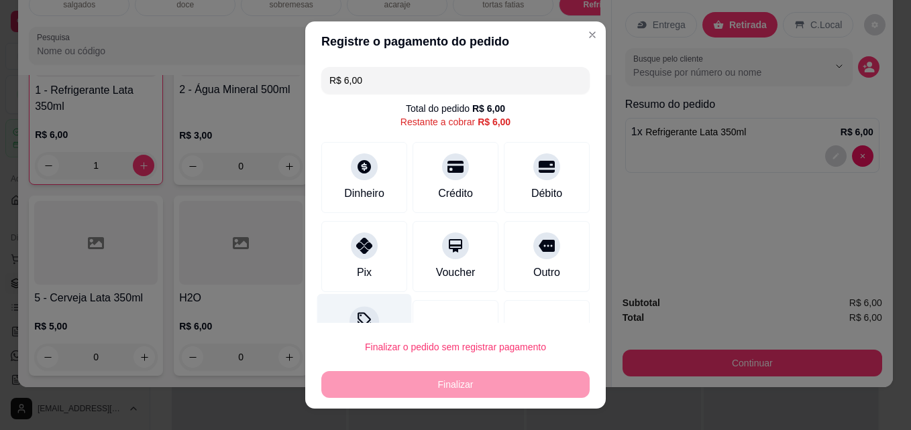
click at [362, 318] on icon at bounding box center [363, 320] width 17 height 17
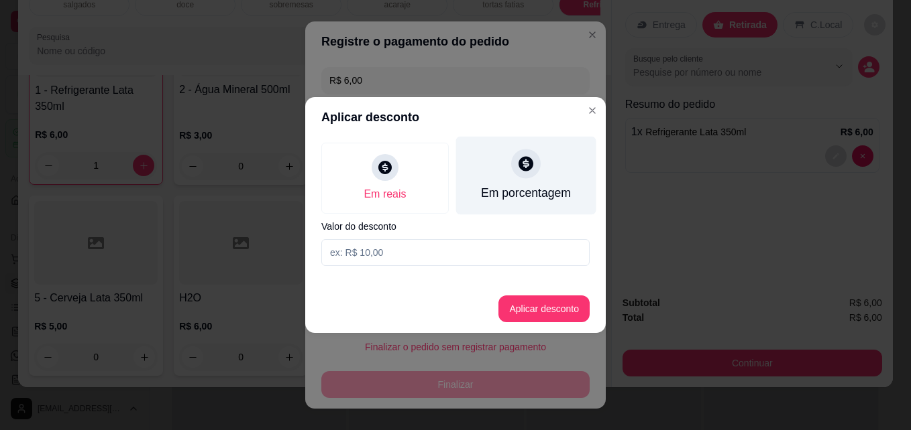
click at [495, 178] on div "Em porcentagem" at bounding box center [526, 176] width 140 height 78
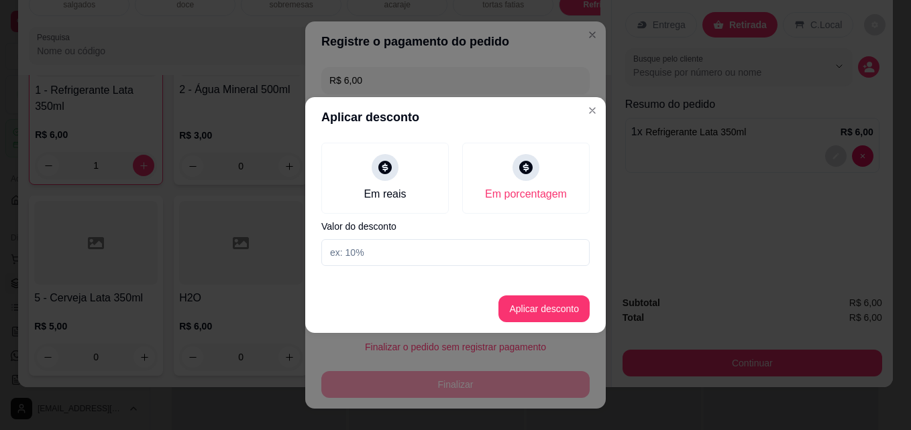
click at [404, 259] on input at bounding box center [455, 252] width 268 height 27
type input "10"
click at [544, 308] on button "Aplicar desconto" at bounding box center [544, 309] width 88 height 26
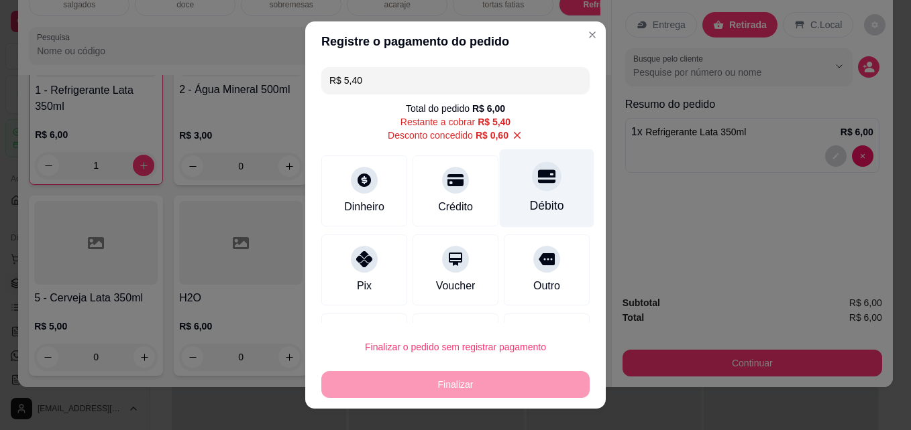
click at [537, 198] on div "Débito" at bounding box center [547, 205] width 34 height 17
type input "R$ 0,00"
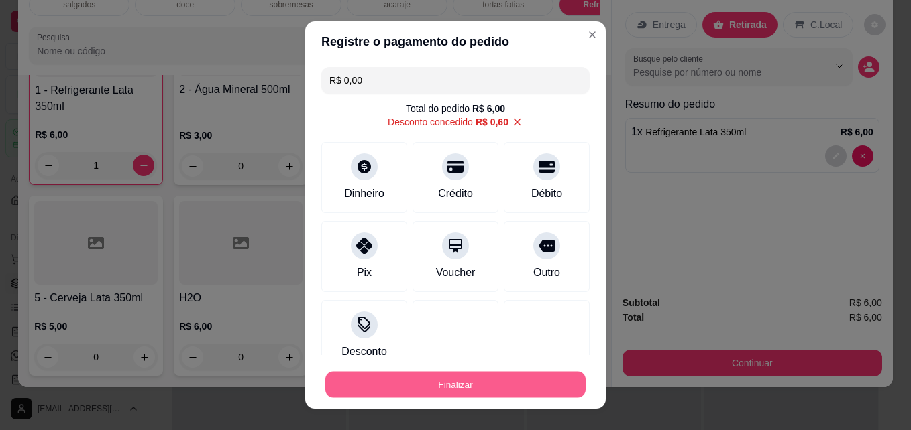
click at [431, 384] on button "Finalizar" at bounding box center [455, 385] width 260 height 26
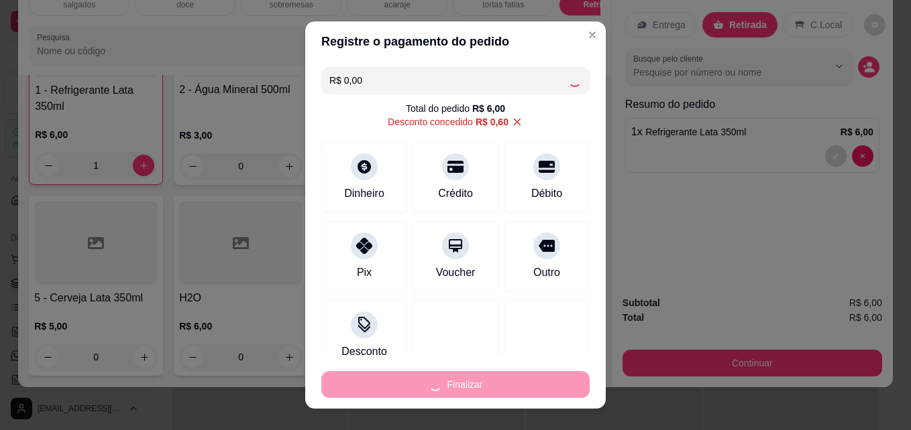
type input "0"
type input "-R$ 6,00"
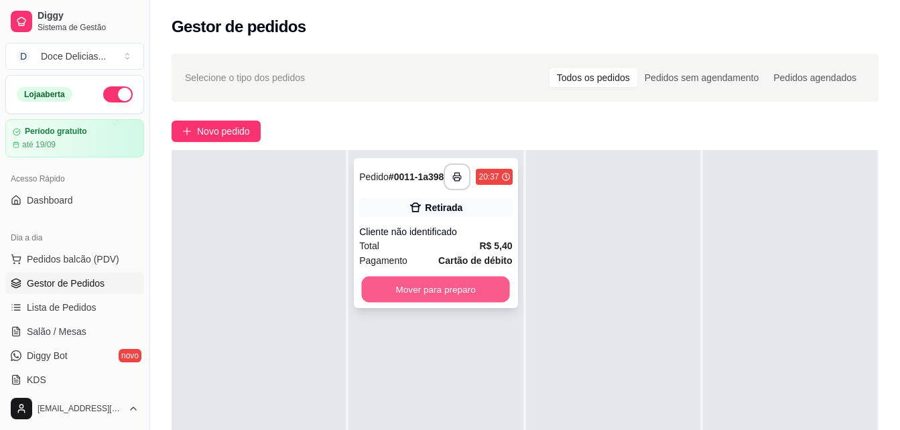
click at [481, 285] on button "Mover para preparo" at bounding box center [436, 290] width 148 height 26
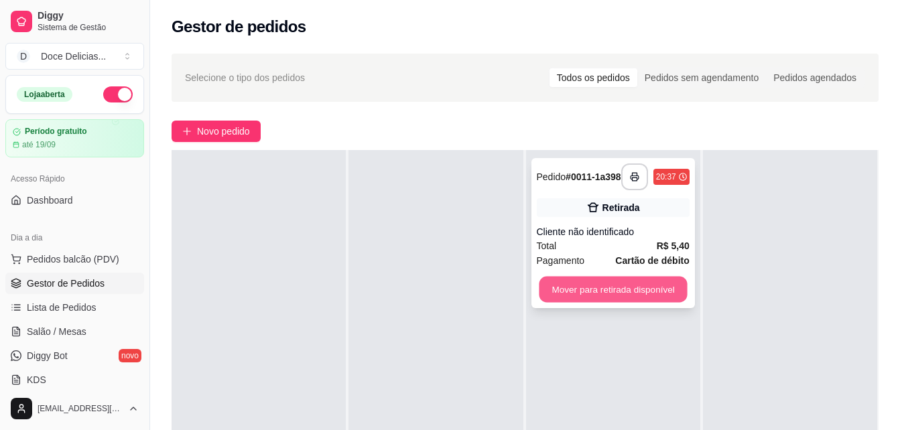
click at [599, 286] on button "Mover para retirada disponível" at bounding box center [613, 290] width 148 height 26
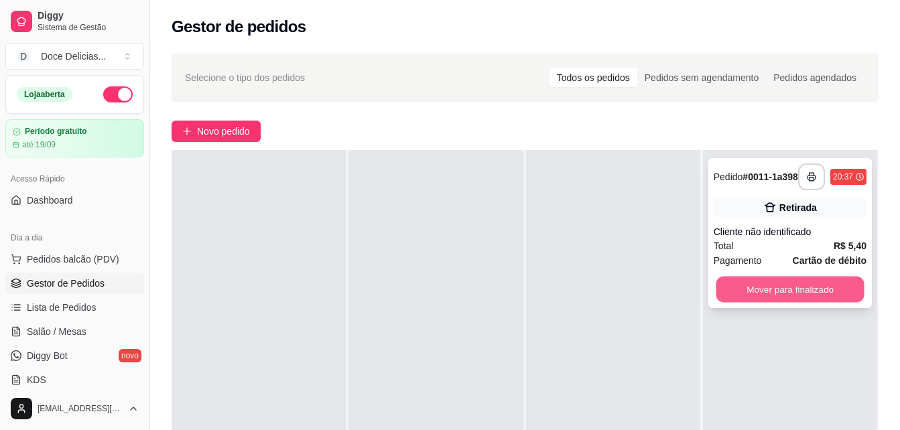
click at [734, 280] on button "Mover para finalizado" at bounding box center [790, 290] width 148 height 26
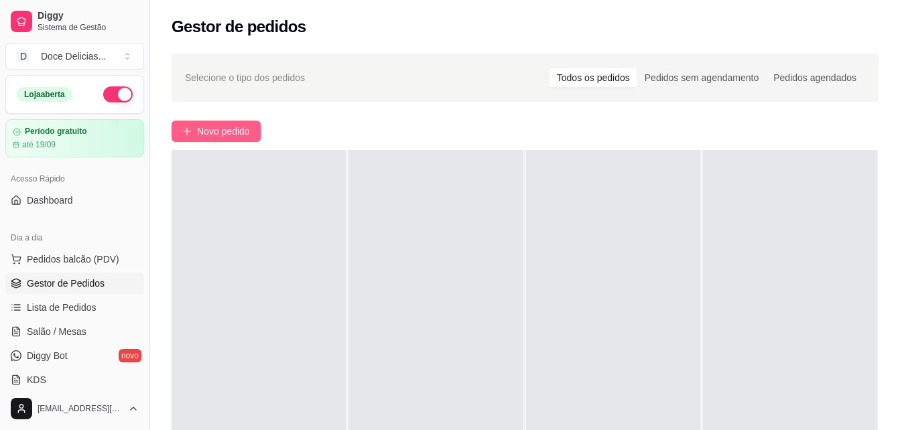
click at [232, 125] on span "Novo pedido" at bounding box center [223, 131] width 53 height 15
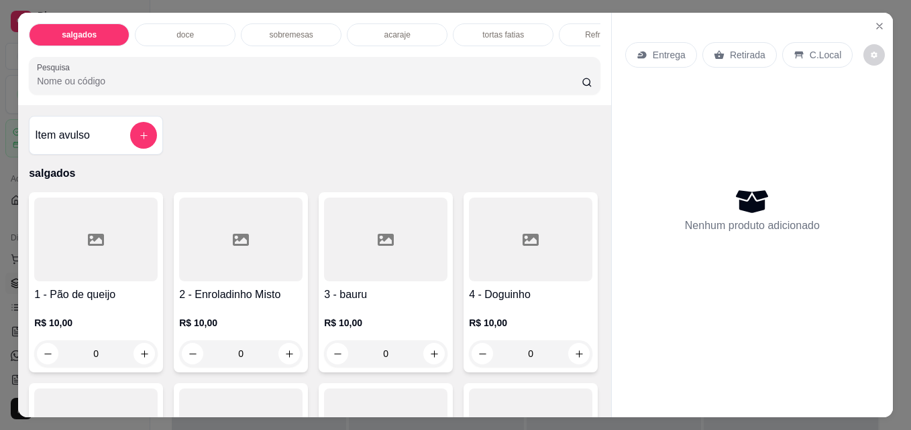
click at [161, 25] on div "doce" at bounding box center [185, 34] width 101 height 23
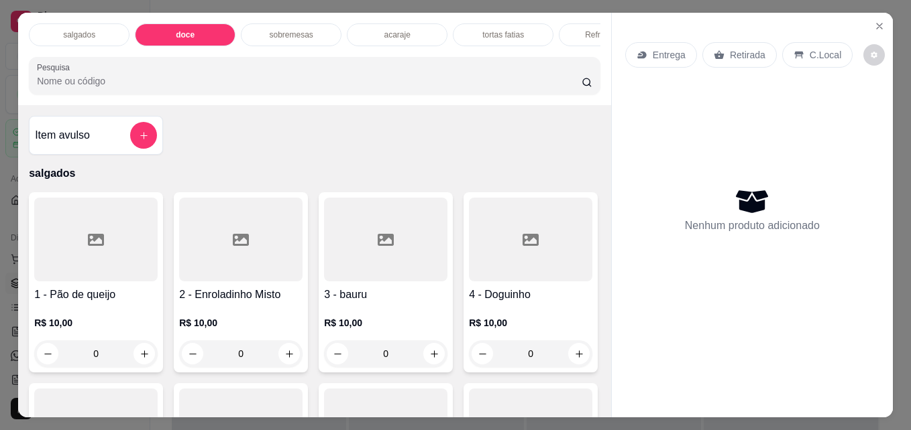
scroll to position [35, 0]
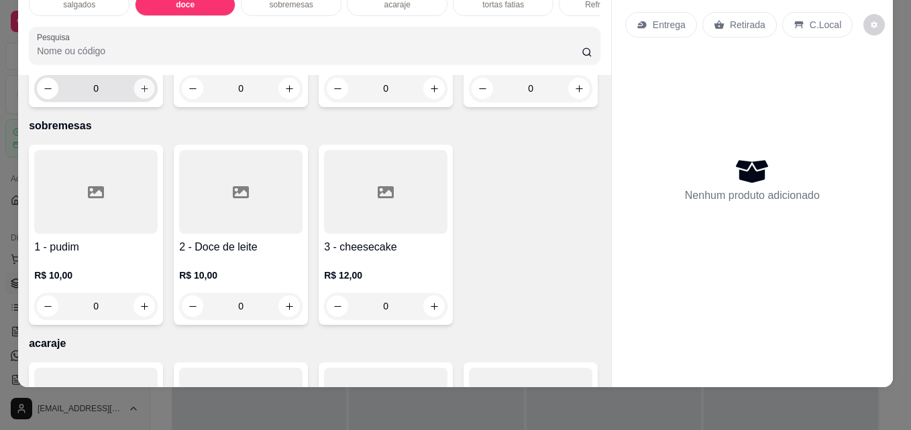
click at [139, 94] on icon "increase-product-quantity" at bounding box center [144, 89] width 10 height 10
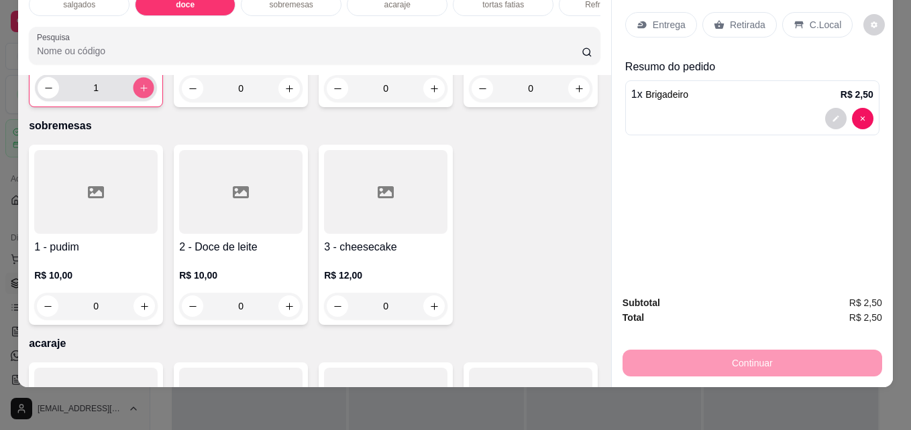
click at [139, 93] on icon "increase-product-quantity" at bounding box center [144, 88] width 10 height 10
type input "4"
click at [284, 94] on icon "increase-product-quantity" at bounding box center [289, 89] width 10 height 10
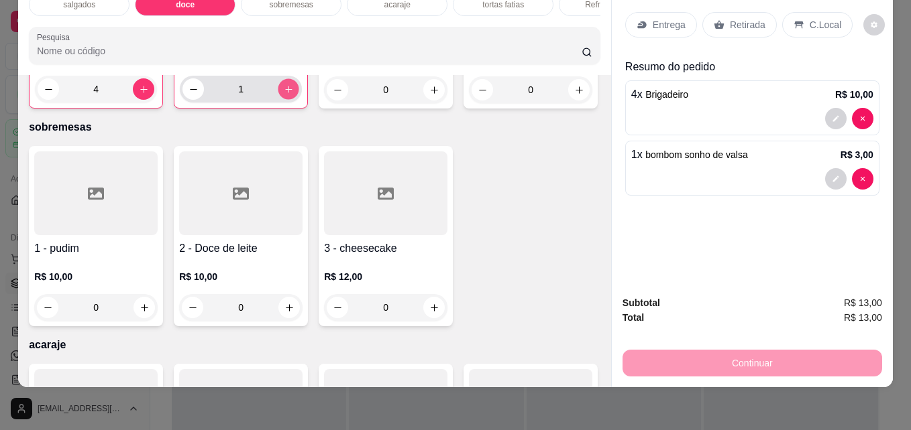
click at [284, 95] on icon "increase-product-quantity" at bounding box center [289, 89] width 10 height 10
type input "4"
click at [738, 18] on p "Retirada" at bounding box center [748, 24] width 36 height 13
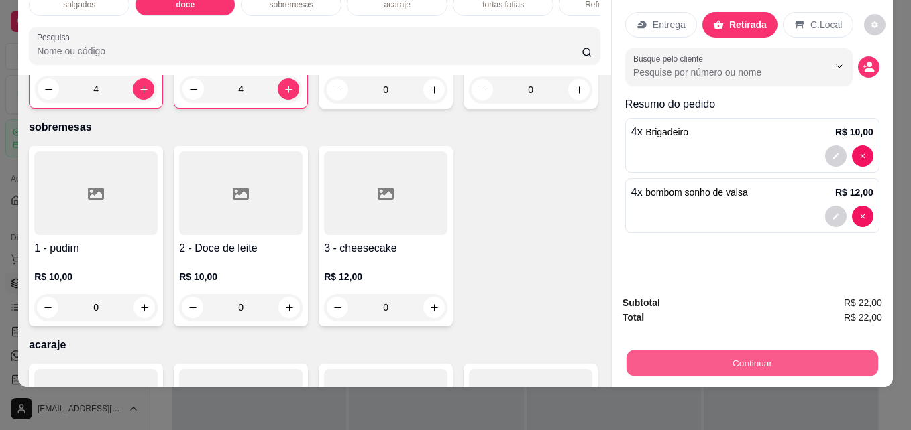
click at [723, 350] on button "Continuar" at bounding box center [751, 363] width 251 height 26
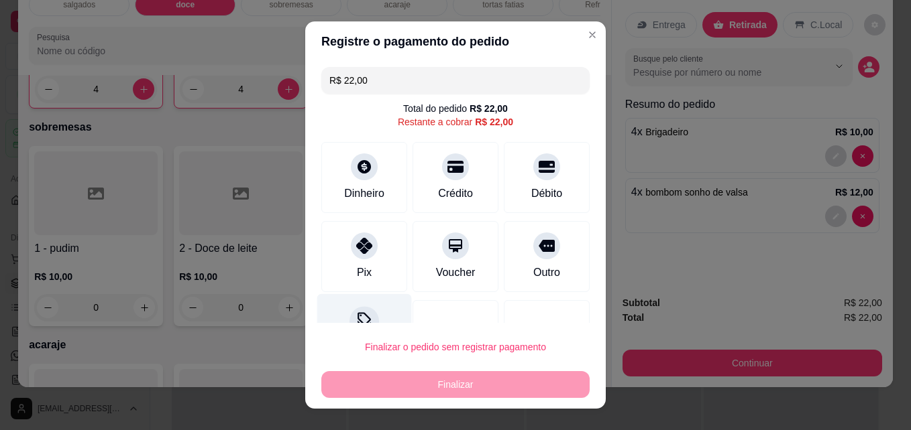
click at [367, 310] on div "Desconto" at bounding box center [364, 333] width 95 height 78
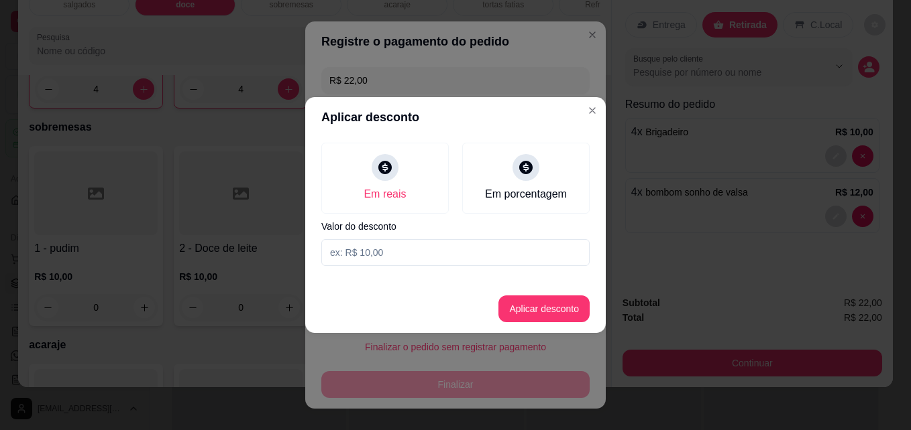
click at [376, 257] on input at bounding box center [455, 252] width 268 height 27
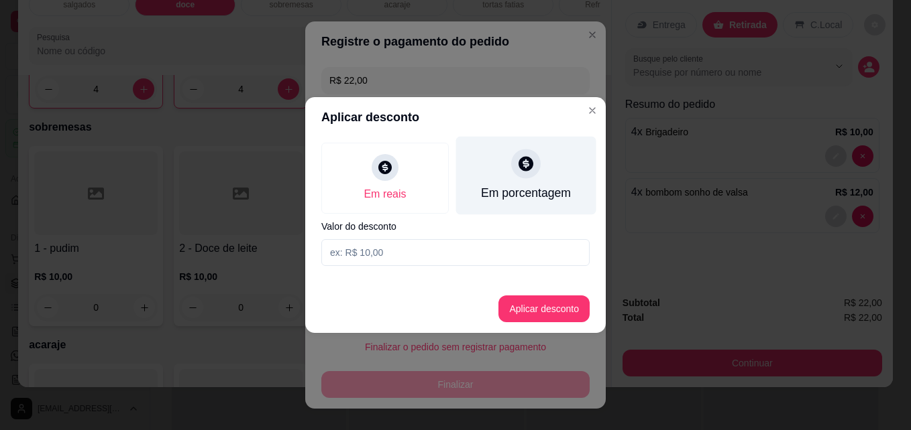
click at [526, 192] on div "Em porcentagem" at bounding box center [526, 192] width 90 height 17
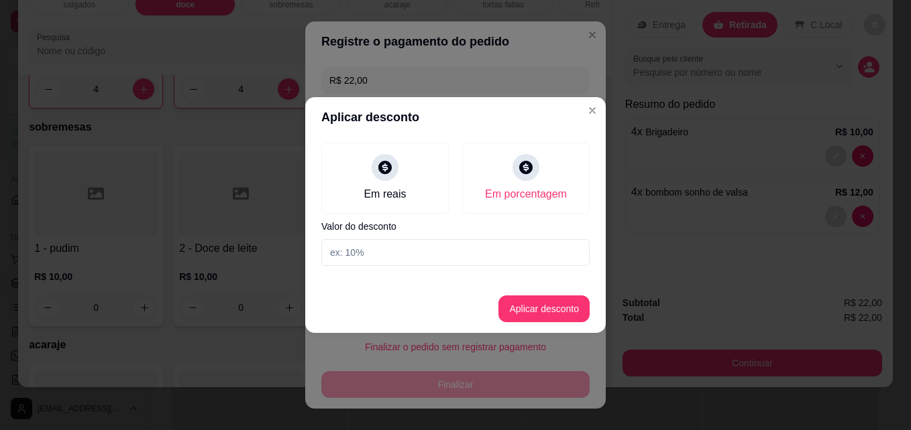
click at [406, 246] on input at bounding box center [455, 252] width 268 height 27
type input "10"
click at [551, 310] on button "Aplicar desconto" at bounding box center [544, 309] width 88 height 26
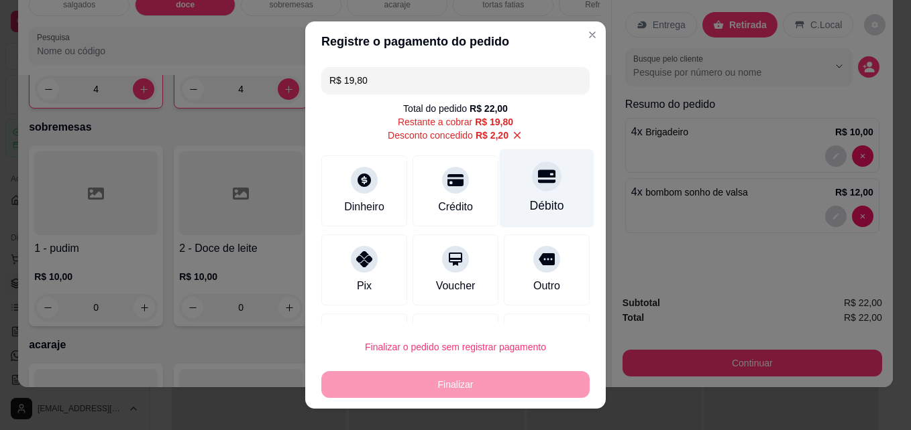
click at [530, 207] on div "Débito" at bounding box center [547, 205] width 34 height 17
type input "R$ 0,00"
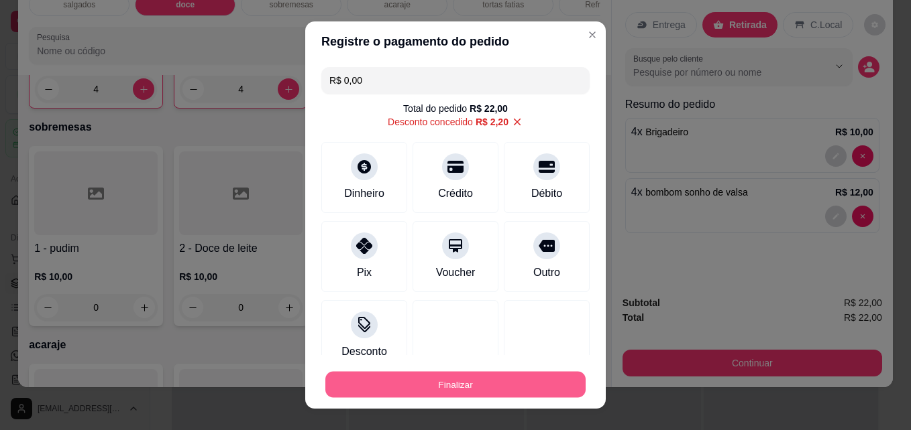
click at [427, 386] on button "Finalizar" at bounding box center [455, 385] width 260 height 26
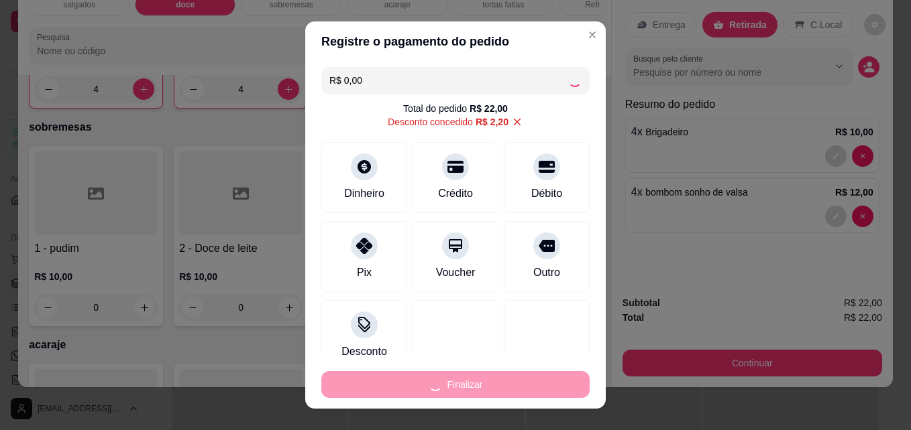
type input "0"
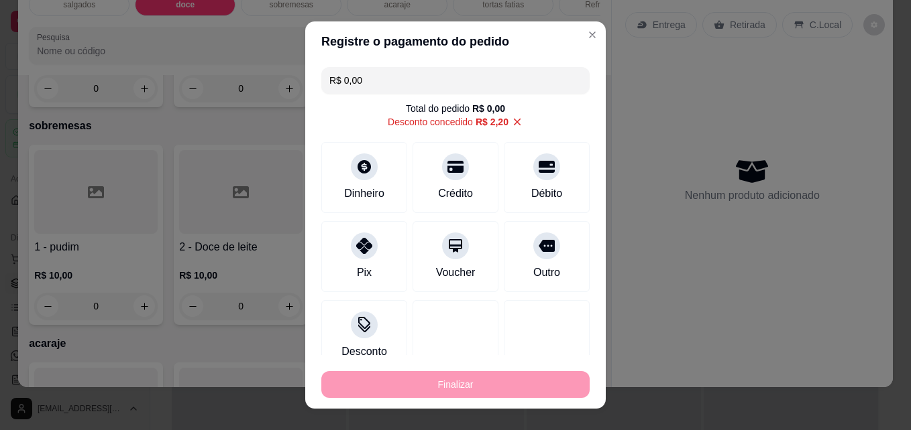
type input "-R$ 22,00"
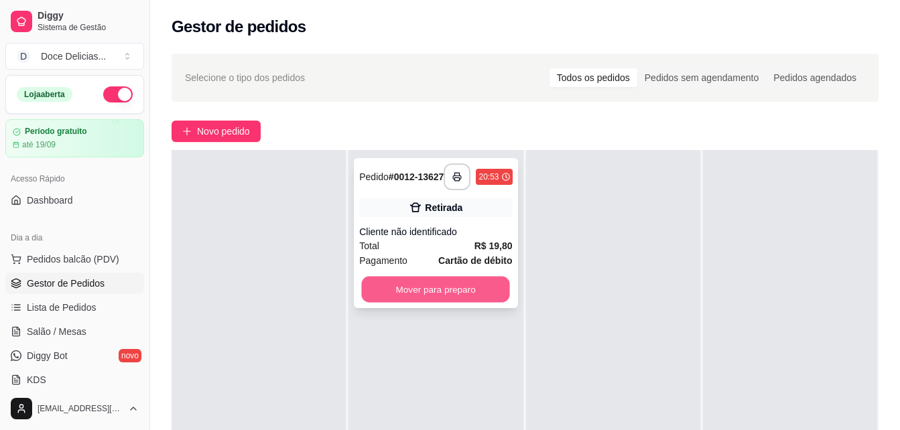
click at [426, 289] on button "Mover para preparo" at bounding box center [436, 290] width 148 height 26
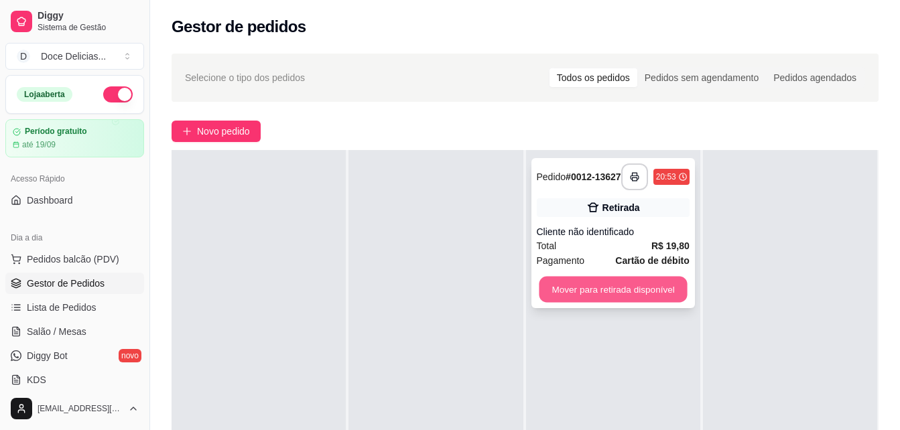
click at [605, 292] on button "Mover para retirada disponível" at bounding box center [613, 290] width 148 height 26
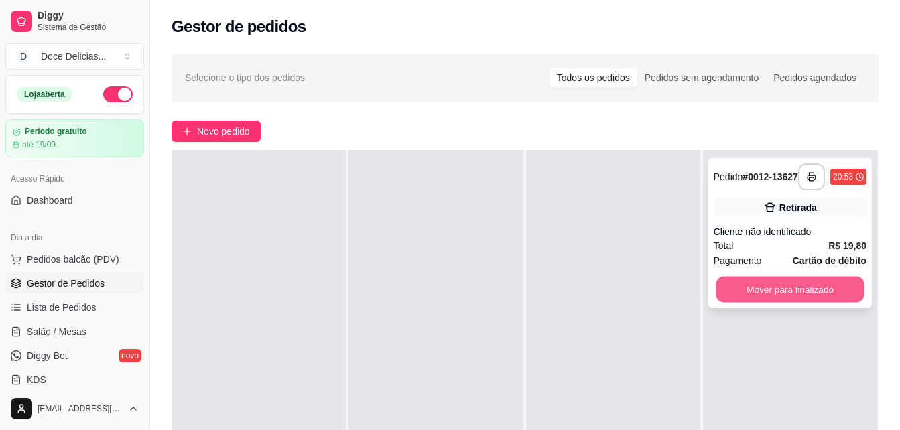
click at [769, 290] on button "Mover para finalizado" at bounding box center [790, 290] width 148 height 26
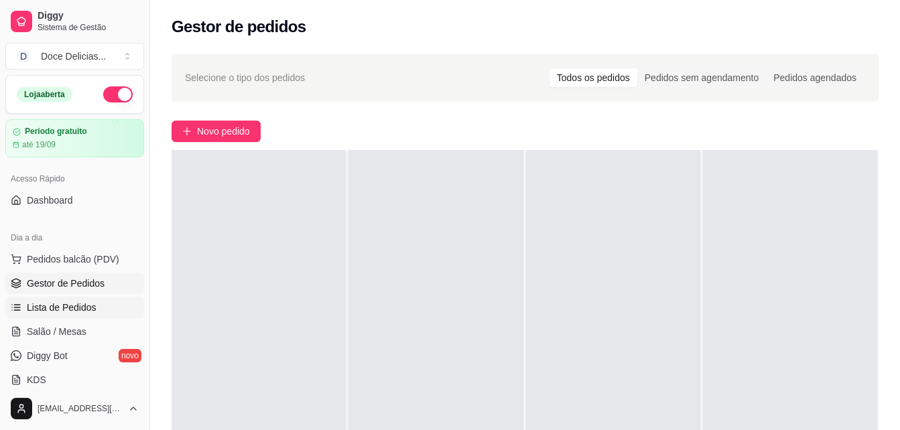
click at [99, 308] on link "Lista de Pedidos" at bounding box center [74, 307] width 139 height 21
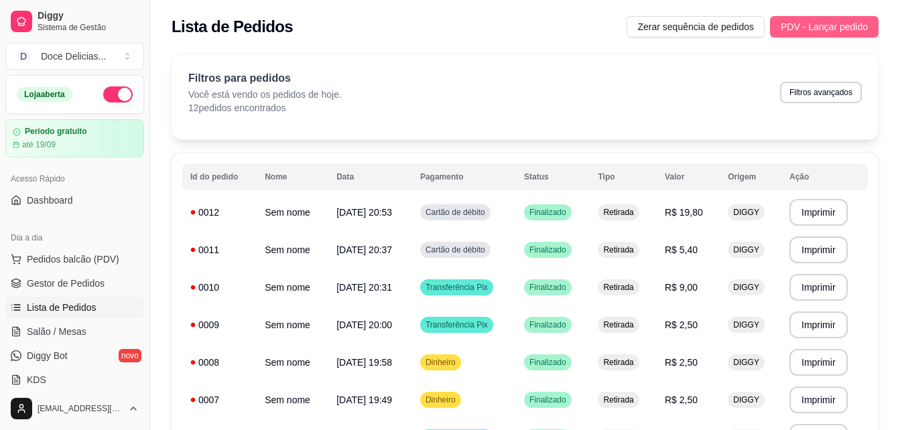
click at [833, 30] on span "PDV - Lançar pedido" at bounding box center [824, 26] width 87 height 15
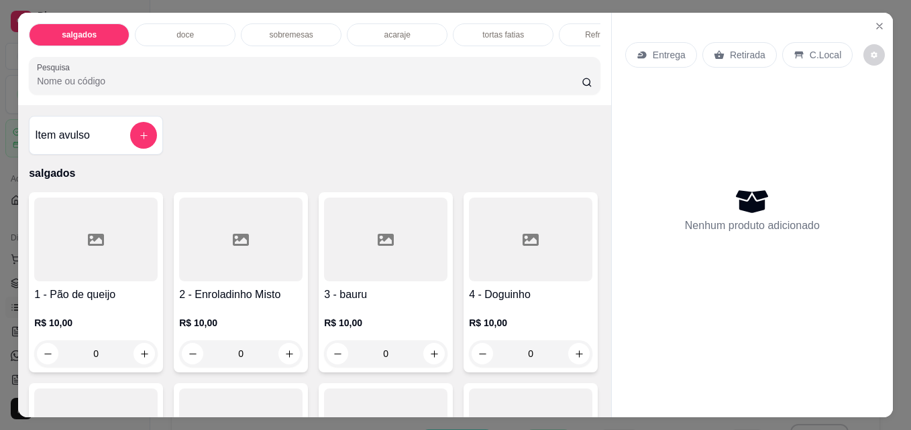
click at [195, 37] on div "doce" at bounding box center [185, 34] width 101 height 23
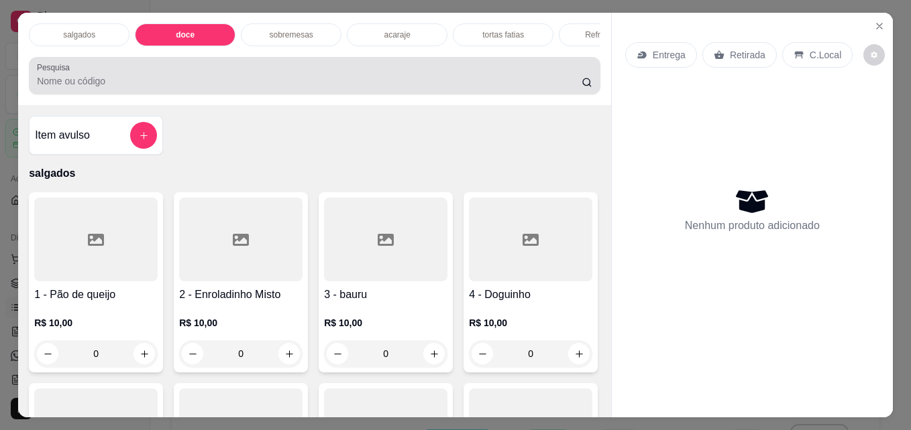
scroll to position [35, 0]
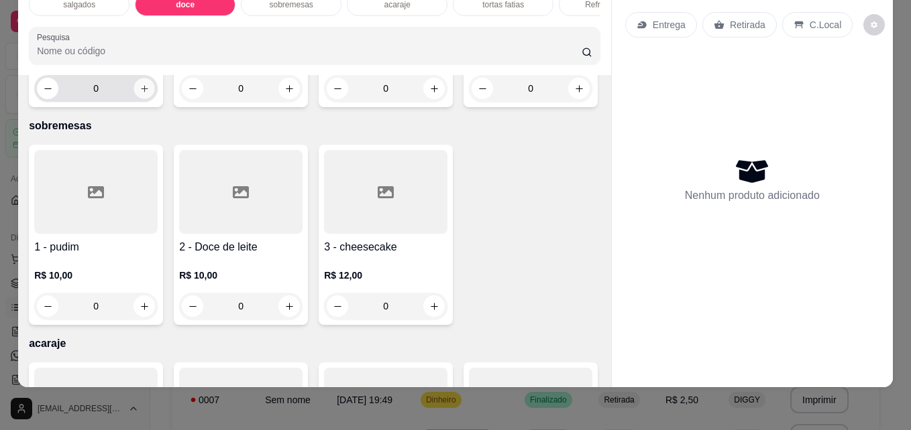
click at [139, 94] on icon "increase-product-quantity" at bounding box center [144, 89] width 10 height 10
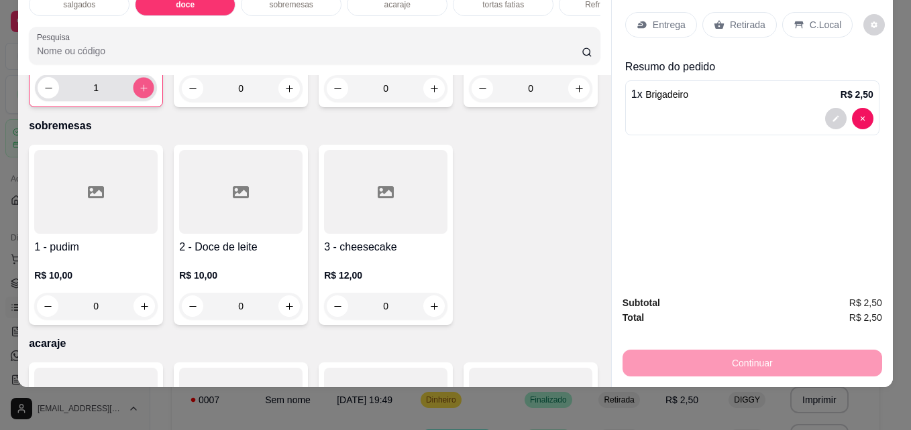
click at [139, 93] on icon "increase-product-quantity" at bounding box center [144, 88] width 10 height 10
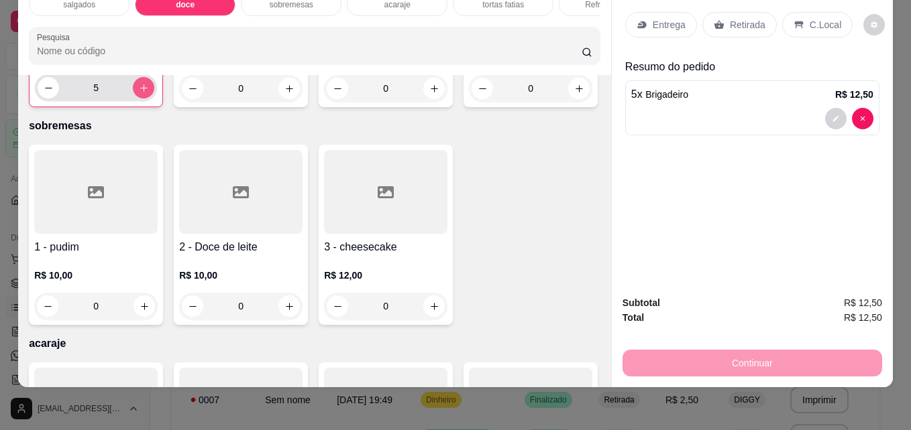
type input "6"
click at [286, 94] on icon "increase-product-quantity" at bounding box center [289, 89] width 10 height 10
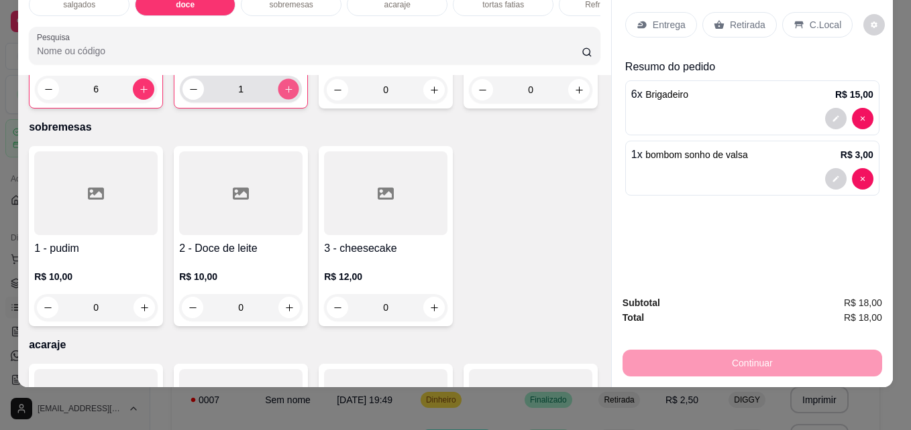
click at [286, 95] on icon "increase-product-quantity" at bounding box center [289, 89] width 10 height 10
type input "2"
click at [730, 18] on p "Retirada" at bounding box center [748, 24] width 36 height 13
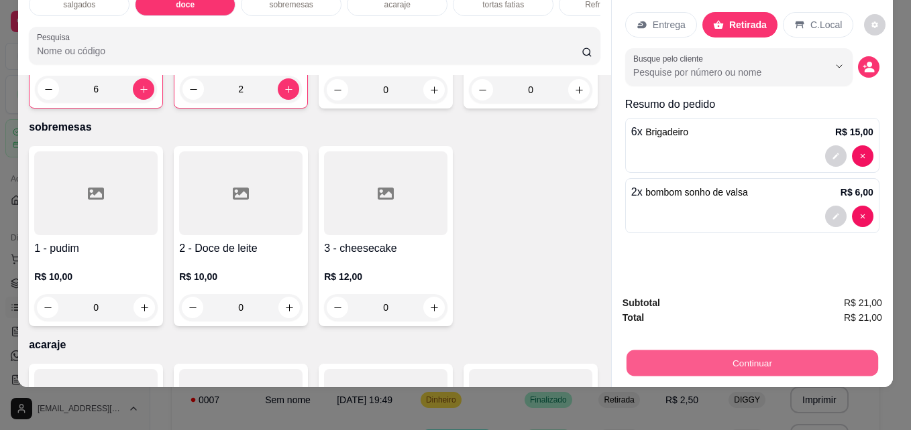
click at [704, 350] on button "Continuar" at bounding box center [751, 363] width 251 height 26
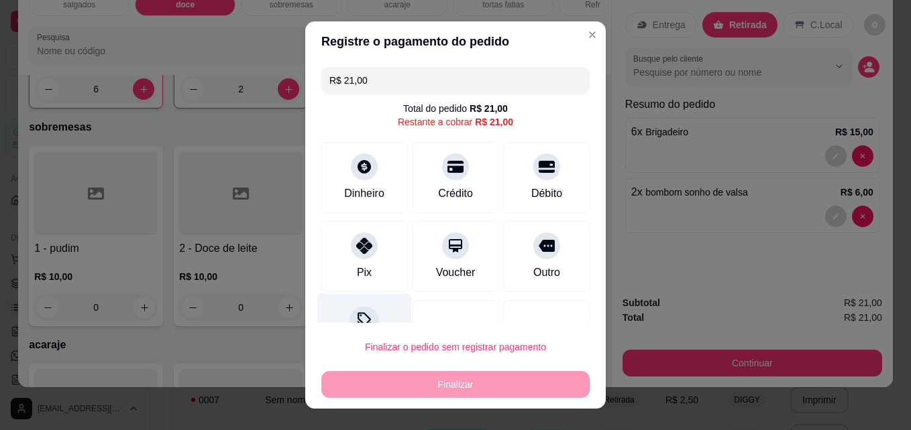
click at [359, 315] on circle at bounding box center [360, 316] width 2 height 2
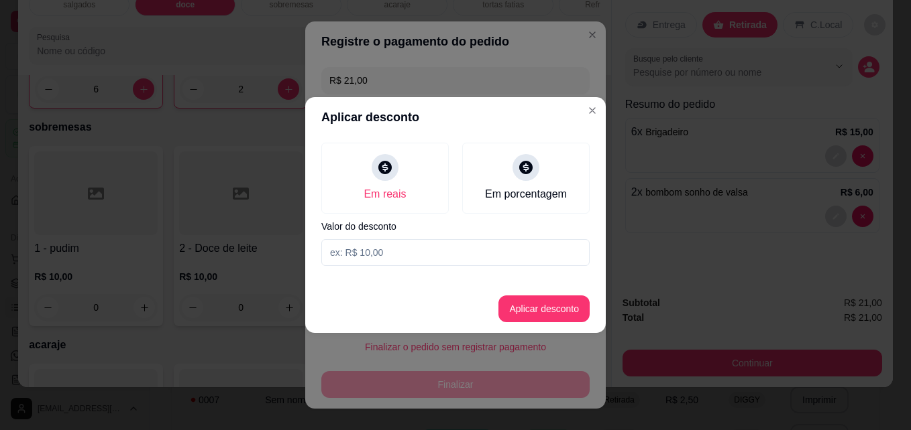
click at [406, 251] on input at bounding box center [455, 252] width 268 height 27
type input "3,00"
click at [557, 302] on button "Aplicar desconto" at bounding box center [544, 309] width 88 height 26
type input "R$ 18,00"
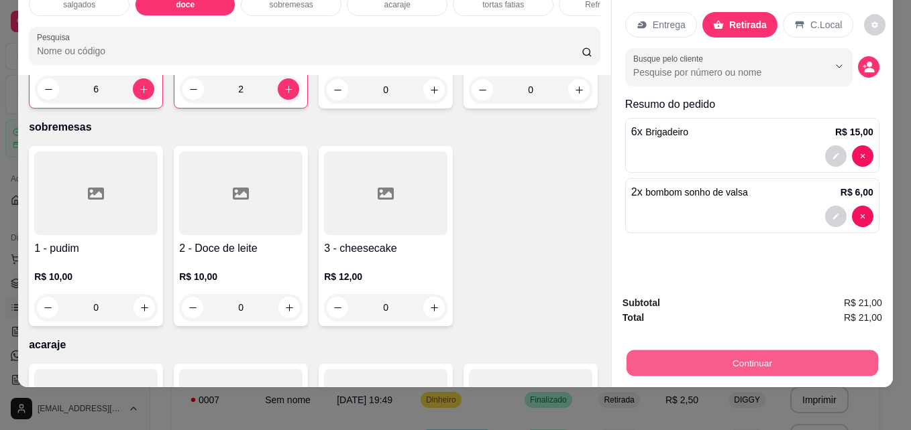
click at [685, 356] on button "Continuar" at bounding box center [751, 363] width 251 height 26
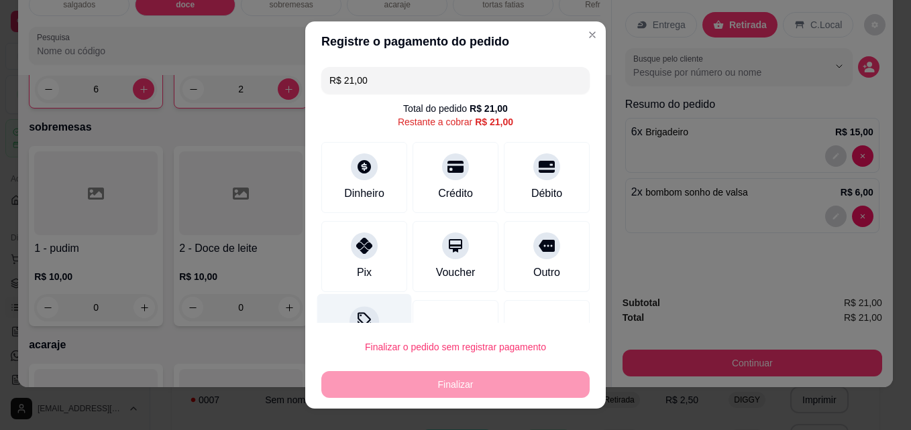
click at [355, 319] on icon at bounding box center [363, 320] width 17 height 17
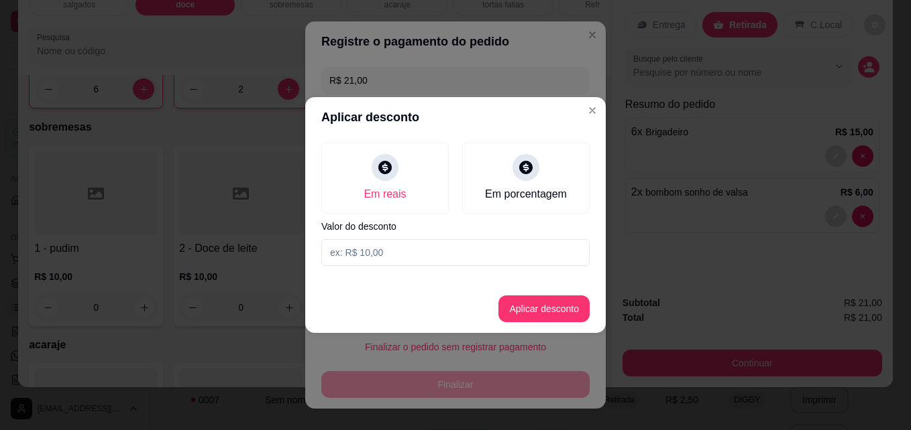
click at [363, 257] on input at bounding box center [455, 252] width 268 height 27
type input "3,00"
click at [547, 317] on button "Aplicar desconto" at bounding box center [544, 309] width 88 height 26
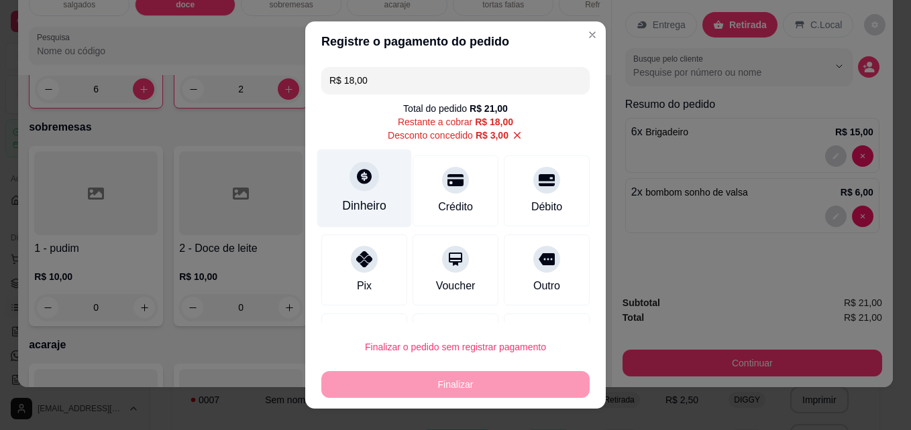
click at [365, 182] on icon at bounding box center [363, 176] width 17 height 17
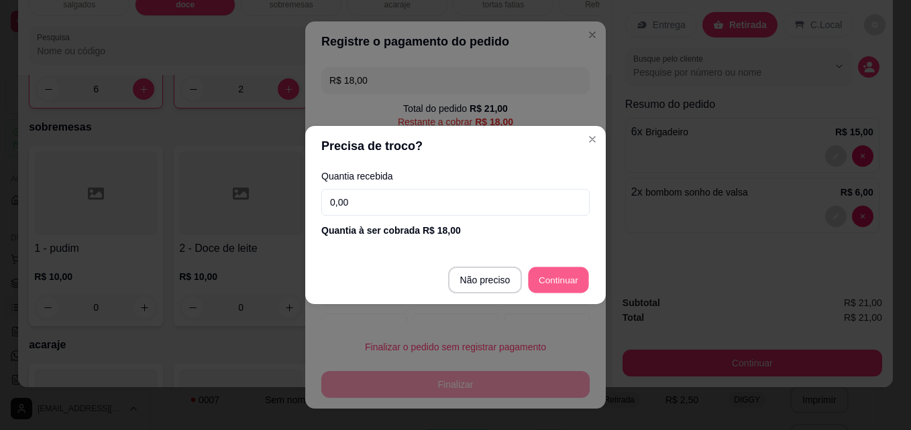
type input "R$ 0,00"
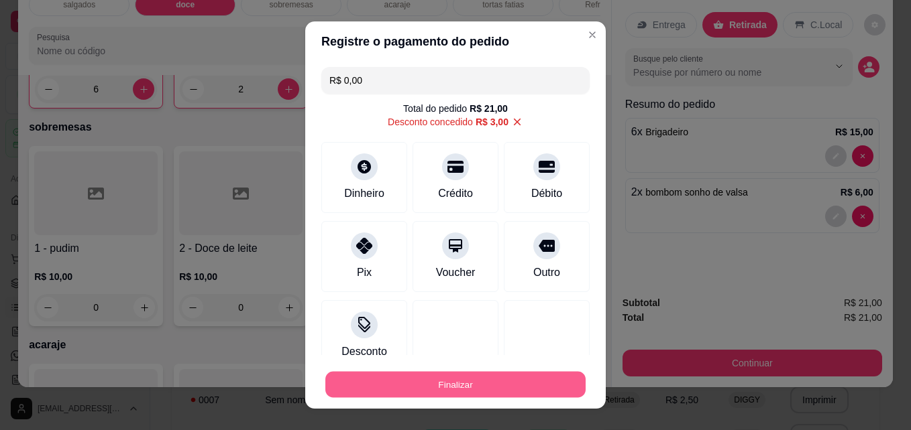
click at [469, 396] on button "Finalizar" at bounding box center [455, 385] width 260 height 26
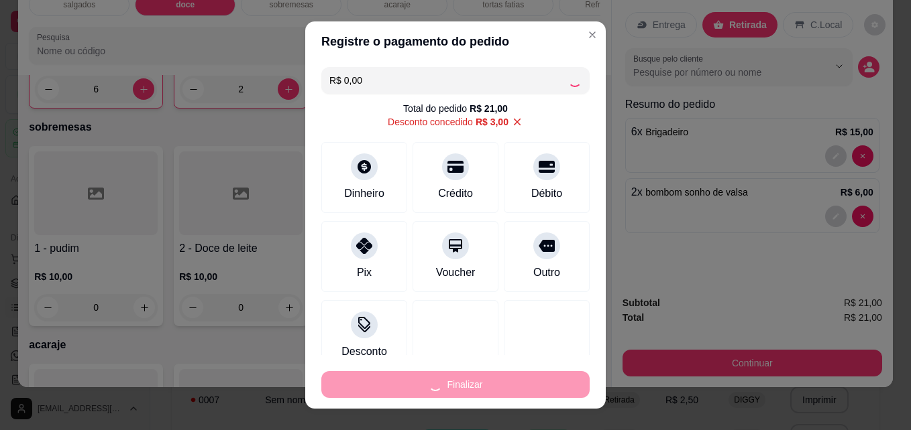
type input "0"
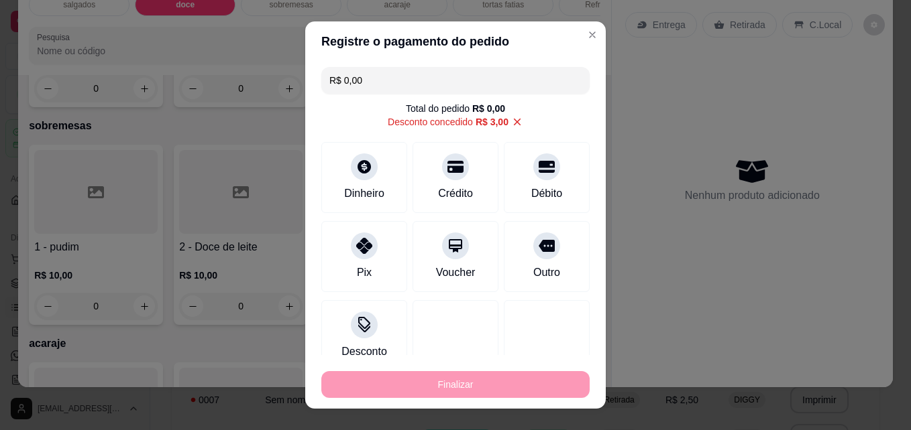
type input "-R$ 21,00"
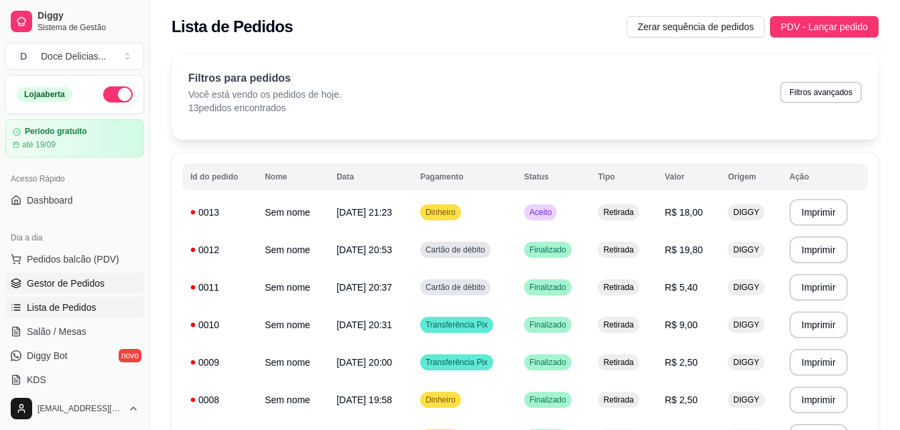
click at [67, 281] on span "Gestor de Pedidos" at bounding box center [66, 283] width 78 height 13
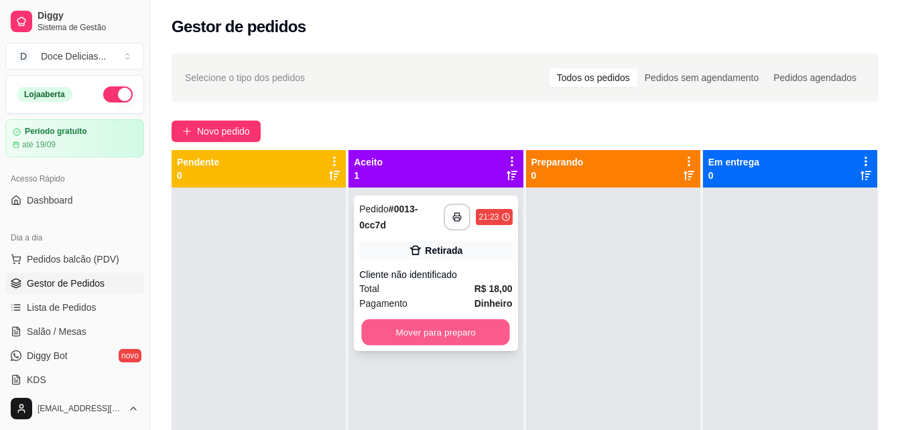
click at [405, 330] on button "Mover para preparo" at bounding box center [436, 333] width 148 height 26
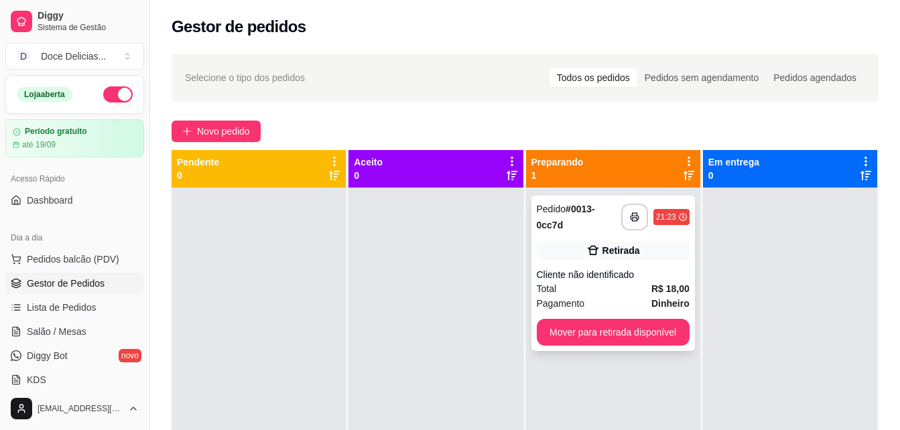
click at [575, 218] on div "Pedido # 0013-0cc7d" at bounding box center [579, 217] width 84 height 32
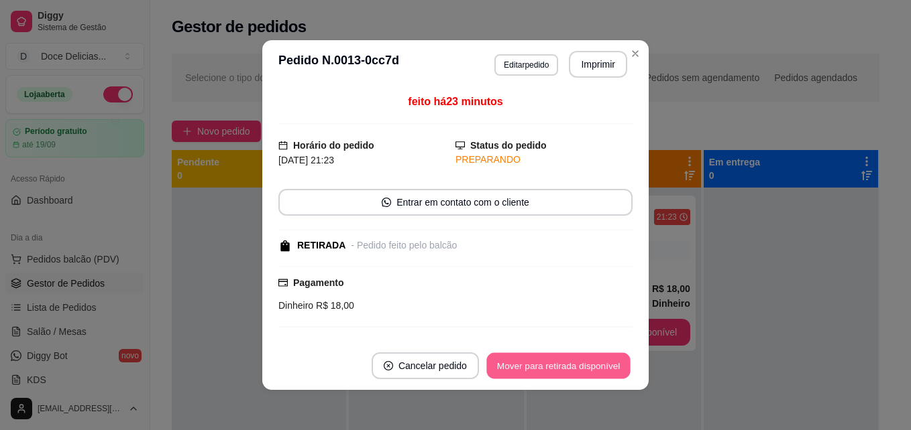
click at [531, 361] on button "Mover para retirada disponível" at bounding box center [557, 366] width 143 height 26
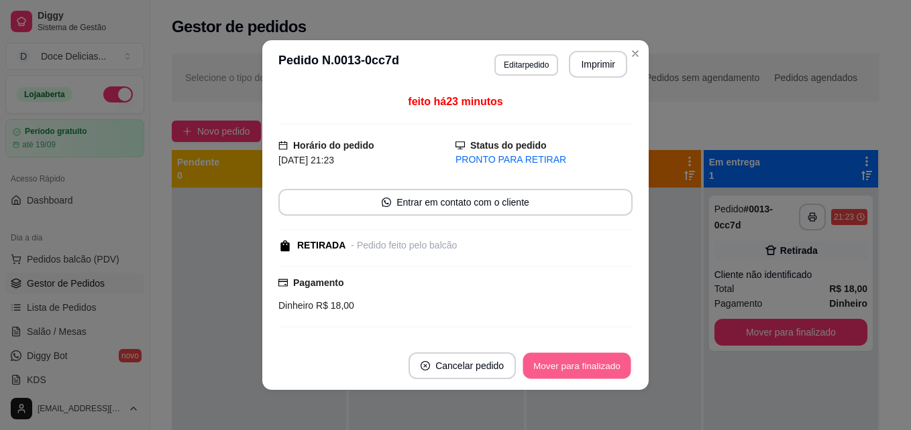
click at [548, 364] on button "Mover para finalizado" at bounding box center [577, 366] width 108 height 26
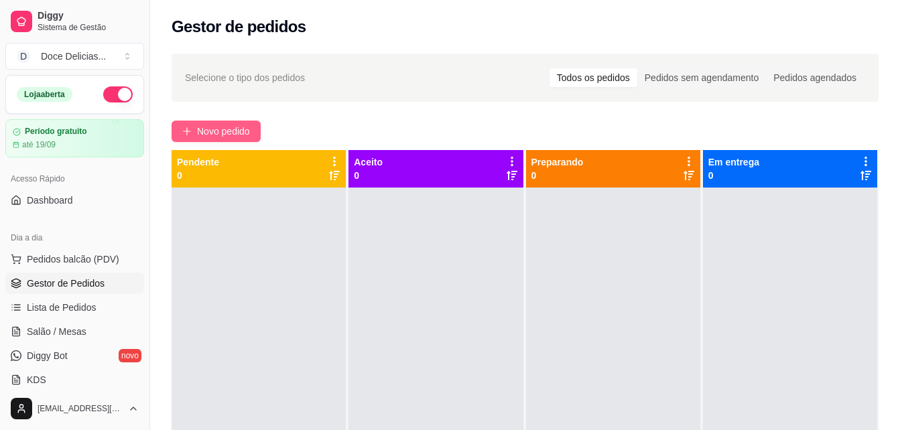
click at [213, 126] on span "Novo pedido" at bounding box center [223, 131] width 53 height 15
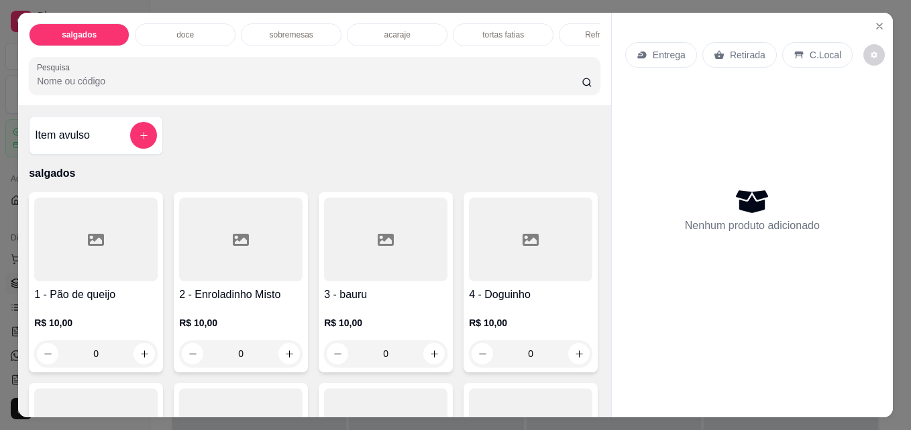
click at [500, 32] on p "tortas fatias" at bounding box center [503, 35] width 42 height 11
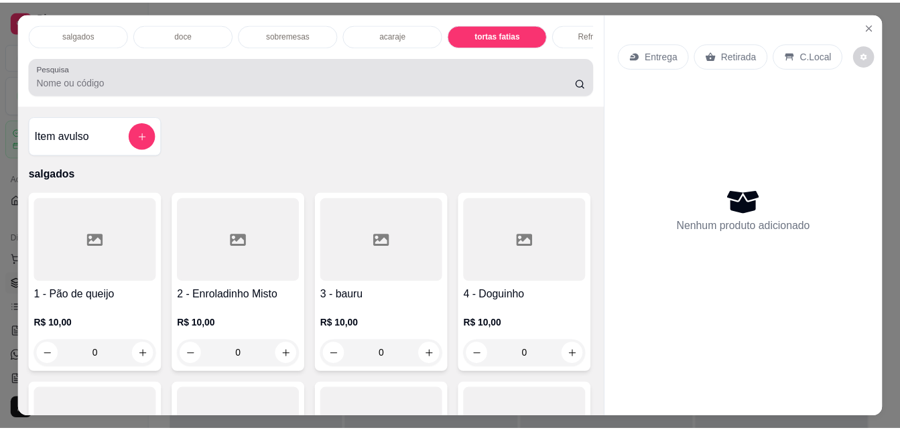
scroll to position [35, 0]
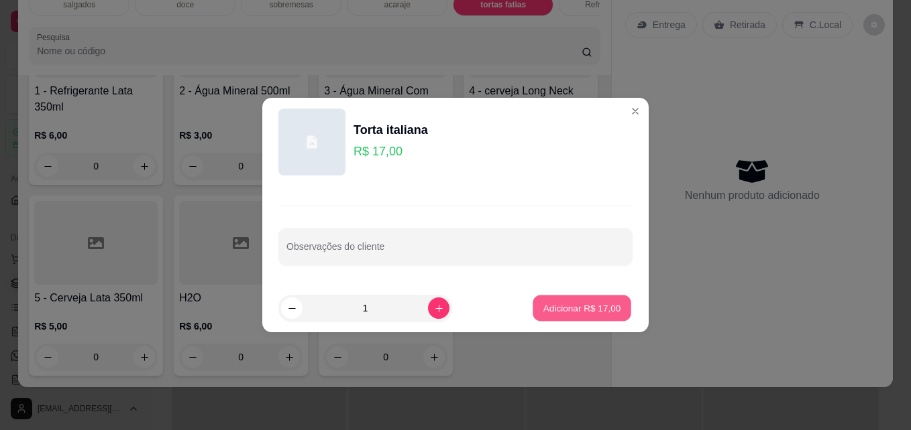
click at [544, 305] on p "Adicionar R$ 17,00" at bounding box center [582, 308] width 78 height 13
type input "1"
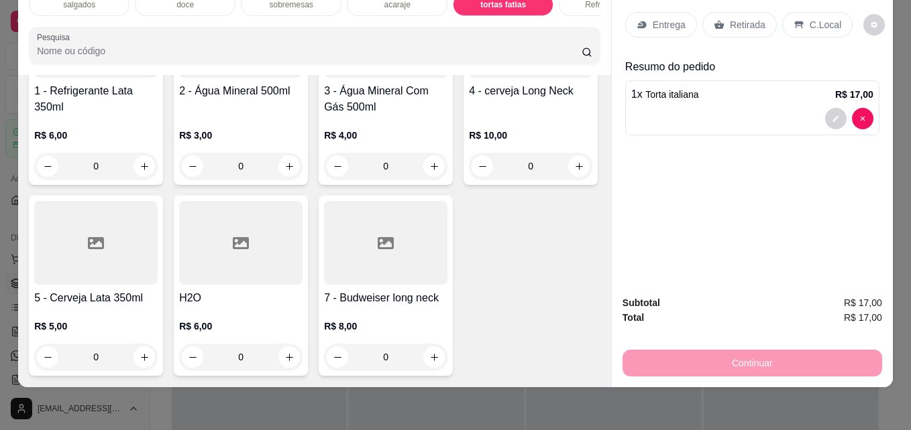
click at [734, 20] on p "Retirada" at bounding box center [748, 24] width 36 height 13
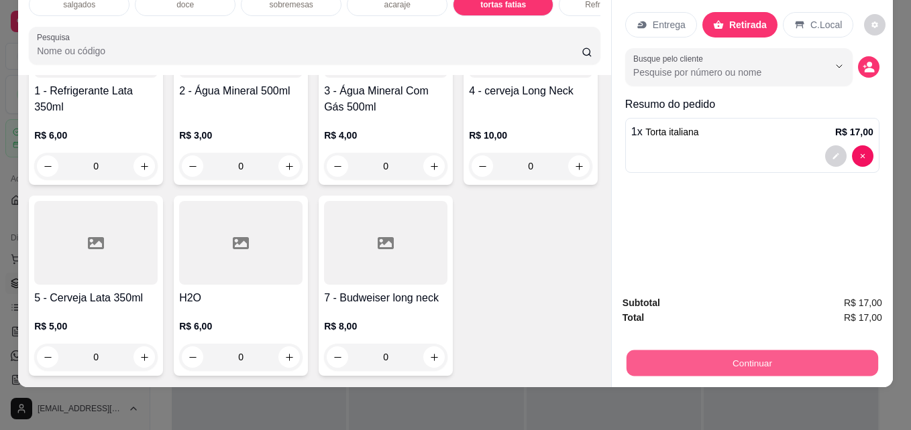
click at [677, 350] on button "Continuar" at bounding box center [751, 363] width 251 height 26
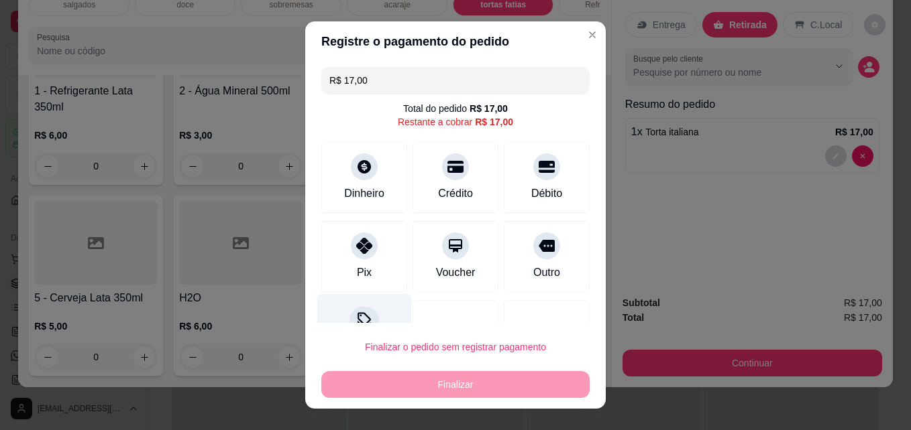
click at [365, 312] on div at bounding box center [364, 322] width 30 height 30
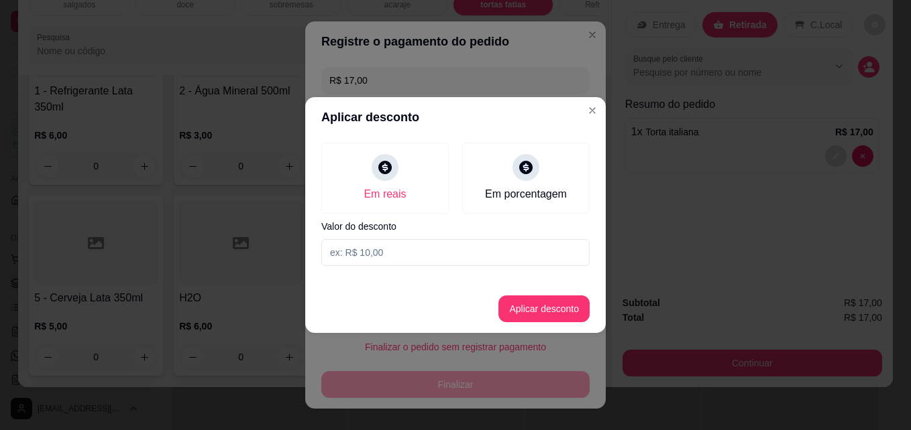
click at [432, 255] on input at bounding box center [455, 252] width 268 height 27
type input "2,00"
click at [558, 301] on button "Aplicar desconto" at bounding box center [544, 309] width 88 height 26
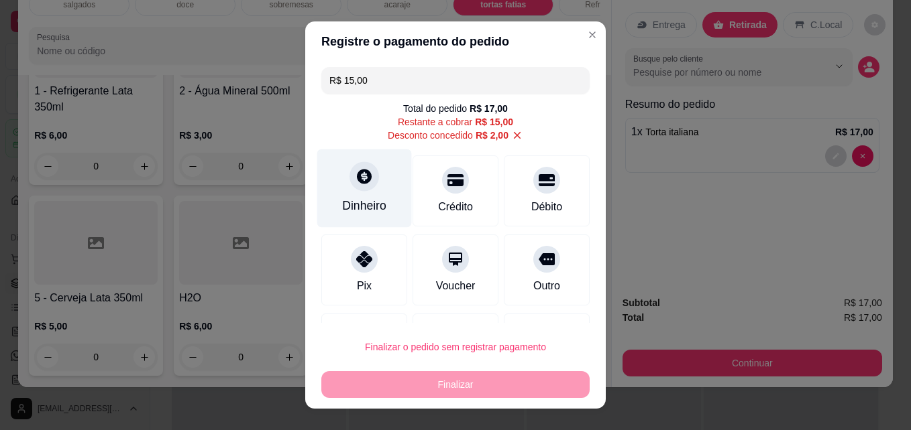
click at [363, 195] on div "Dinheiro" at bounding box center [364, 189] width 95 height 78
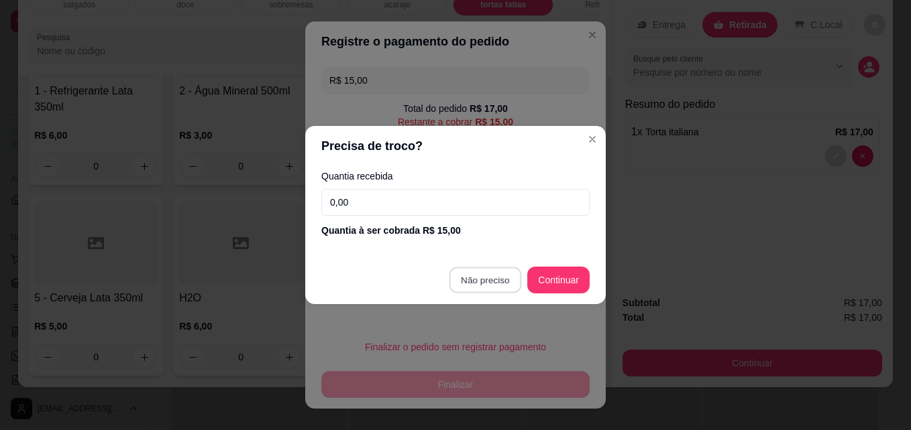
type input "R$ 0,00"
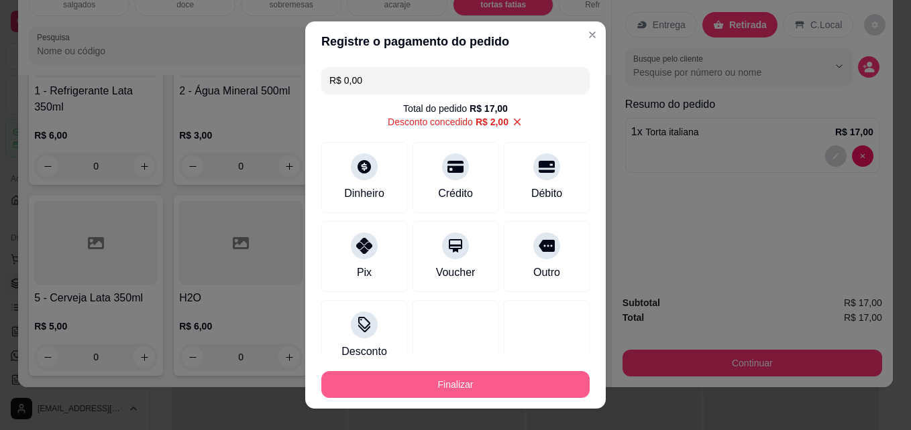
click at [475, 388] on button "Finalizar" at bounding box center [455, 384] width 268 height 27
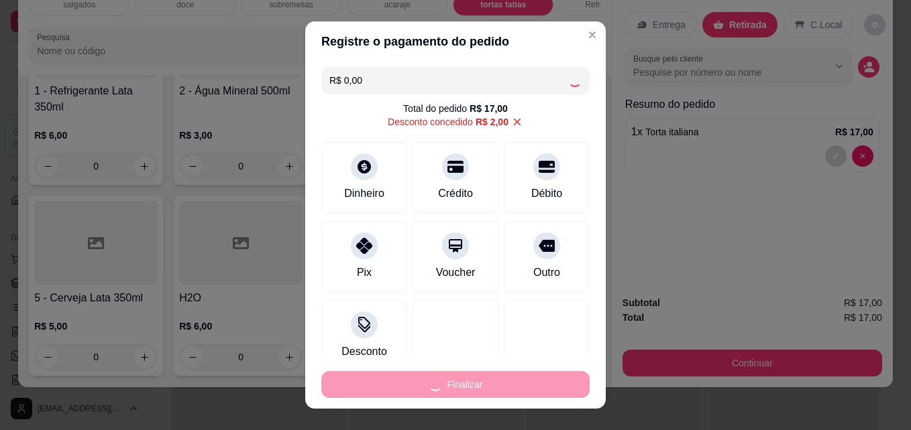
type input "0"
type input "-R$ 17,00"
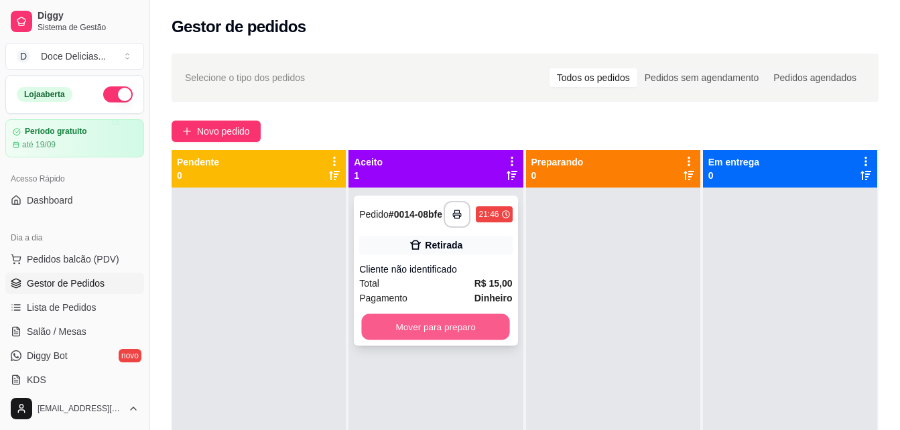
click at [430, 331] on button "Mover para preparo" at bounding box center [436, 327] width 148 height 26
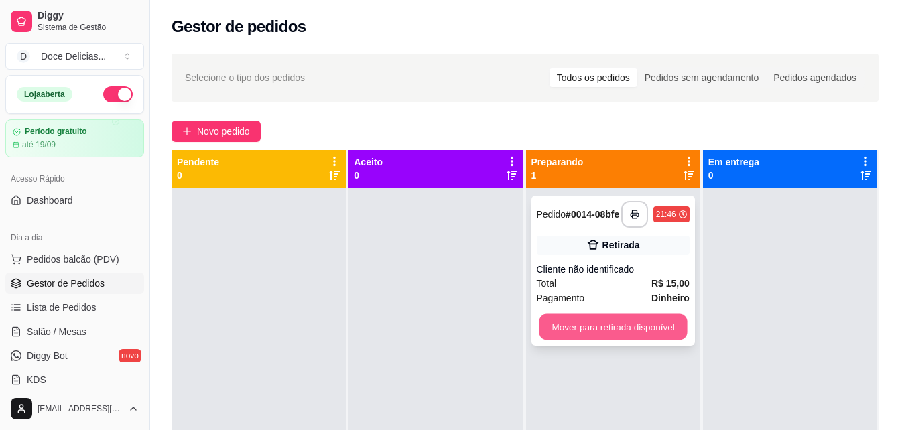
click at [567, 331] on button "Mover para retirada disponível" at bounding box center [613, 327] width 148 height 26
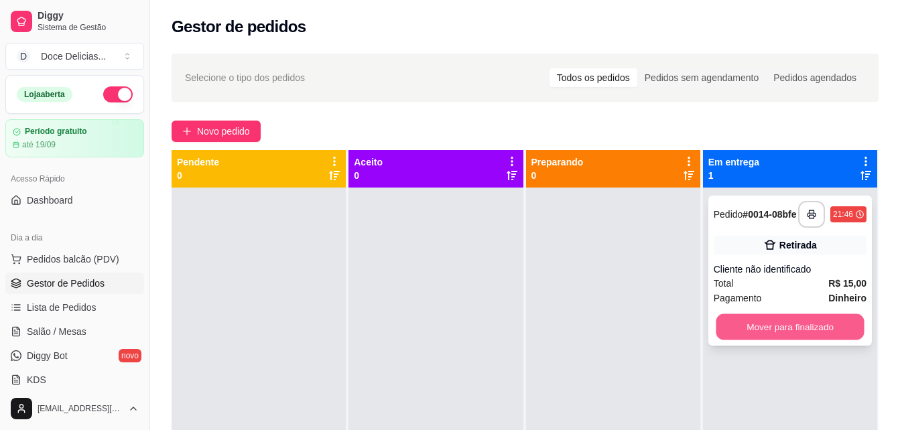
click at [768, 331] on button "Mover para finalizado" at bounding box center [790, 327] width 148 height 26
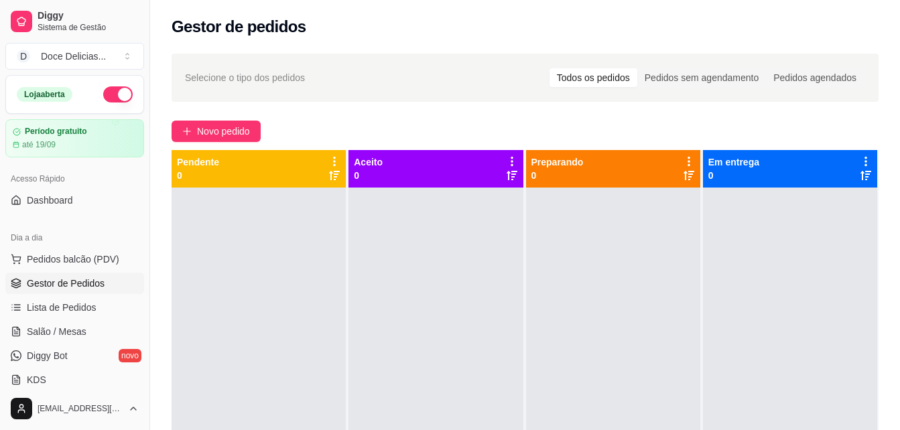
drag, startPoint x: 768, startPoint y: 331, endPoint x: 626, endPoint y: 119, distance: 255.0
click at [626, 119] on div "Selecione o tipo dos pedidos Todos os pedidos Pedidos sem agendamento Pedidos a…" at bounding box center [525, 321] width 750 height 551
